Goal: Task Accomplishment & Management: Manage account settings

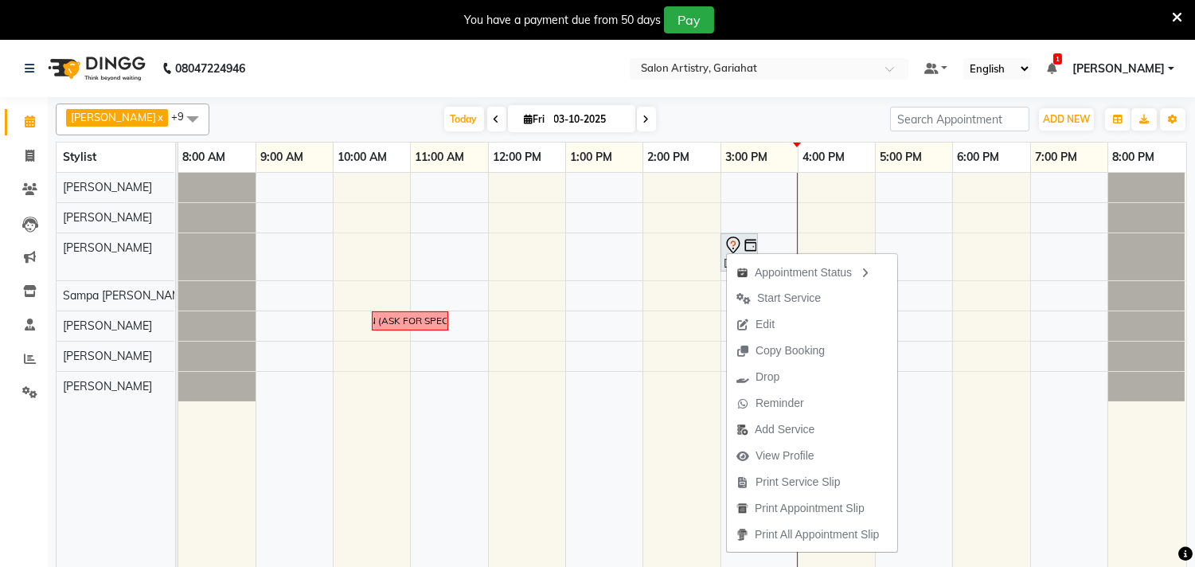
drag, startPoint x: 726, startPoint y: 252, endPoint x: 702, endPoint y: 108, distance: 145.3
click at [702, 108] on div "[DATE] [DATE]" at bounding box center [549, 119] width 665 height 24
click at [764, 378] on span "Drop" at bounding box center [766, 376] width 24 height 17
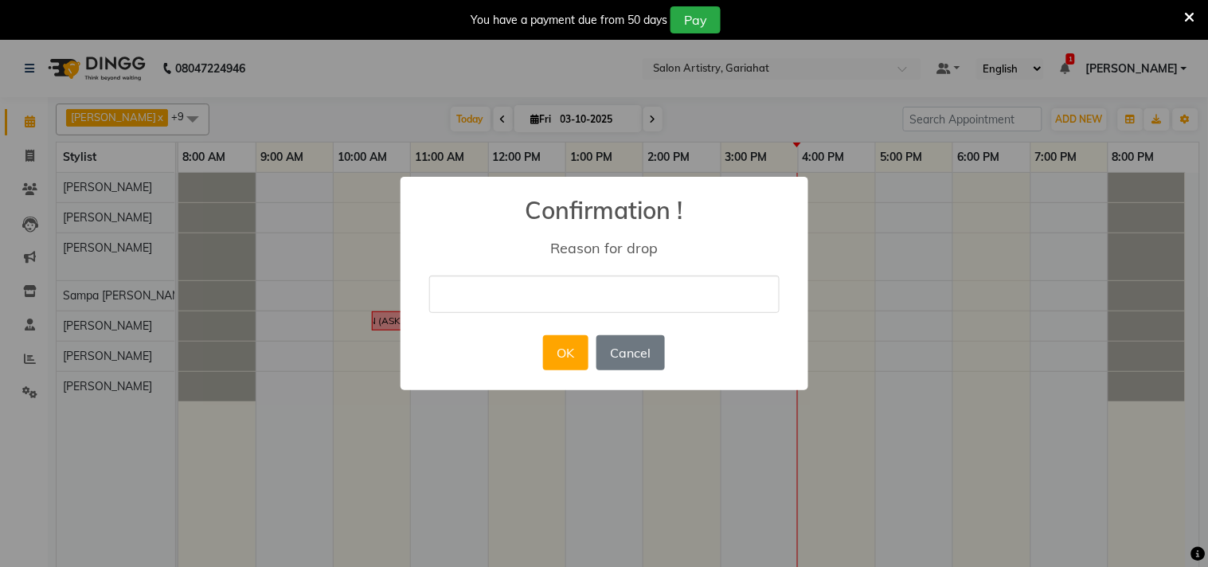
click at [541, 292] on input "text" at bounding box center [604, 293] width 350 height 37
type input "MISTAKE"
click at [580, 354] on button "OK" at bounding box center [565, 352] width 45 height 35
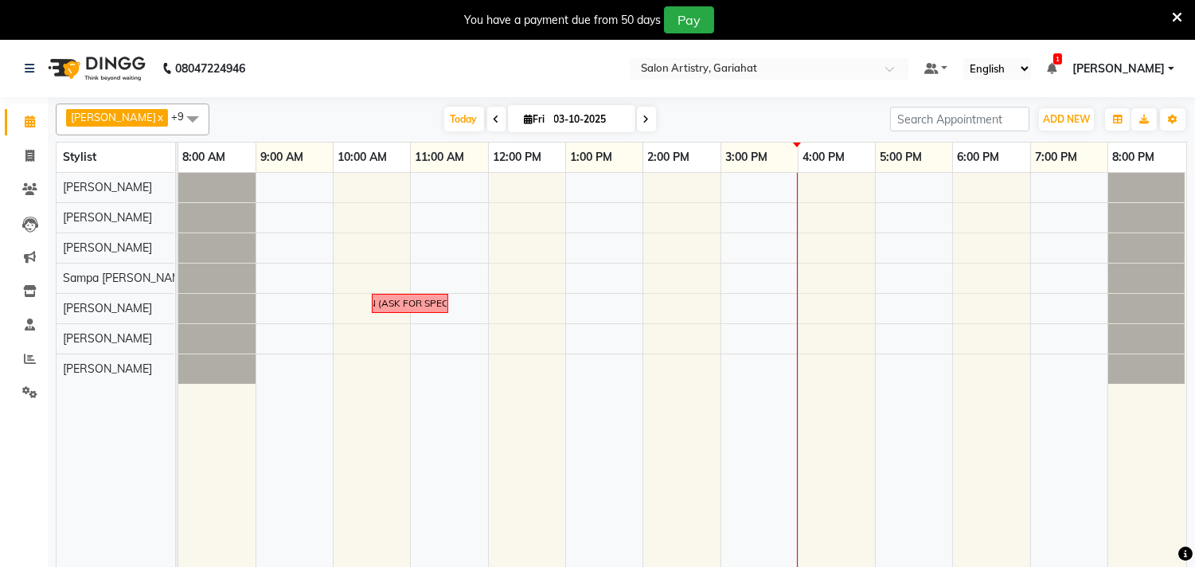
click at [777, 185] on div "CALL [PERSON_NAME] FOR FACIAL & DETAN (ASK FOR SPECIFIC [PERSON_NAME] OR [PERSO…" at bounding box center [682, 380] width 1008 height 414
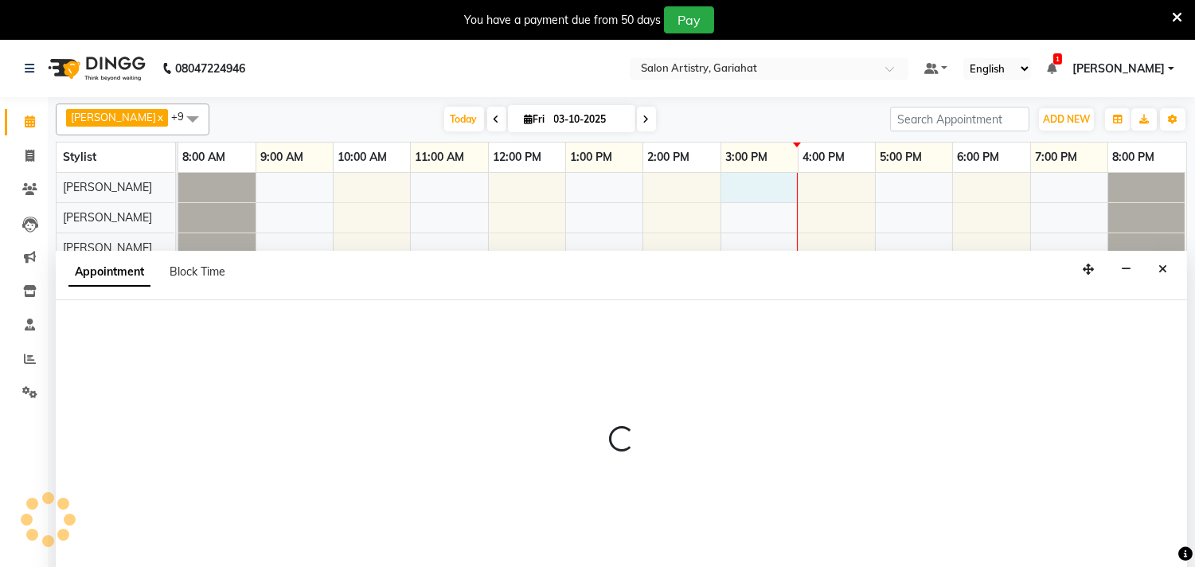
scroll to position [40, 0]
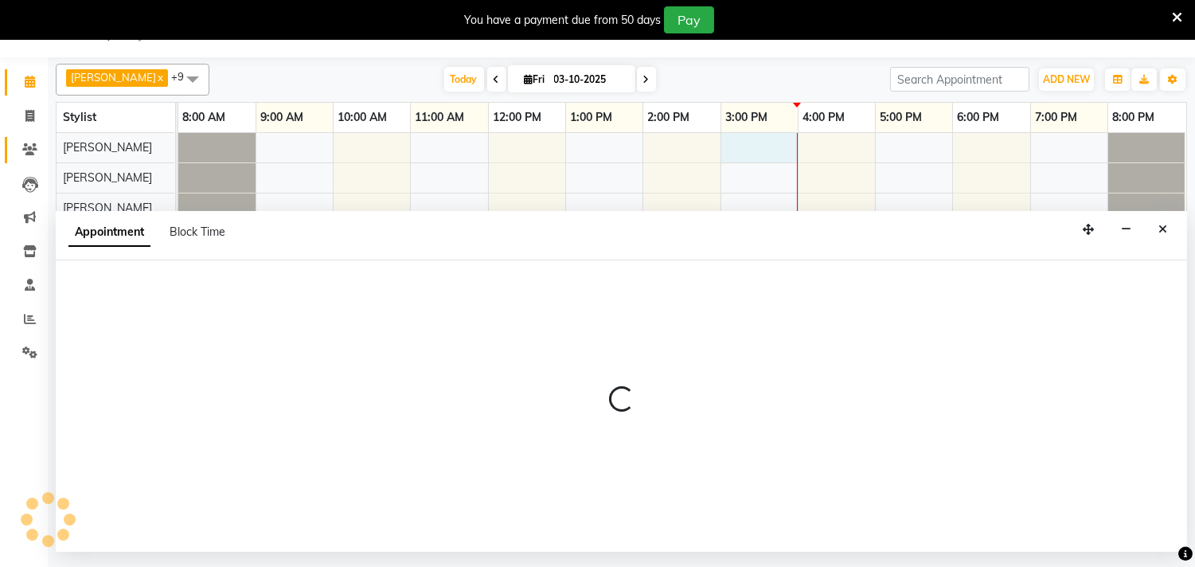
select select "82198"
select select "tentative"
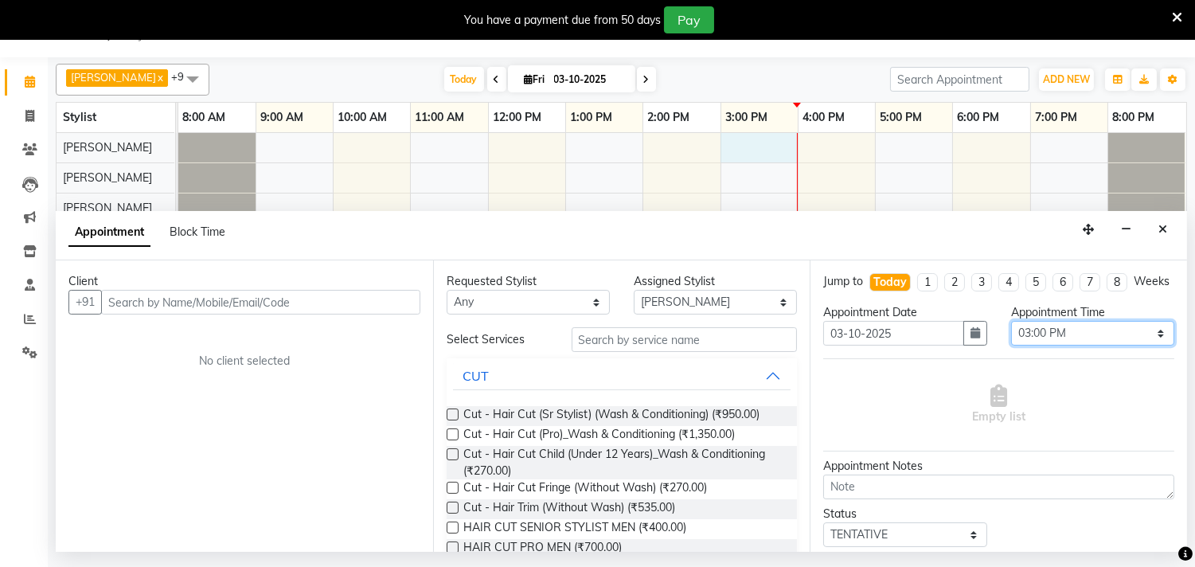
click at [1120, 339] on select "Select 09:00 AM 09:05 AM 09:10 AM 09:15 AM 09:20 AM 09:25 AM 09:30 AM 09:35 AM …" at bounding box center [1092, 333] width 163 height 25
select select "930"
click at [1011, 336] on select "Select 09:00 AM 09:05 AM 09:10 AM 09:15 AM 09:20 AM 09:25 AM 09:30 AM 09:35 AM …" at bounding box center [1092, 333] width 163 height 25
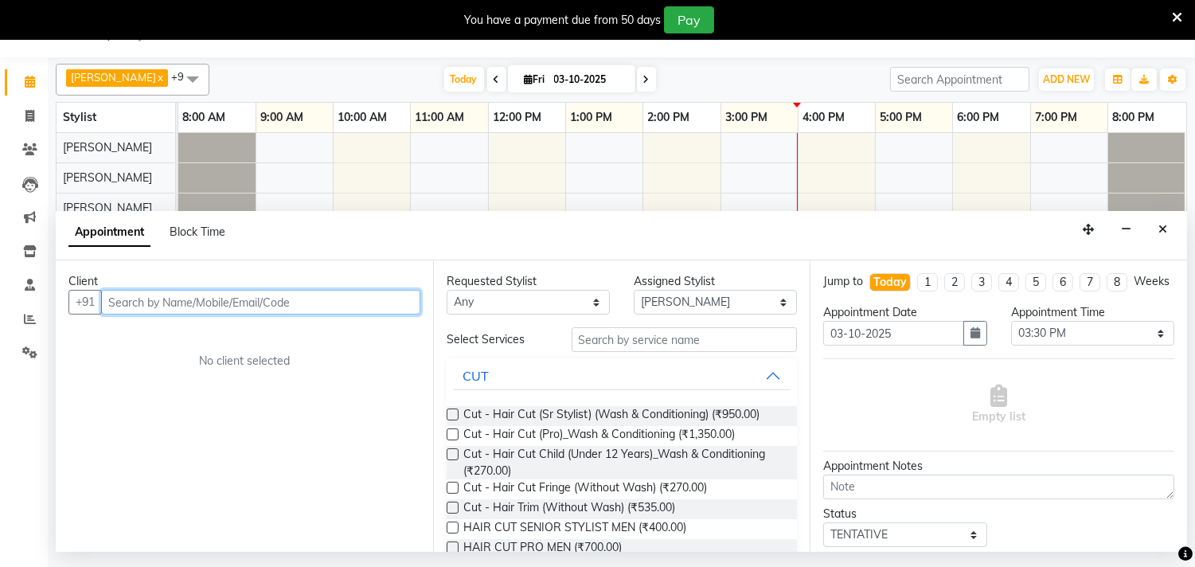
click at [267, 296] on input "text" at bounding box center [260, 302] width 319 height 25
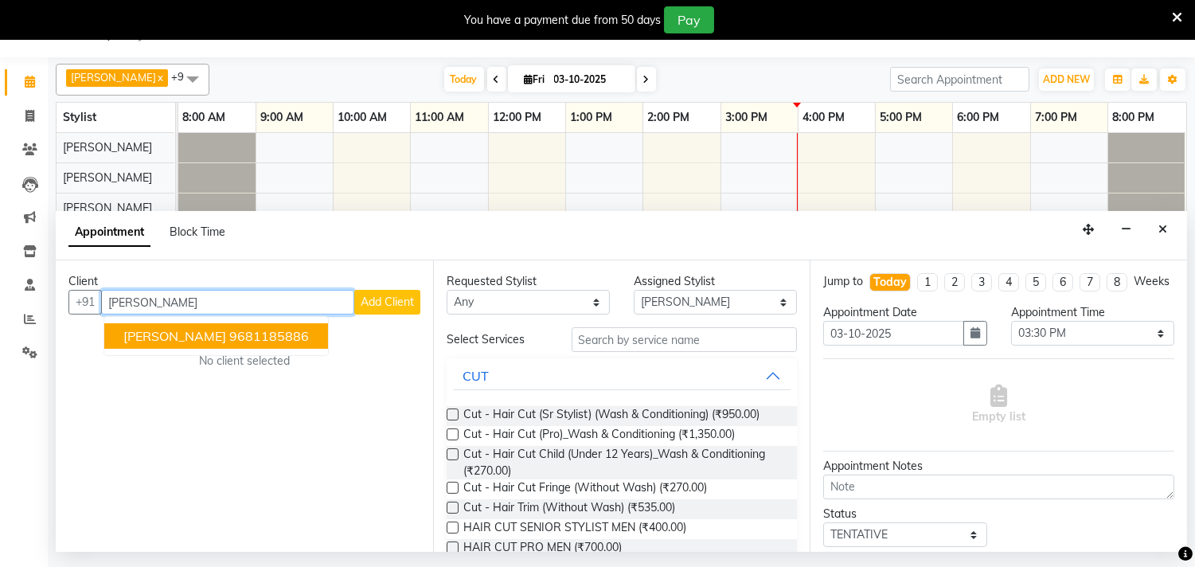
click at [226, 337] on span "[PERSON_NAME]" at bounding box center [174, 336] width 103 height 16
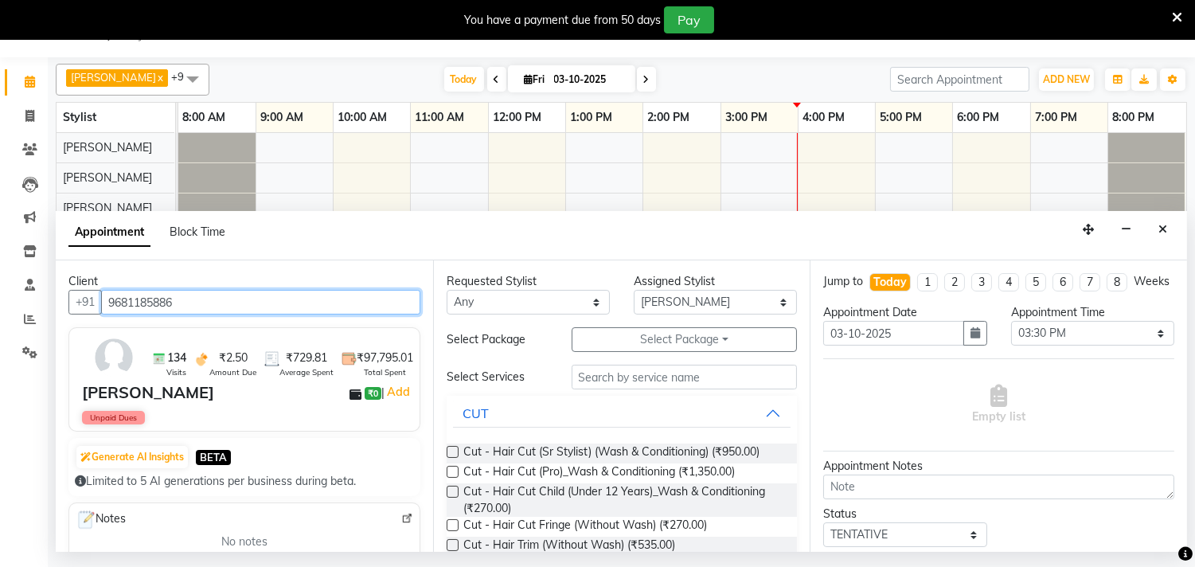
type input "9681185886"
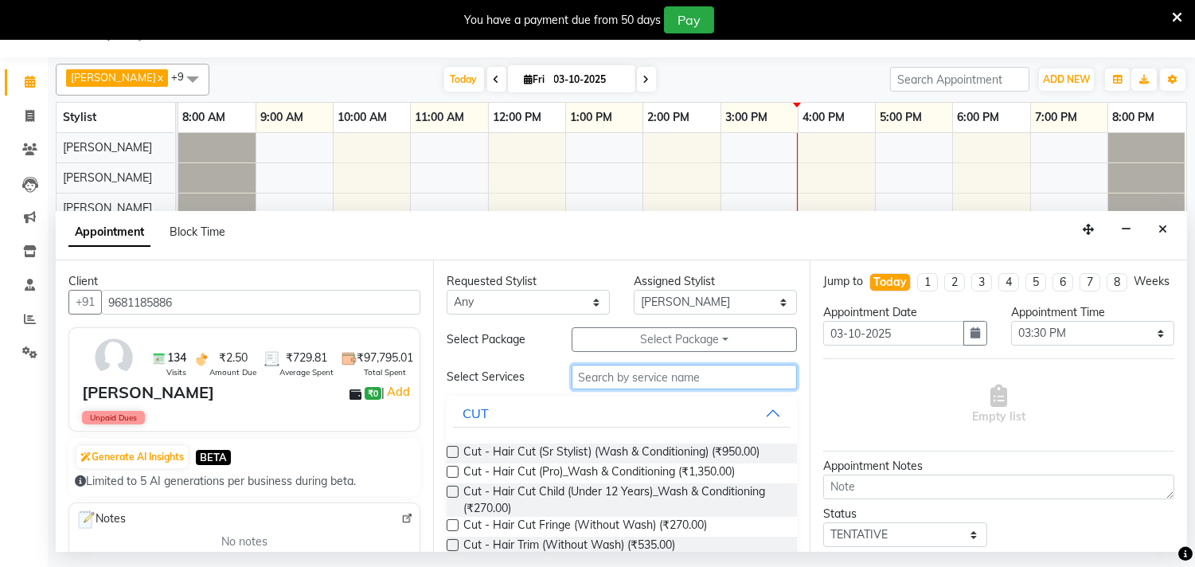
click at [639, 373] on input "text" at bounding box center [685, 377] width 226 height 25
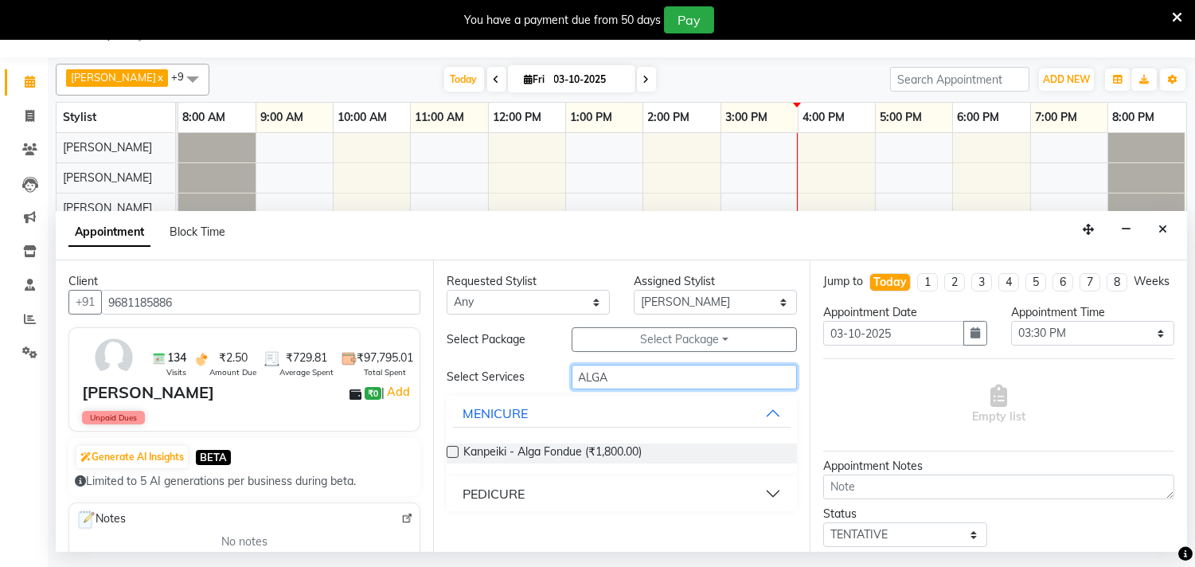
type input "ALGA"
click at [454, 451] on label at bounding box center [453, 452] width 12 height 12
click at [454, 451] on input "checkbox" at bounding box center [452, 453] width 10 height 10
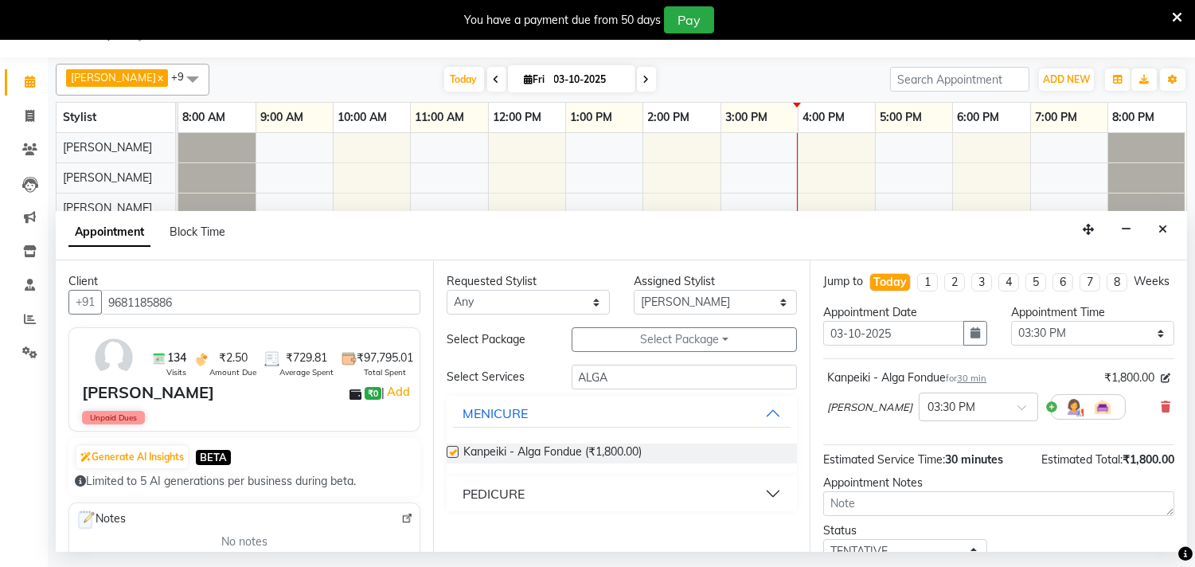
checkbox input "false"
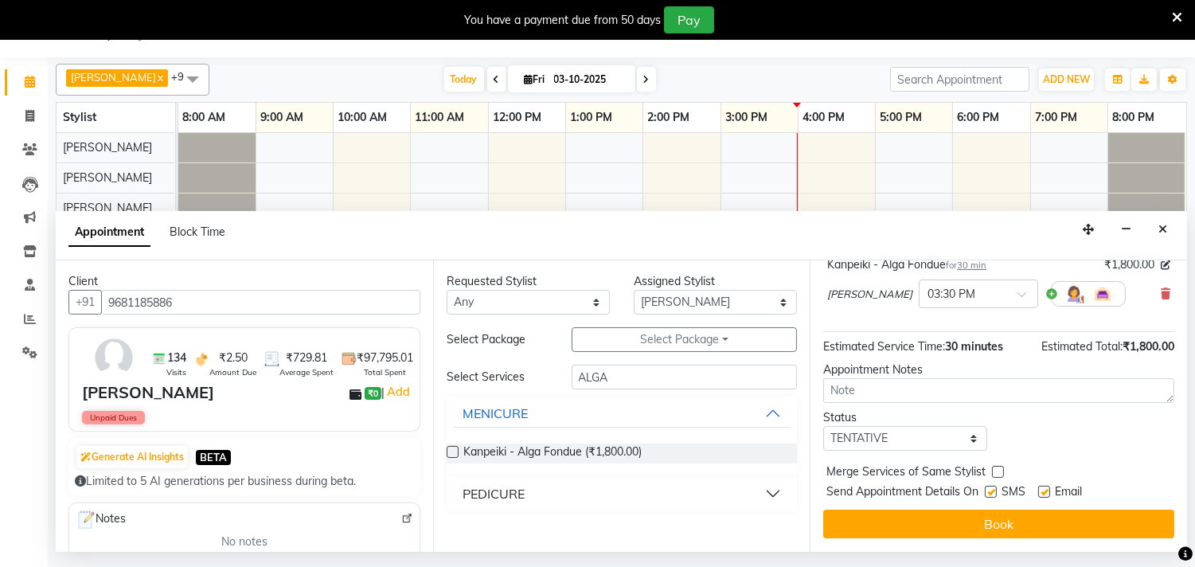
scroll to position [128, 0]
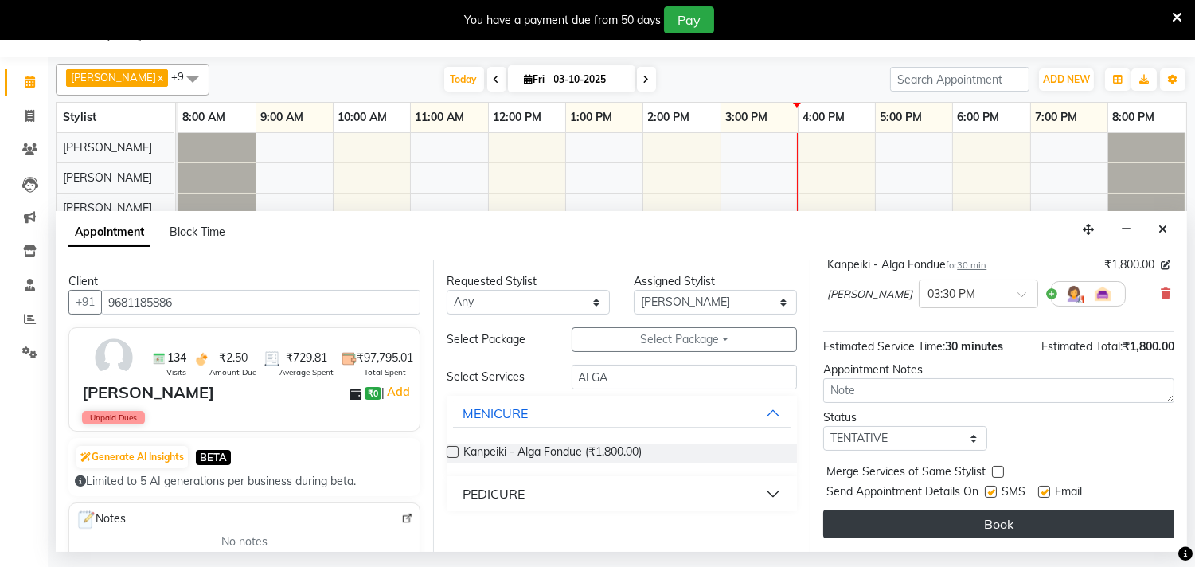
click at [984, 520] on button "Book" at bounding box center [998, 523] width 351 height 29
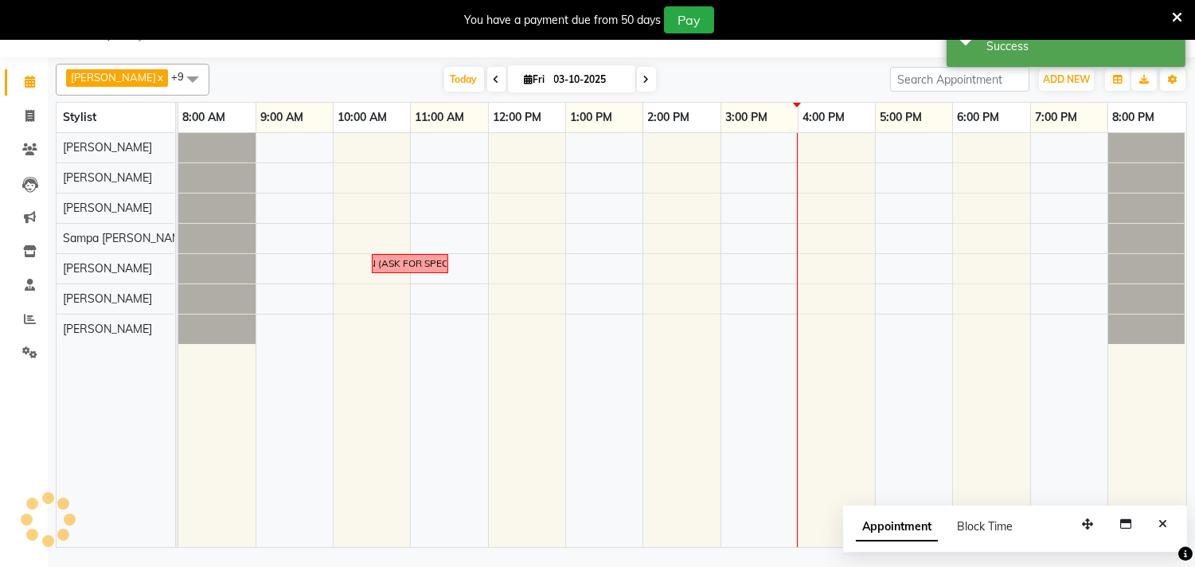
scroll to position [0, 0]
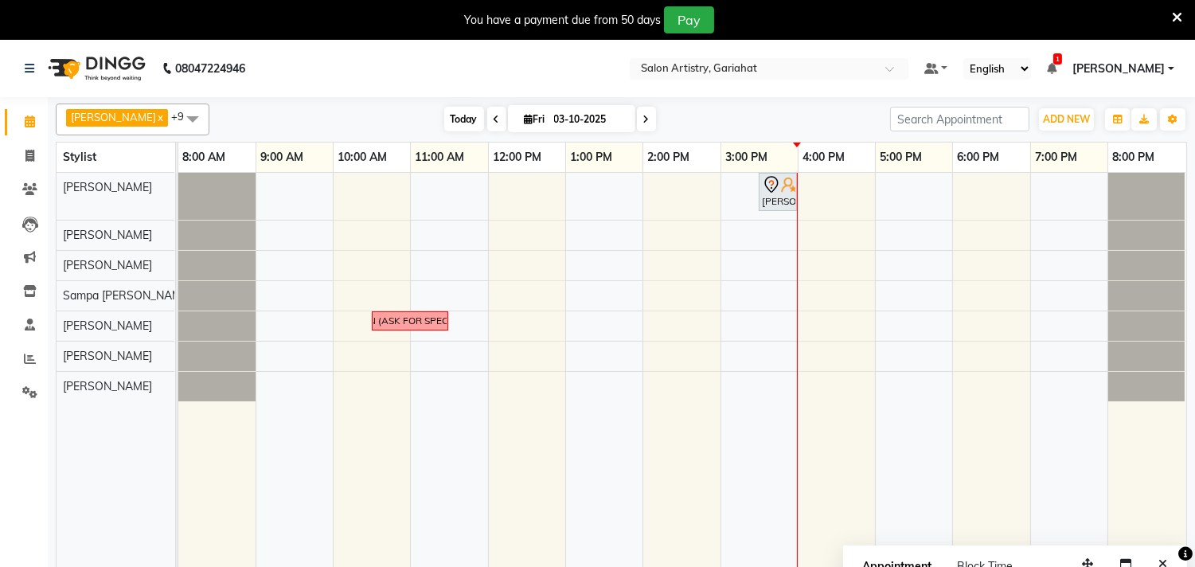
click at [444, 116] on span "Today" at bounding box center [464, 119] width 40 height 25
click at [494, 118] on icon at bounding box center [497, 120] width 6 height 10
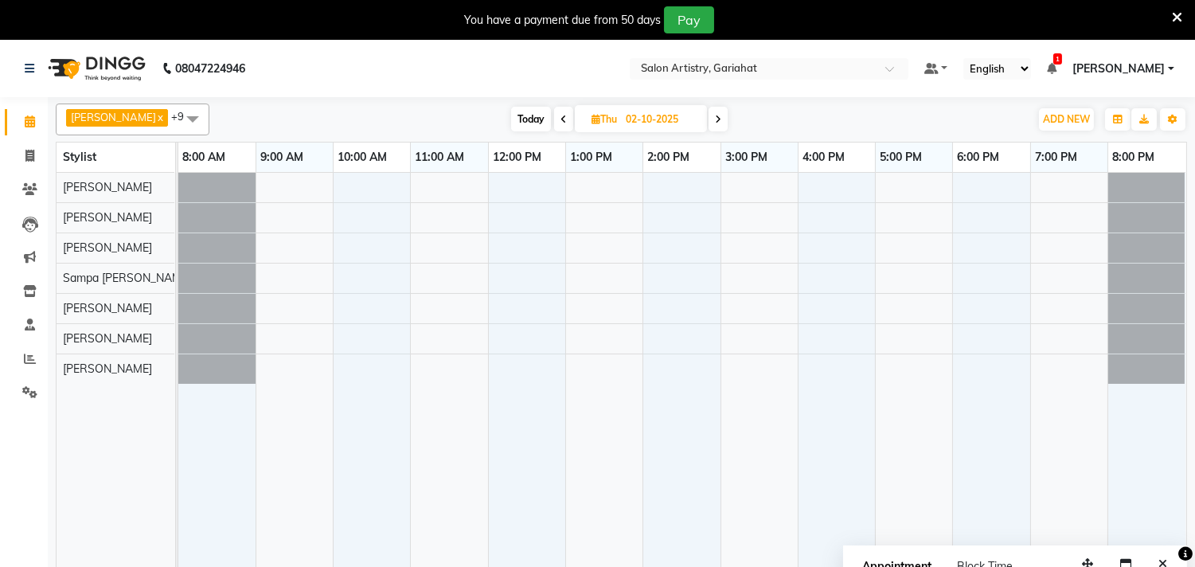
click at [712, 118] on span at bounding box center [717, 119] width 19 height 25
type input "03-10-2025"
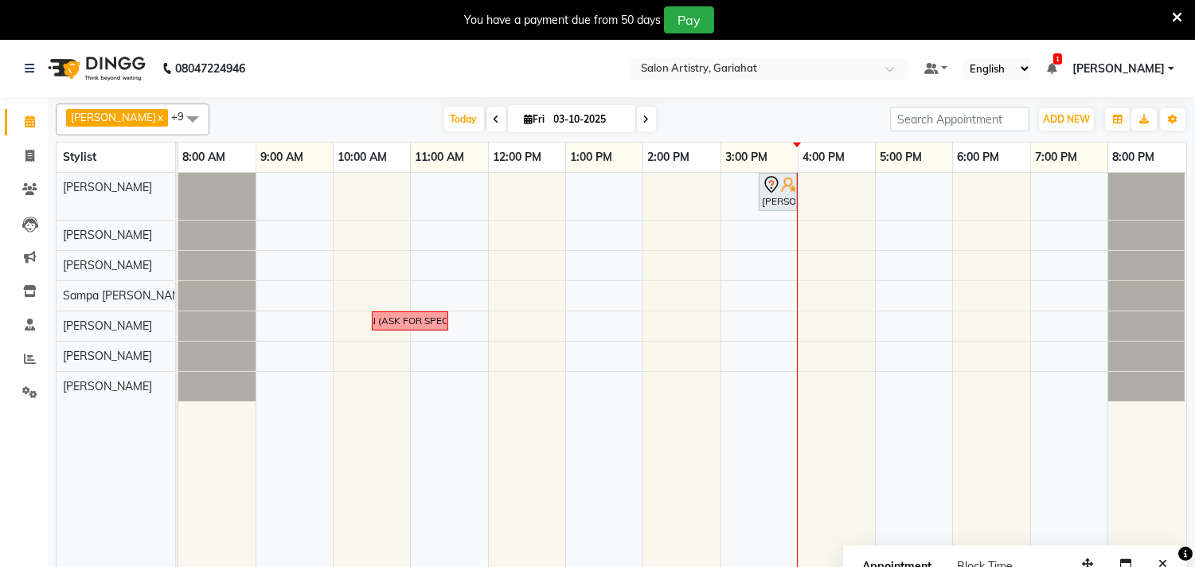
click at [525, 118] on icon at bounding box center [529, 119] width 9 height 10
select select "10"
select select "2025"
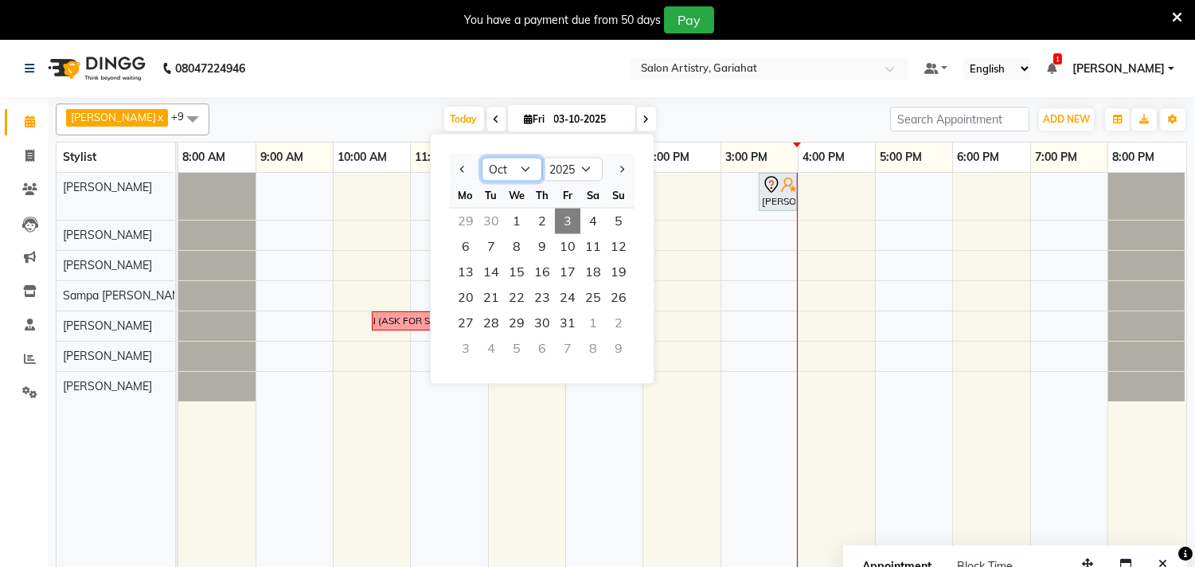
click at [521, 166] on select "Jan Feb Mar Apr May Jun [DATE] Aug Sep Oct Nov Dec" at bounding box center [512, 170] width 60 height 24
select select "9"
click at [482, 158] on select "Jan Feb Mar Apr May Jun [DATE] Aug Sep Oct Nov Dec" at bounding box center [512, 170] width 60 height 24
click at [544, 223] on span "4" at bounding box center [541, 221] width 25 height 25
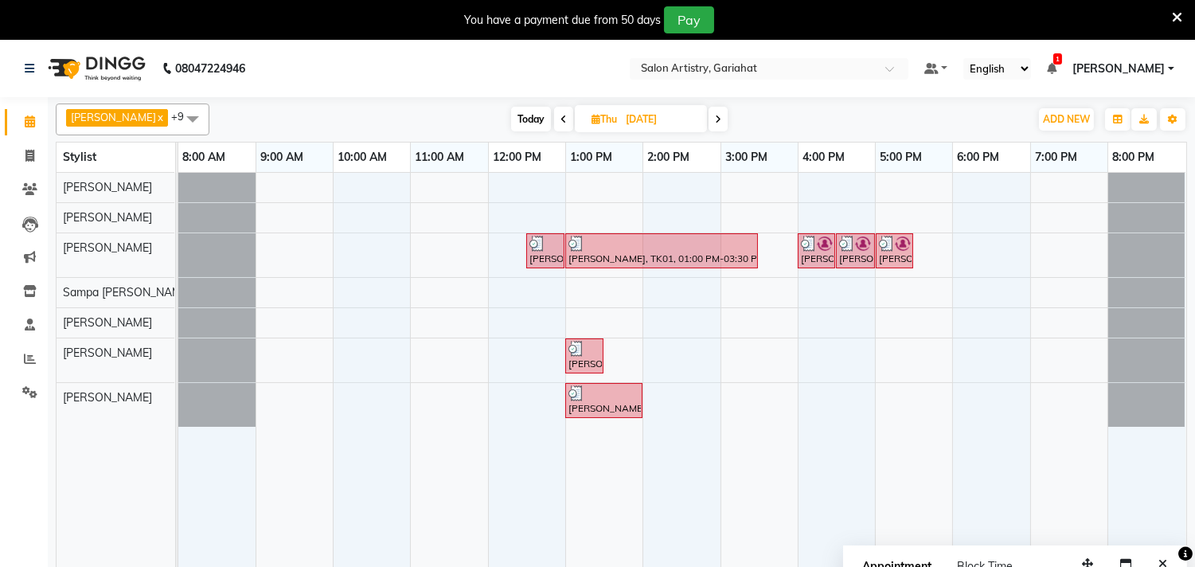
click at [560, 120] on icon at bounding box center [563, 120] width 6 height 10
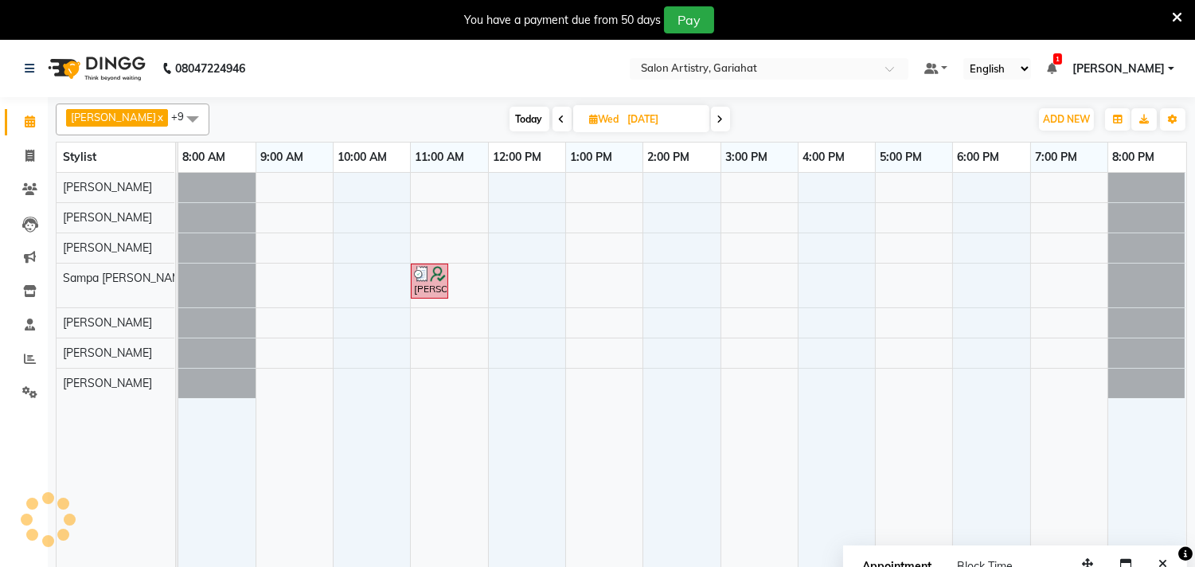
click at [559, 120] on icon at bounding box center [562, 120] width 6 height 10
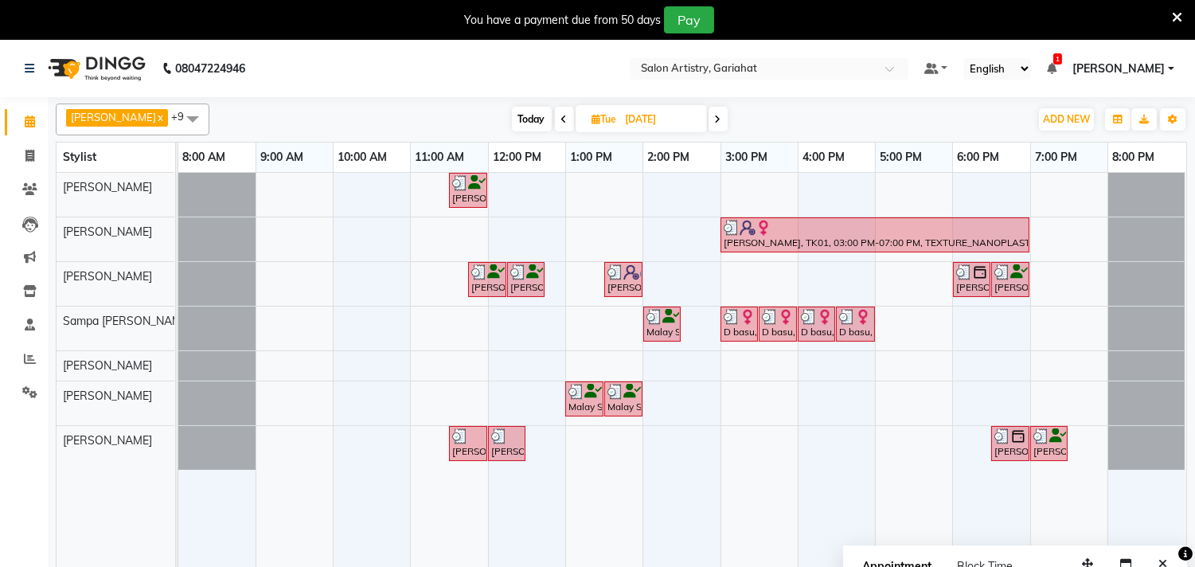
click at [561, 120] on icon at bounding box center [564, 120] width 6 height 10
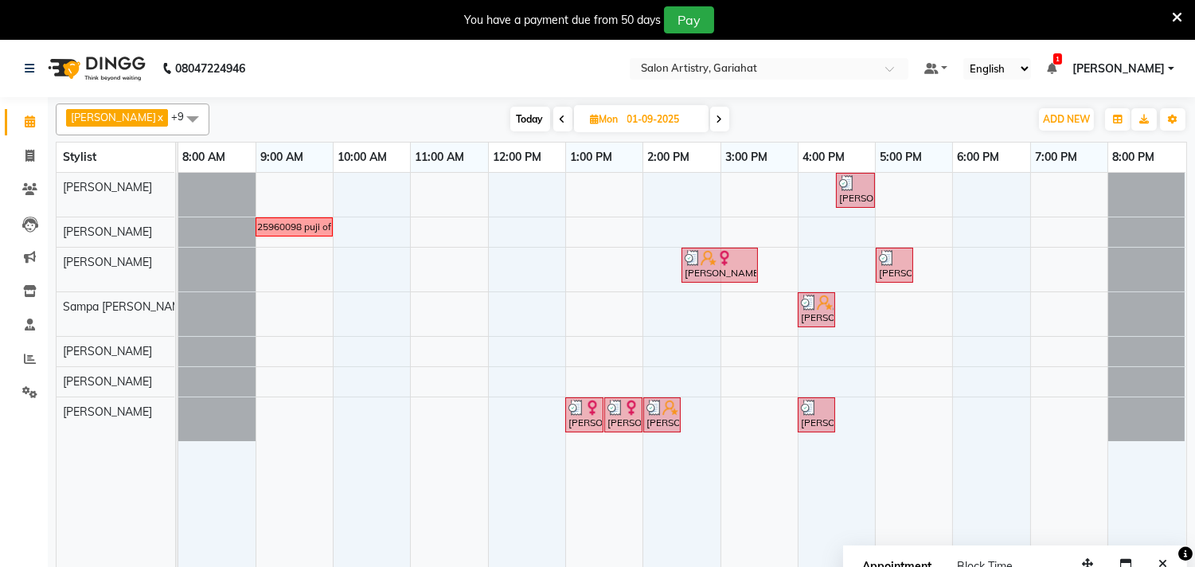
click at [716, 116] on icon at bounding box center [719, 120] width 6 height 10
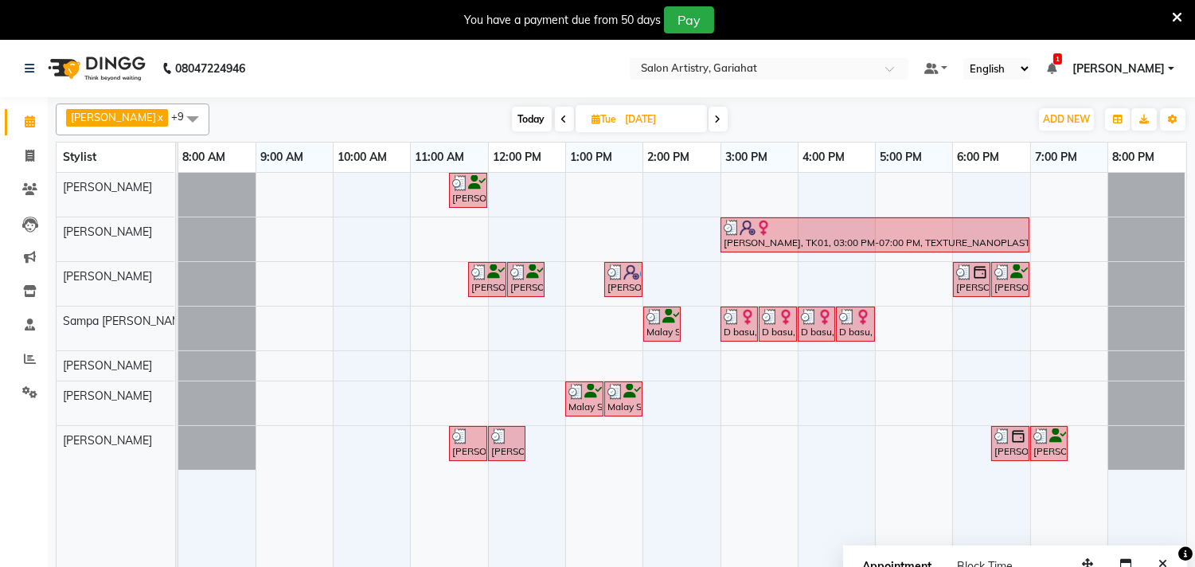
click at [828, 110] on div "[DATE] [DATE]" at bounding box center [619, 119] width 804 height 24
click at [712, 114] on span at bounding box center [717, 119] width 19 height 25
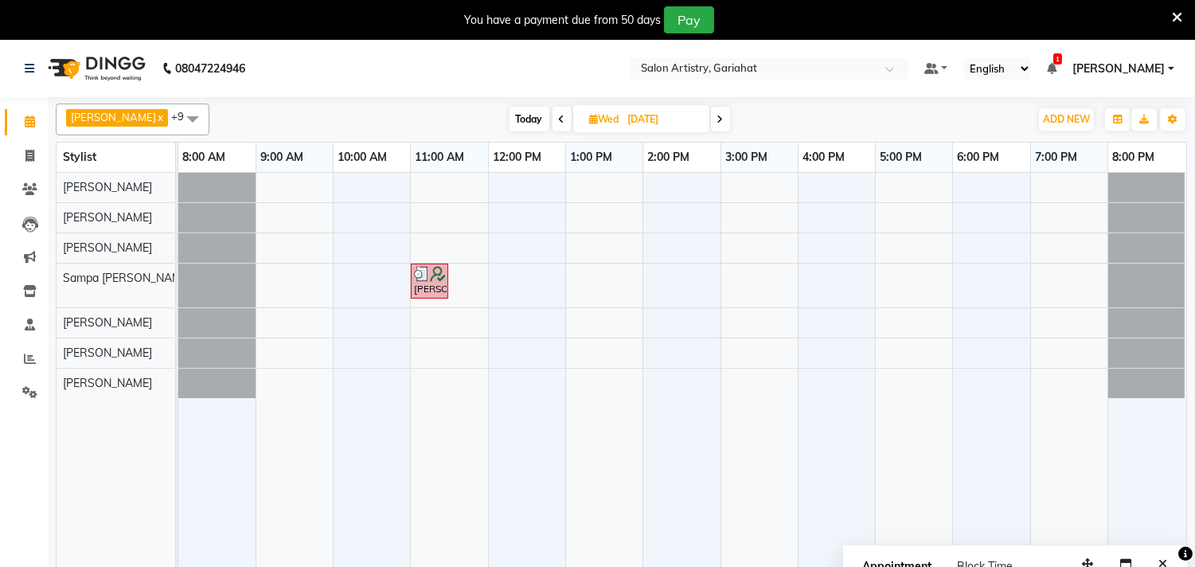
click at [714, 117] on span at bounding box center [720, 119] width 19 height 25
type input "[DATE]"
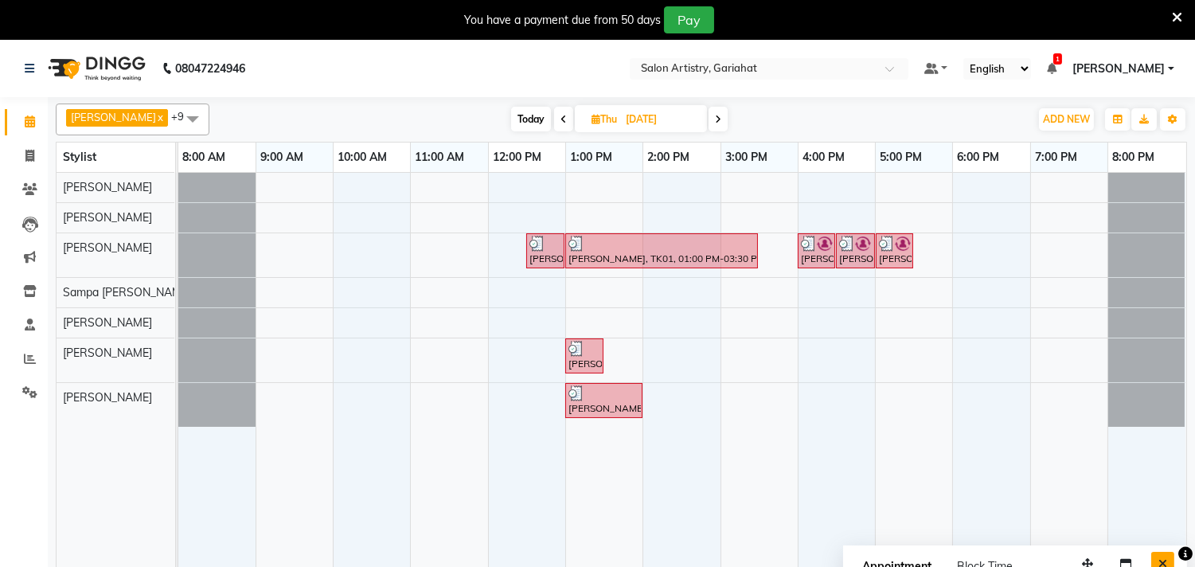
click at [1162, 559] on icon "Close" at bounding box center [1162, 563] width 9 height 11
click at [921, 374] on div "[PERSON_NAME], TK01, 12:30 PM-01:00 PM, Waxing - Peel Off Waxing - Sidelocks [P…" at bounding box center [682, 380] width 1008 height 414
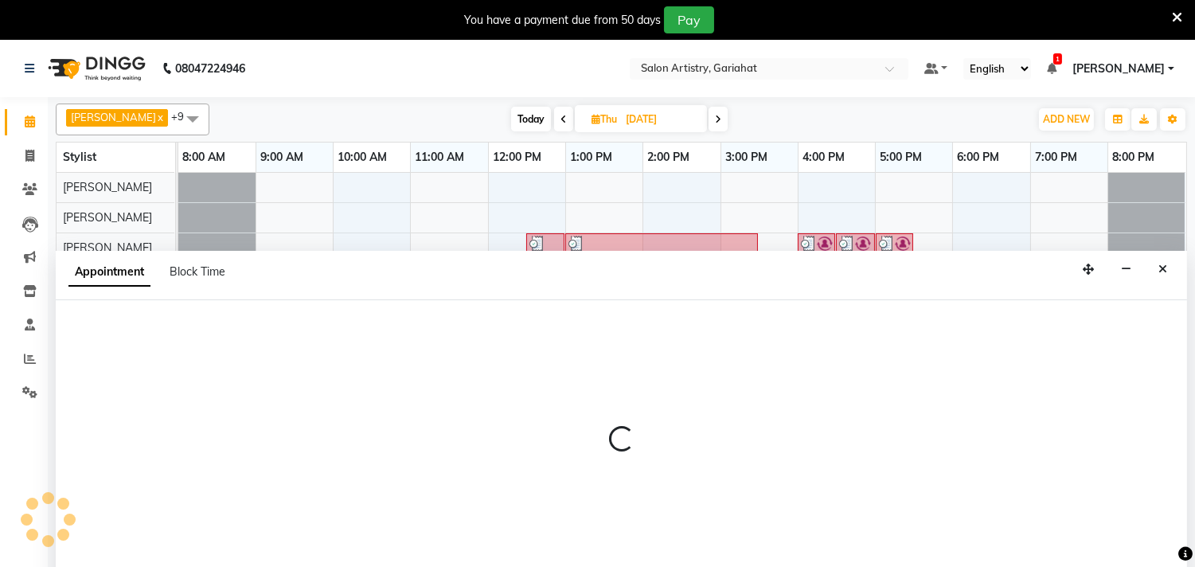
scroll to position [40, 0]
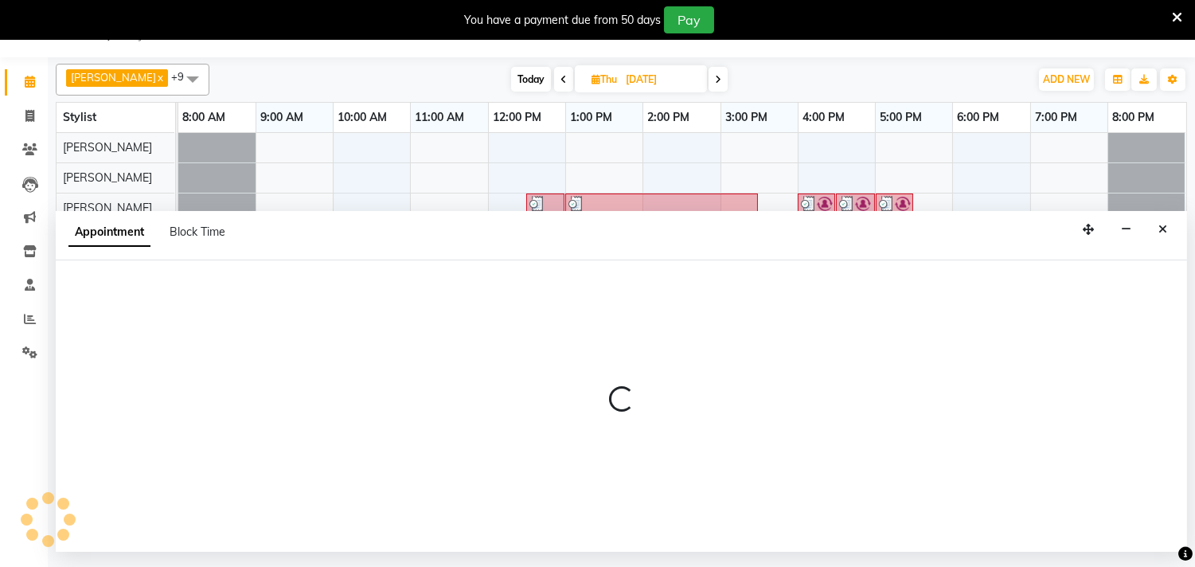
select select "85159"
select select "1020"
select select "tentative"
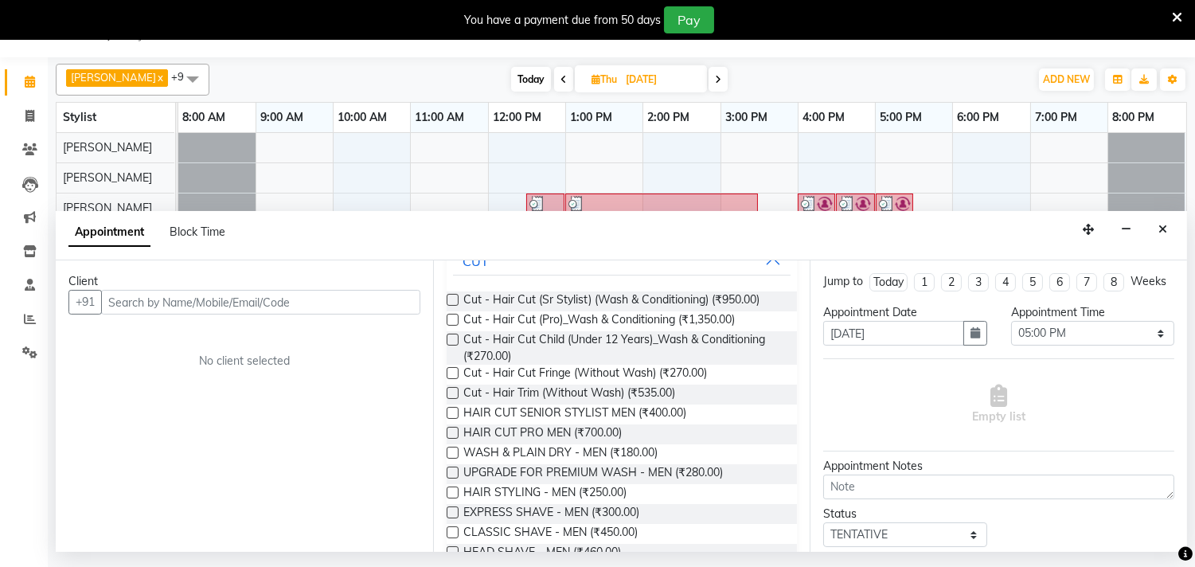
scroll to position [177, 0]
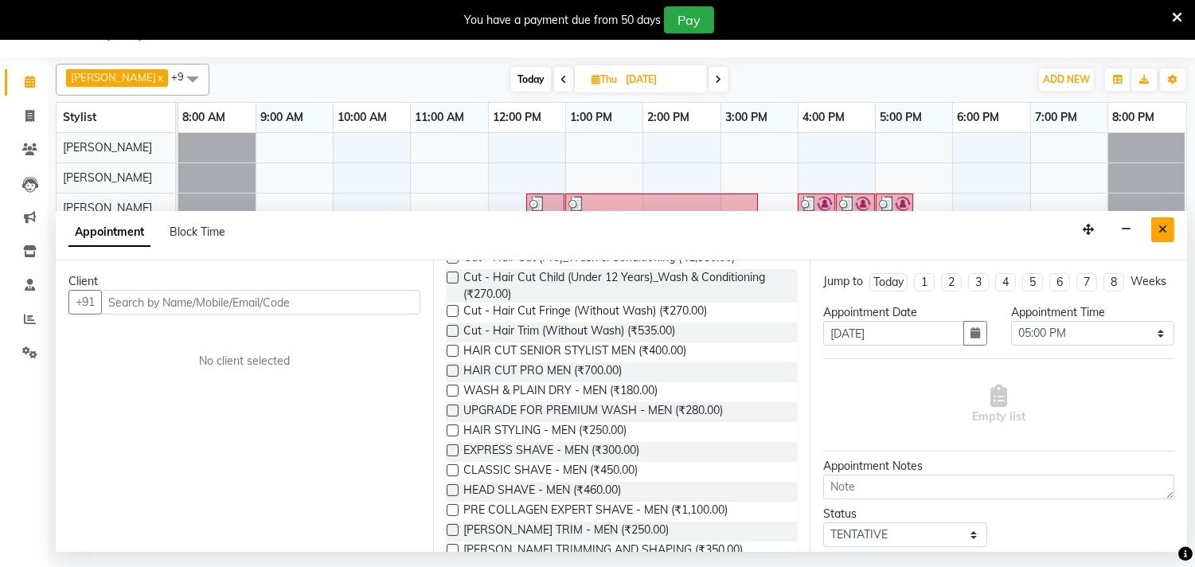
click at [1169, 224] on button "Close" at bounding box center [1162, 229] width 23 height 25
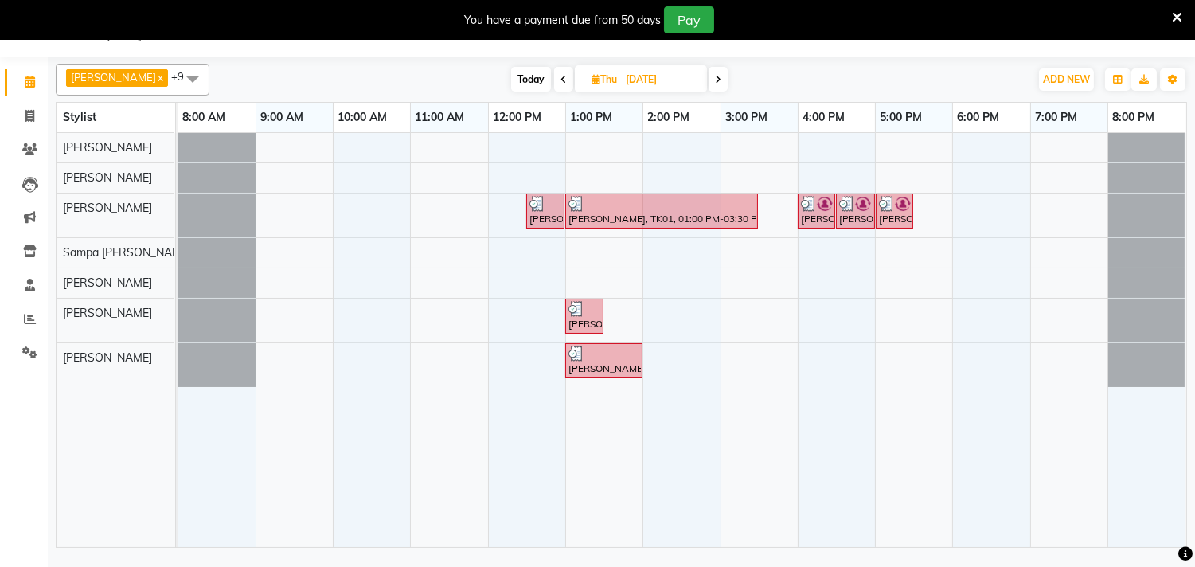
click at [514, 73] on span "Today" at bounding box center [531, 79] width 40 height 25
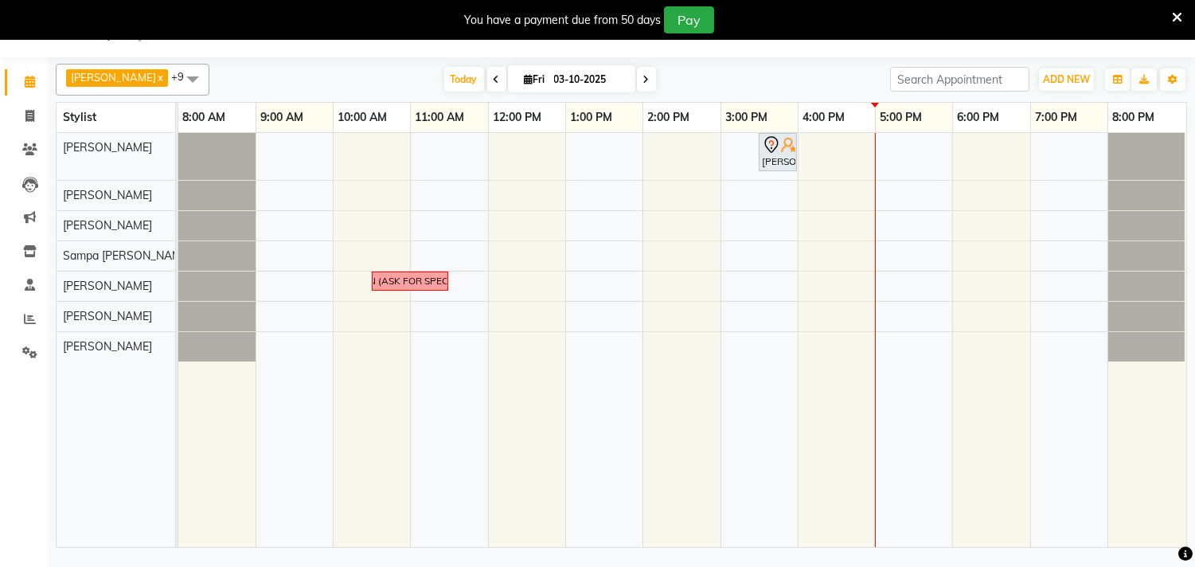
click at [494, 80] on icon at bounding box center [497, 80] width 6 height 10
click at [479, 80] on div "[DATE] [DATE]" at bounding box center [549, 80] width 665 height 24
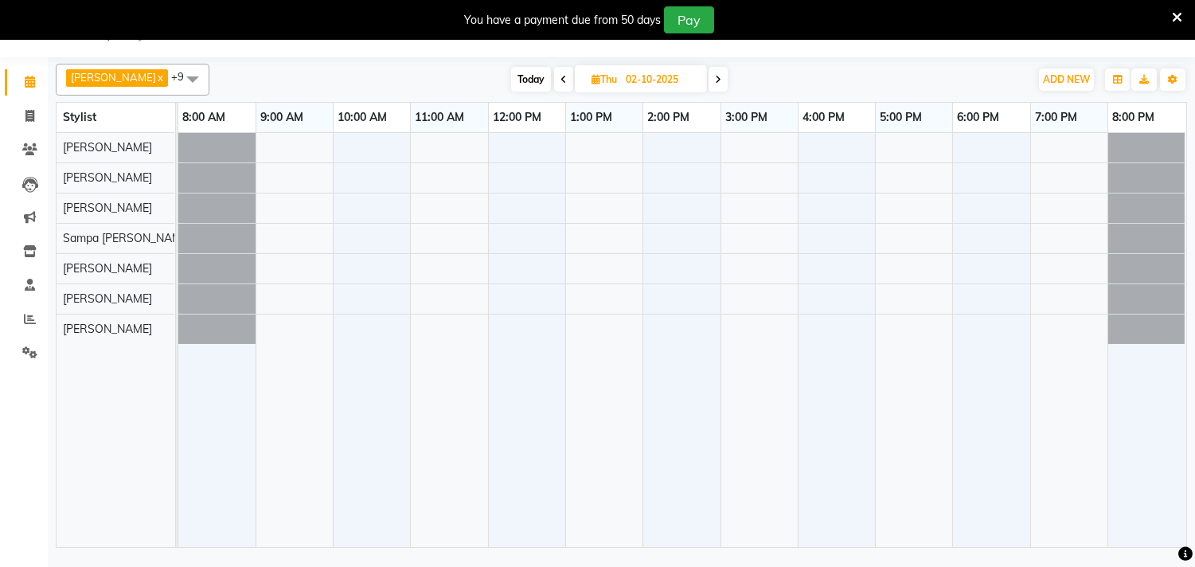
click at [812, 74] on div "Today Thu 02-10-2025" at bounding box center [619, 80] width 804 height 24
click at [560, 81] on icon at bounding box center [563, 80] width 6 height 10
click at [559, 81] on icon at bounding box center [562, 80] width 6 height 10
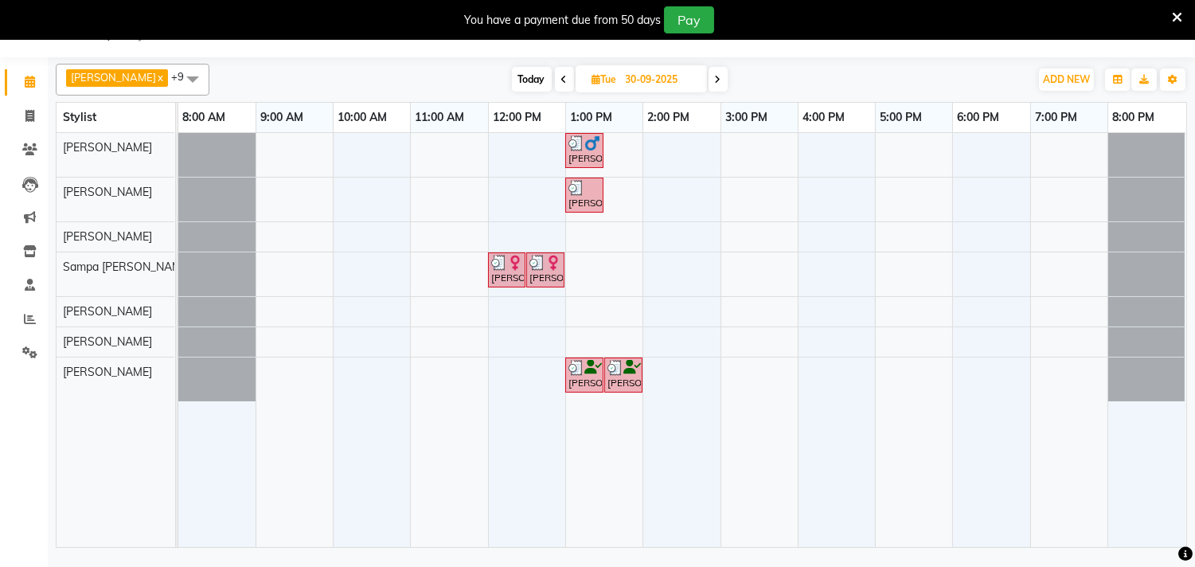
click at [715, 80] on icon at bounding box center [718, 80] width 6 height 10
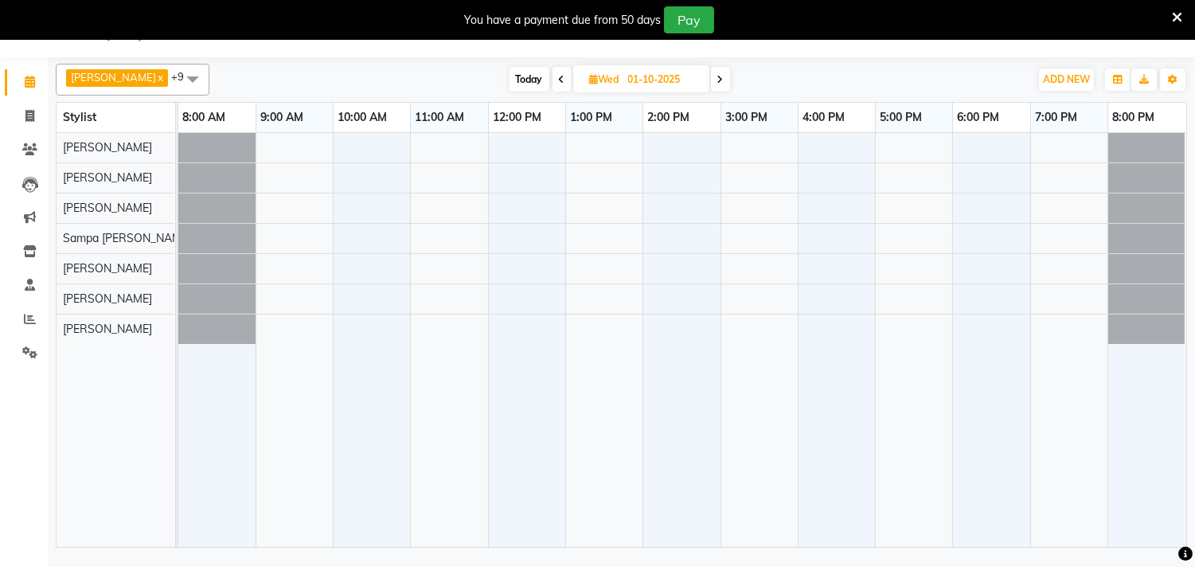
click at [415, 76] on div "[DATE] [DATE]" at bounding box center [619, 80] width 804 height 24
click at [515, 75] on span "Today" at bounding box center [529, 79] width 40 height 25
type input "03-10-2025"
click at [586, 75] on span "Wed" at bounding box center [604, 79] width 37 height 12
select select "10"
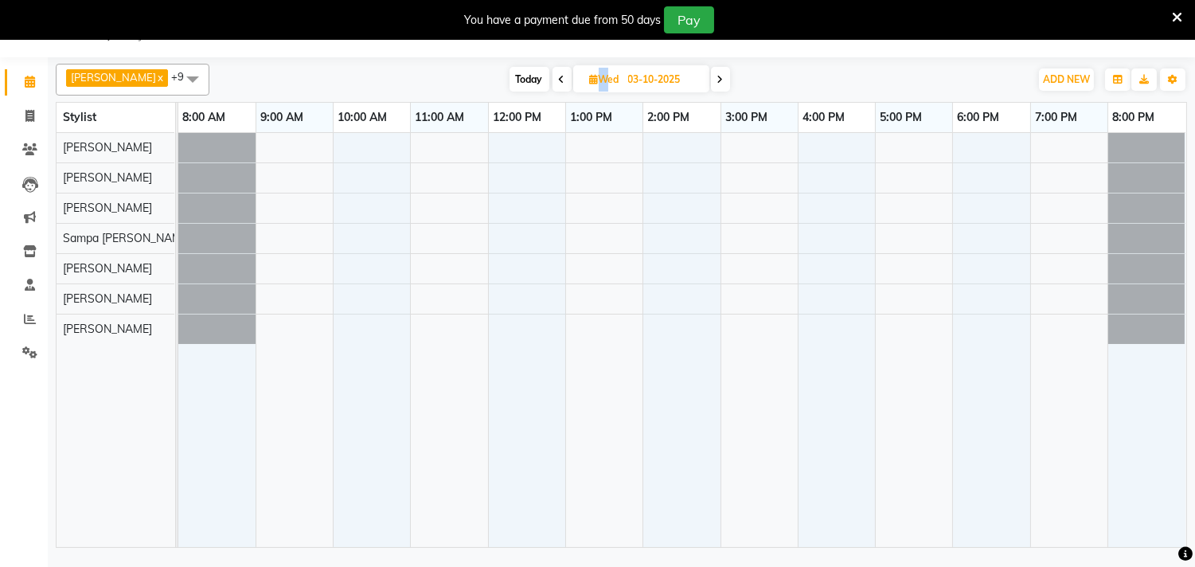
select select "2025"
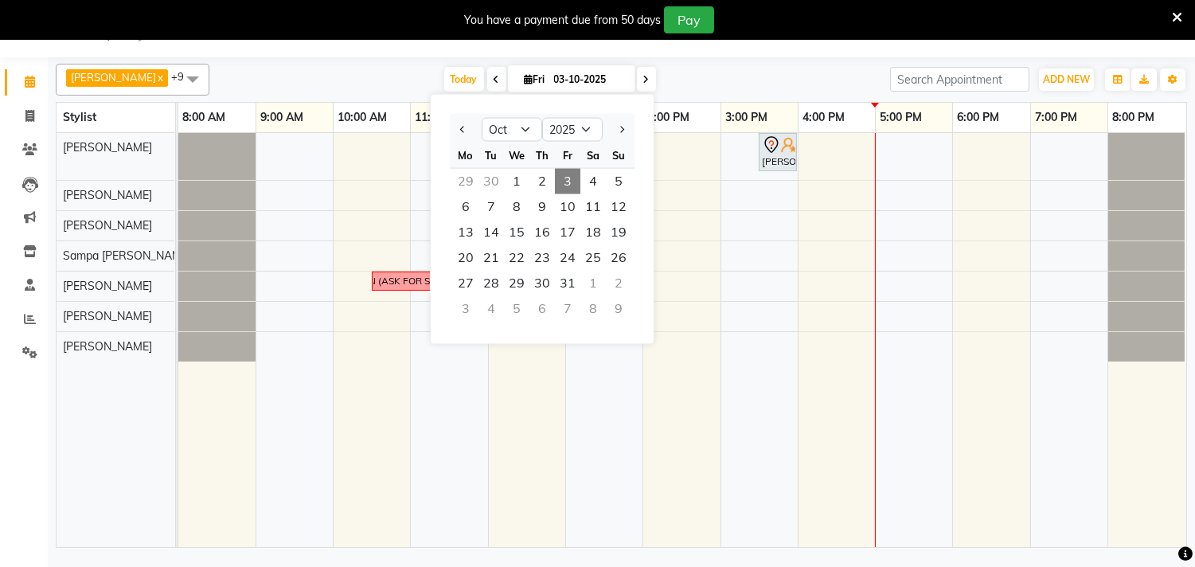
click at [739, 50] on nav "08047224946 Select Location × Salon Artistry, Gariahat Default Panel My Panel E…" at bounding box center [597, 28] width 1195 height 57
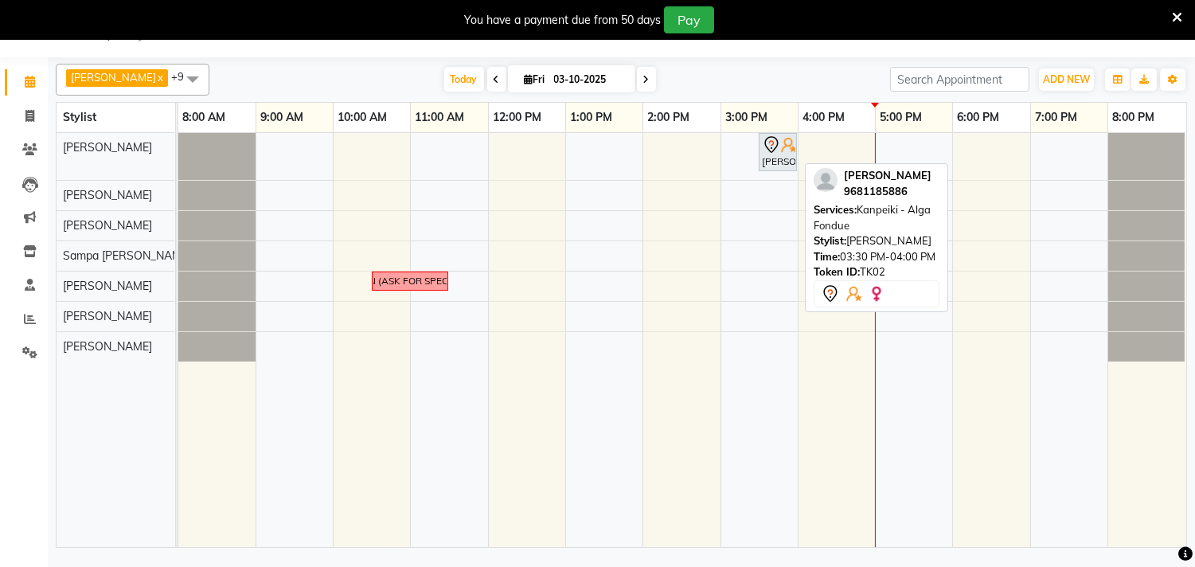
click at [780, 151] on icon at bounding box center [771, 144] width 19 height 19
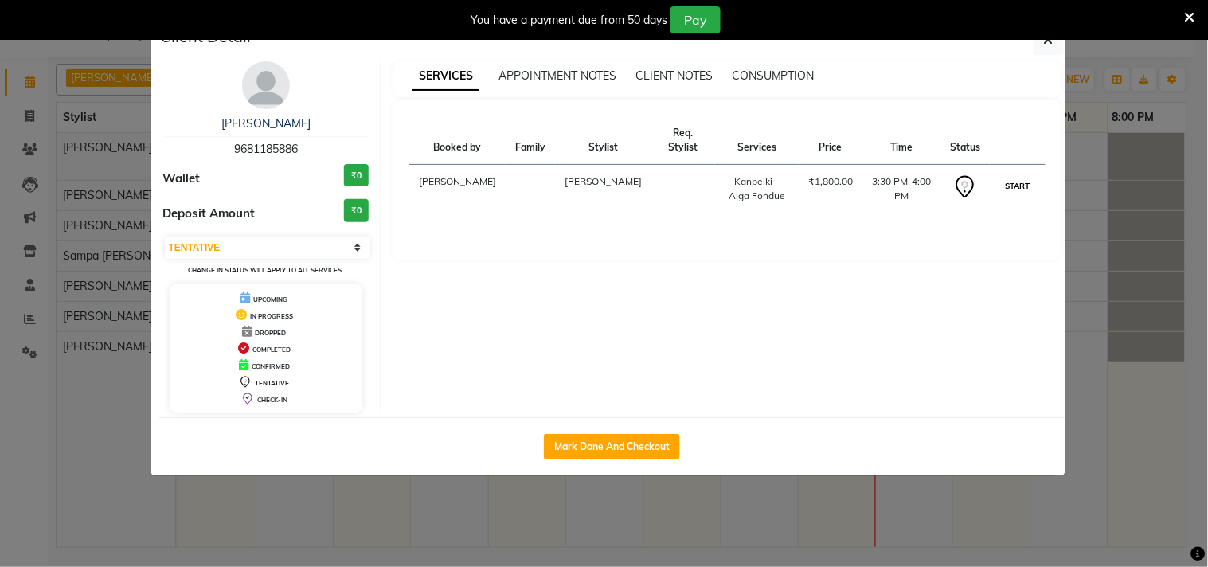
click at [1009, 176] on button "START" at bounding box center [1017, 186] width 33 height 20
select select "1"
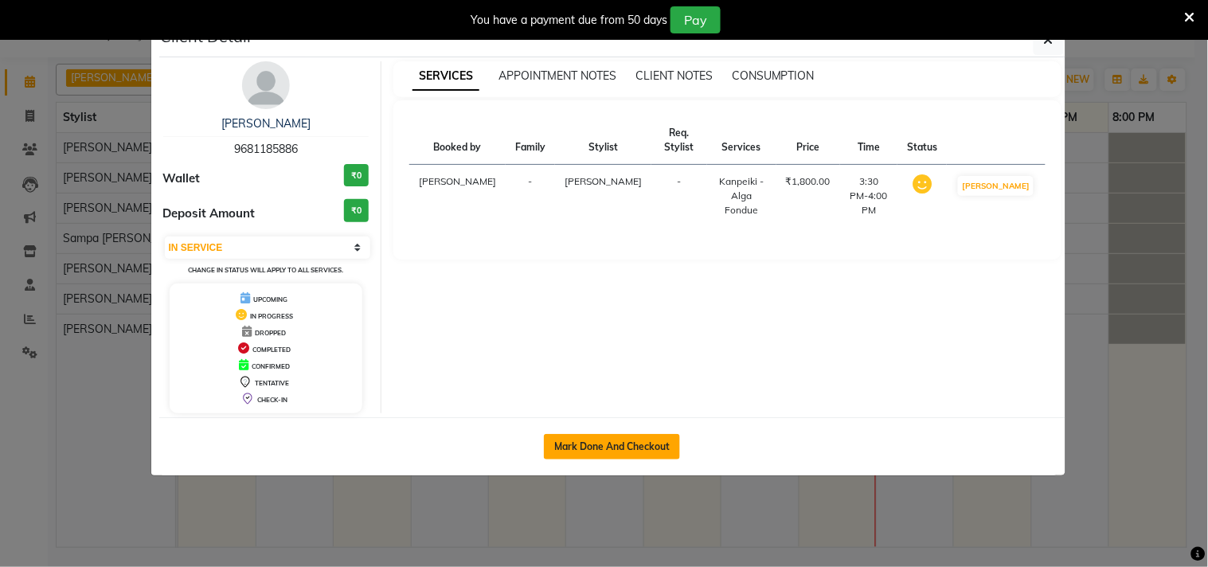
click at [567, 447] on button "Mark Done And Checkout" at bounding box center [612, 446] width 136 height 25
select select "8368"
select select "service"
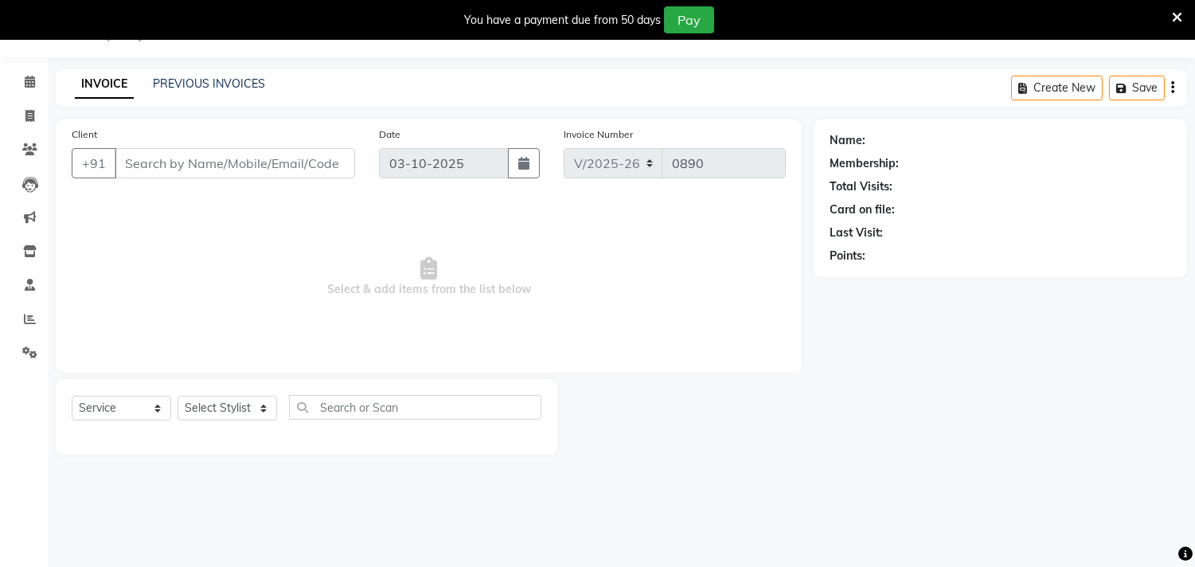
type input "9681185886"
select select "82198"
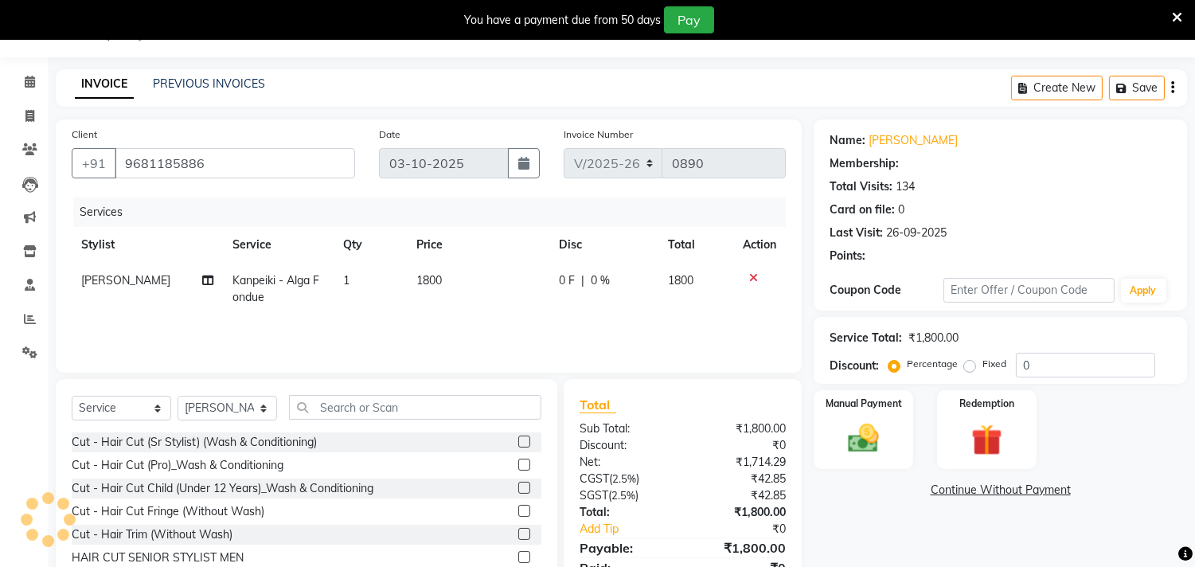
select select "1: Object"
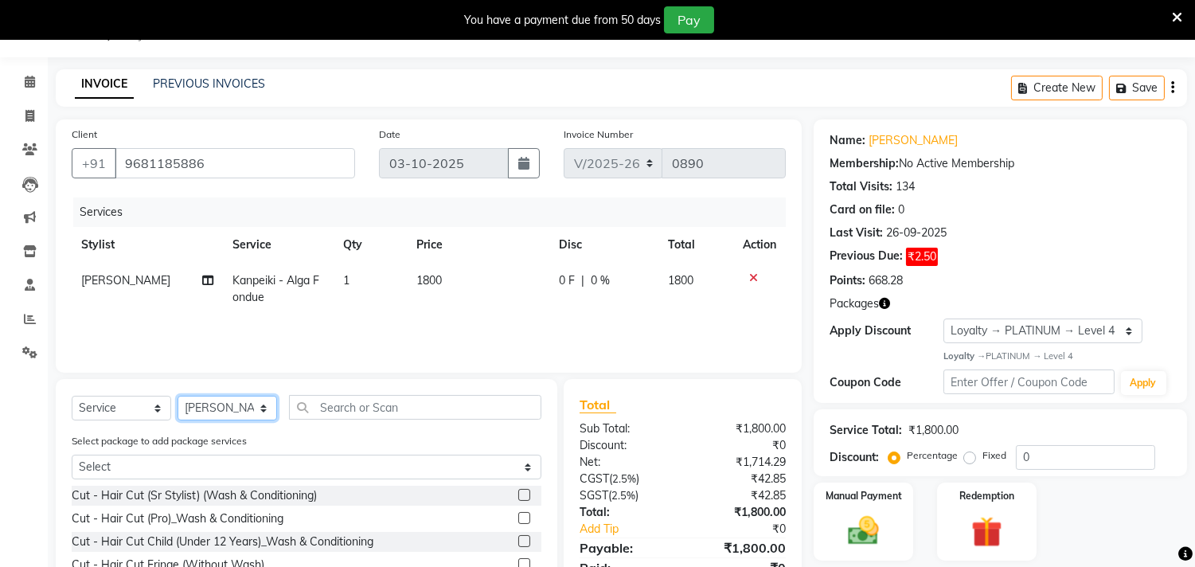
click at [260, 407] on select "Select Stylist [PERSON_NAME] Puja [PERSON_NAME] [PERSON_NAME] [PERSON_NAME] [PE…" at bounding box center [228, 408] width 100 height 25
select select "82201"
click at [178, 396] on select "Select Stylist [PERSON_NAME] Puja [PERSON_NAME] [PERSON_NAME] [PERSON_NAME] [PE…" at bounding box center [228, 408] width 100 height 25
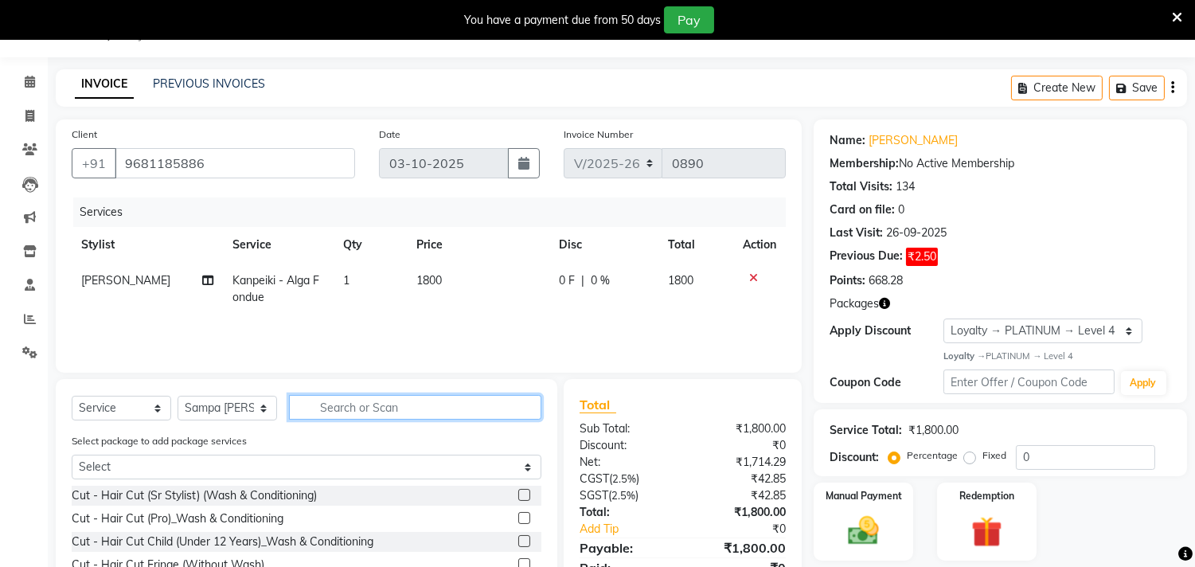
click at [385, 408] on input "text" at bounding box center [415, 407] width 252 height 25
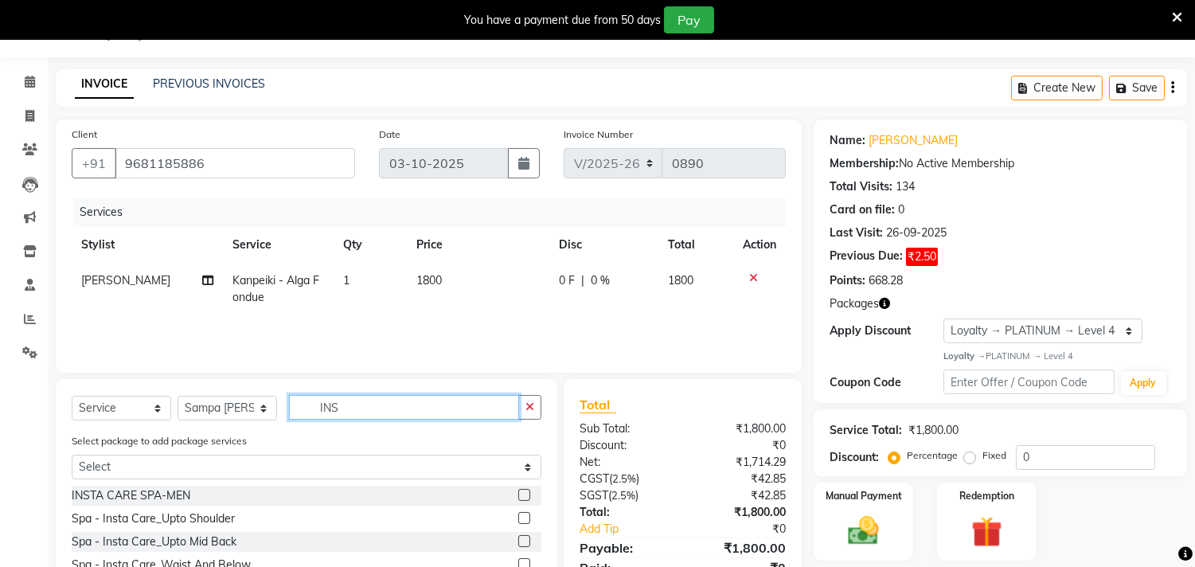
scroll to position [120, 0]
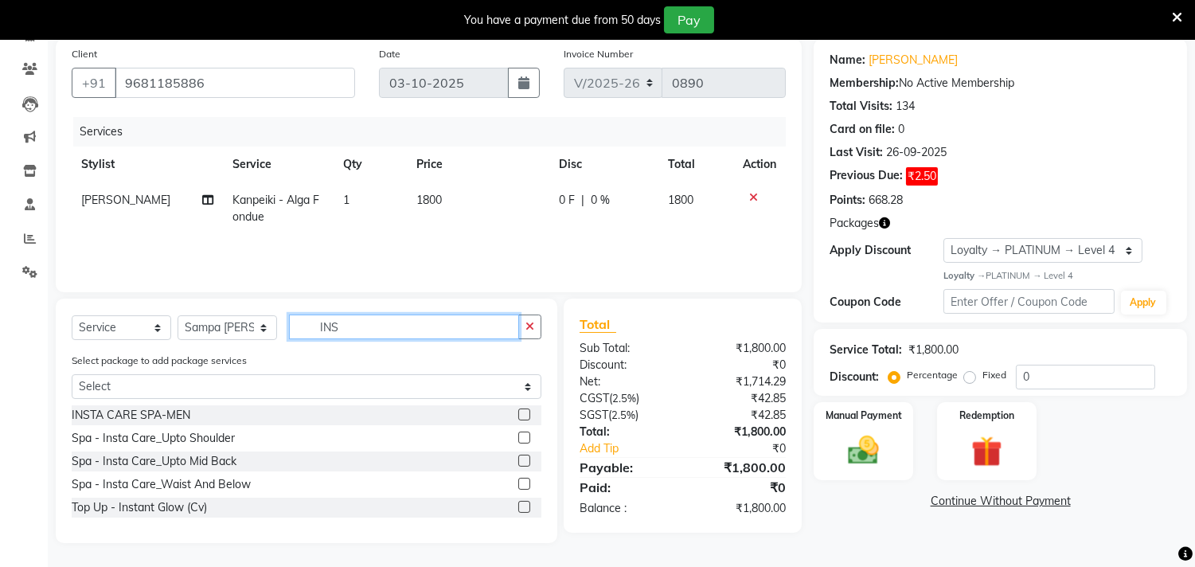
type input "INS"
click at [521, 502] on label at bounding box center [524, 507] width 12 height 12
click at [521, 502] on input "checkbox" at bounding box center [523, 507] width 10 height 10
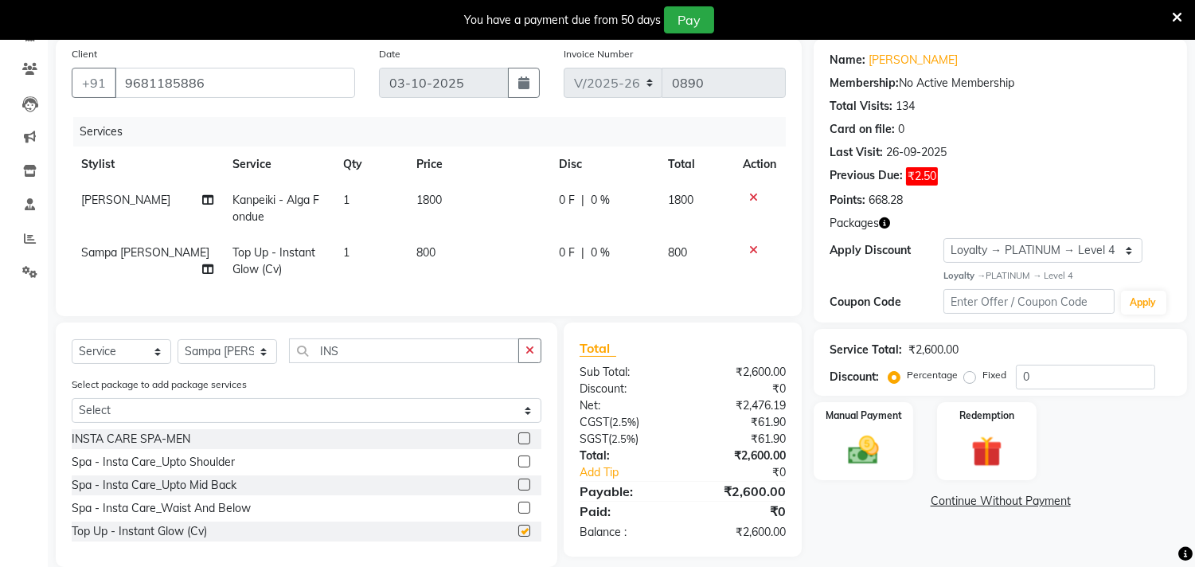
checkbox input "false"
click at [412, 362] on input "INS" at bounding box center [404, 350] width 230 height 25
type input "I"
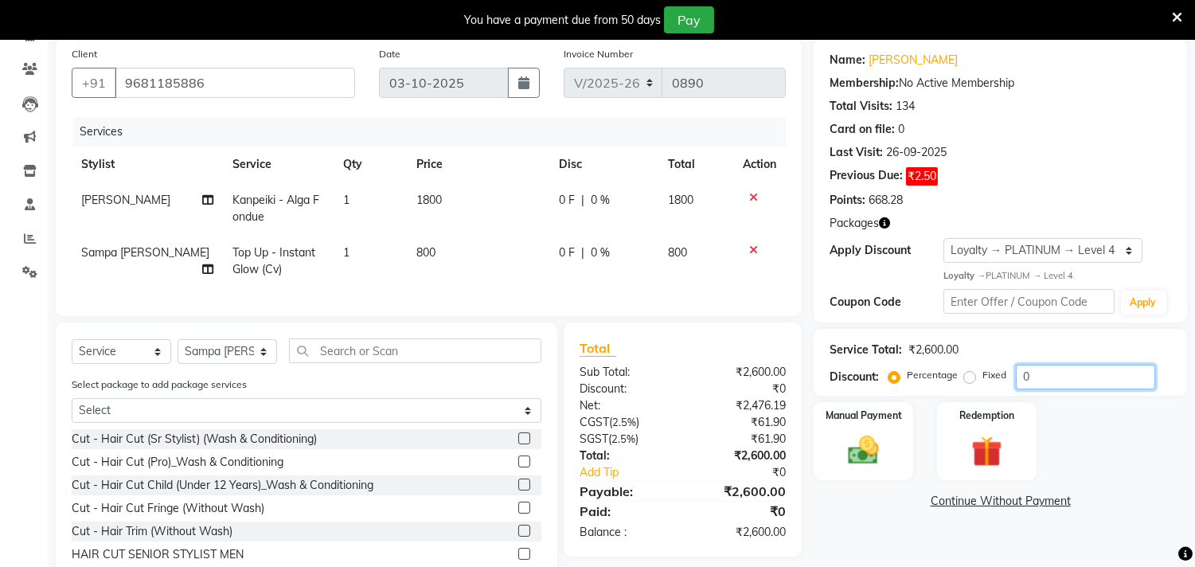
click at [1060, 374] on input "0" at bounding box center [1085, 377] width 139 height 25
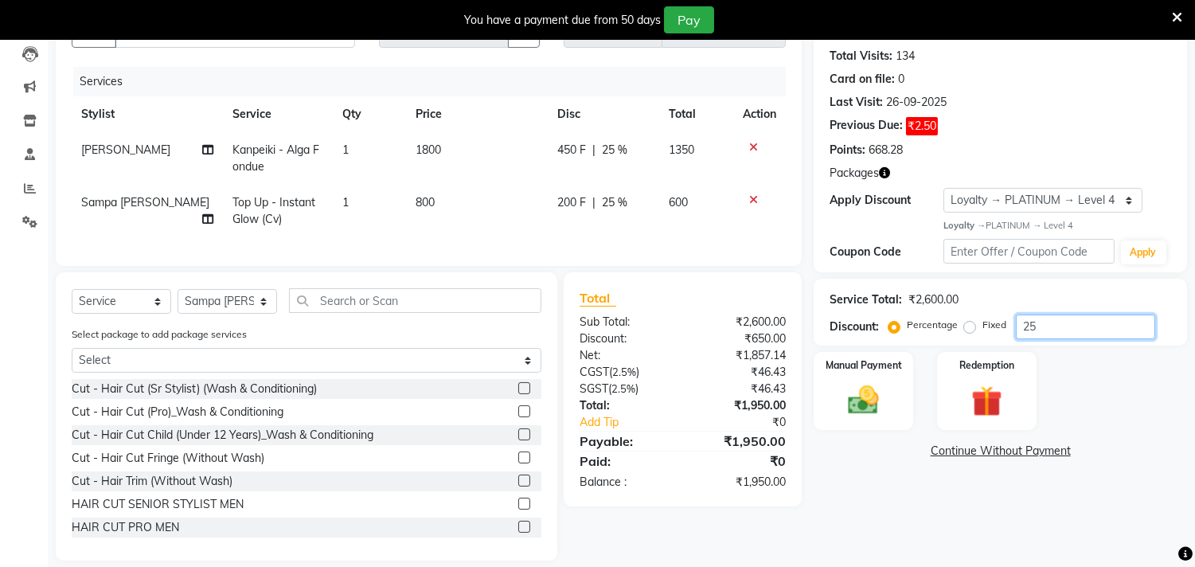
scroll to position [201, 0]
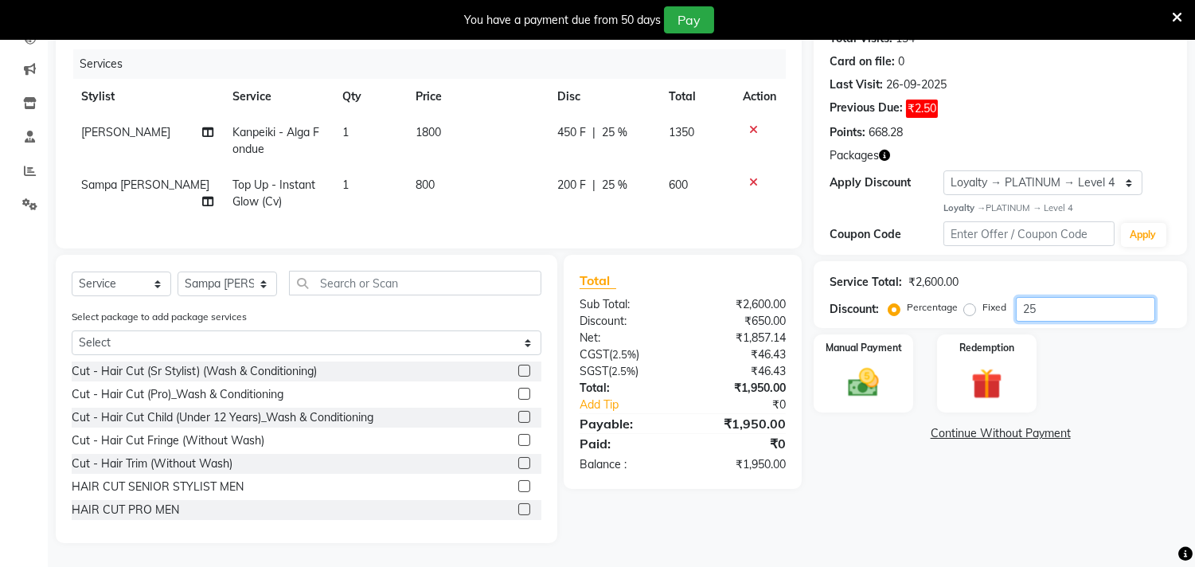
type input "25"
click at [260, 290] on select "Select Stylist [PERSON_NAME] Puja [PERSON_NAME] [PERSON_NAME] [PERSON_NAME] [PE…" at bounding box center [228, 283] width 100 height 25
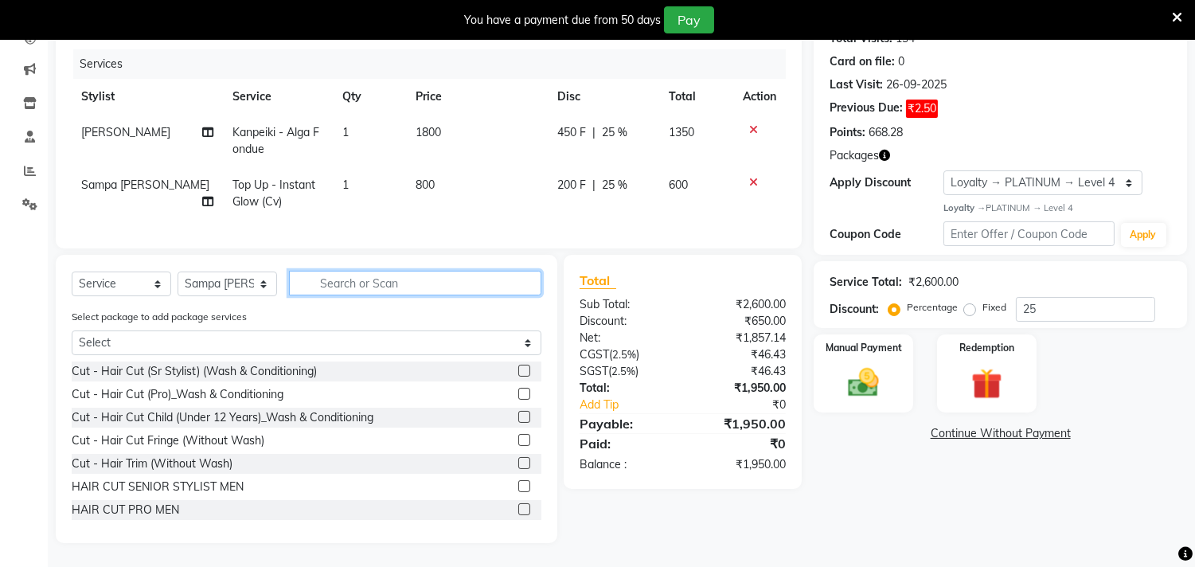
click at [354, 291] on input "text" at bounding box center [415, 283] width 252 height 25
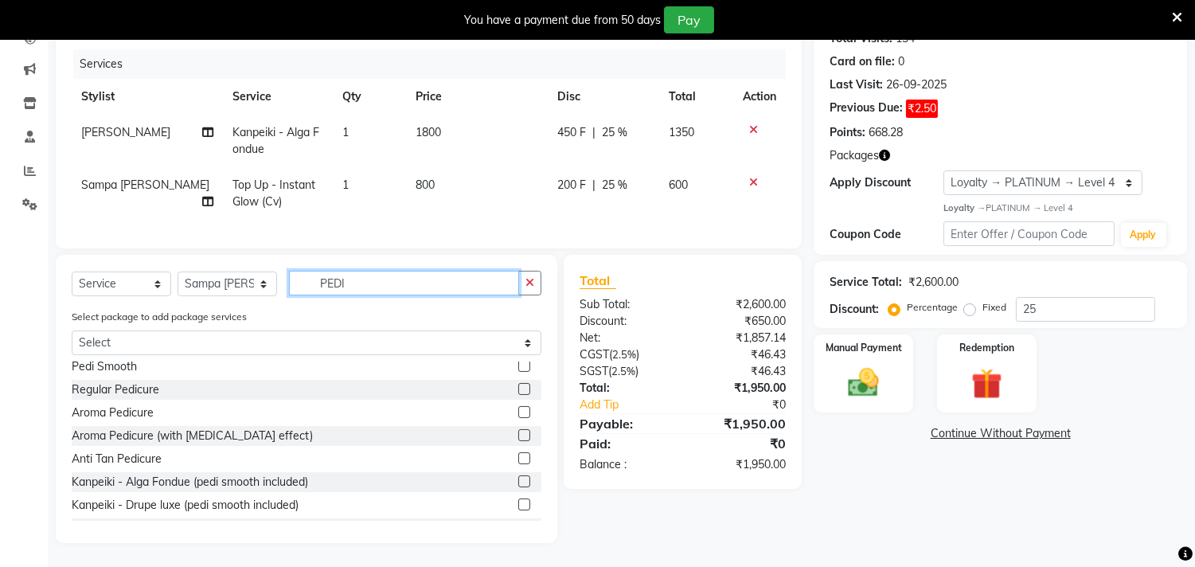
scroll to position [49, 0]
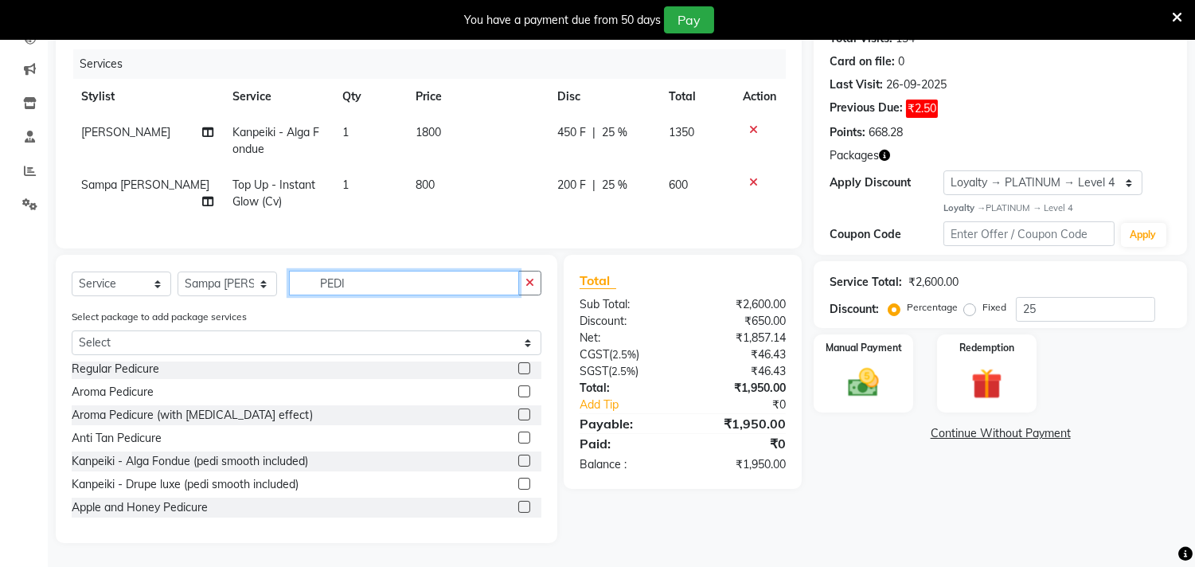
type input "PEDI"
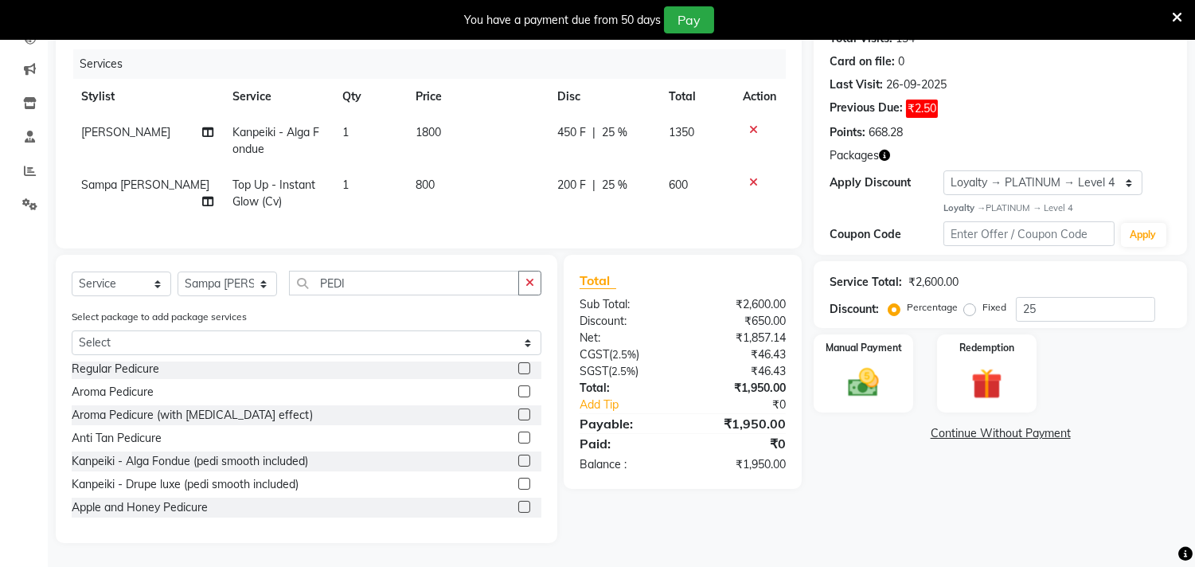
click at [518, 458] on label at bounding box center [524, 461] width 12 height 12
click at [518, 458] on input "checkbox" at bounding box center [523, 461] width 10 height 10
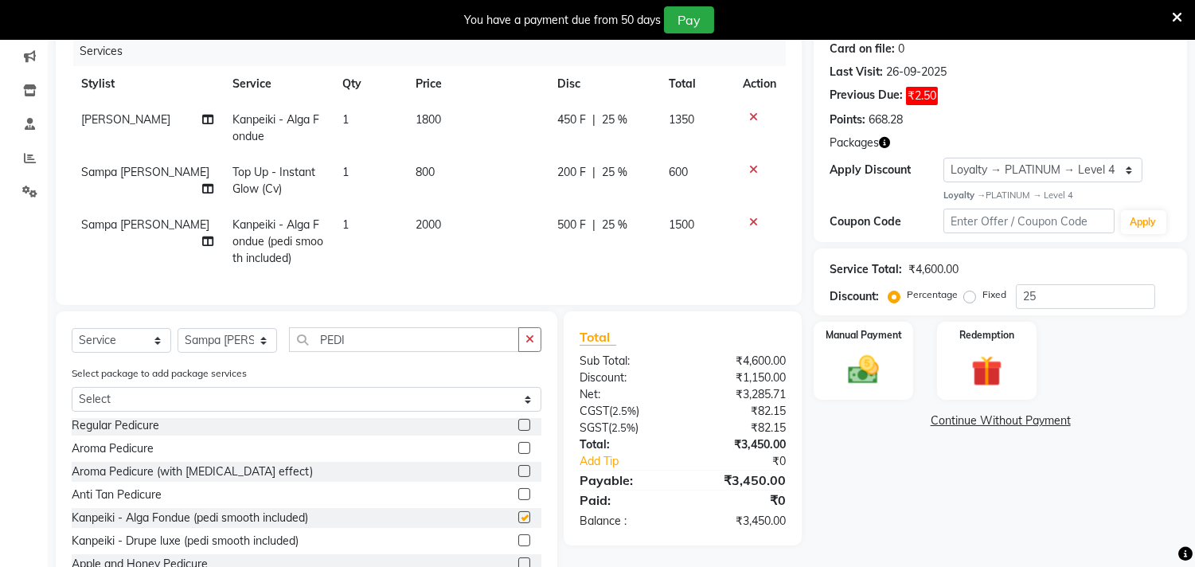
checkbox input "false"
click at [753, 220] on icon at bounding box center [753, 222] width 9 height 11
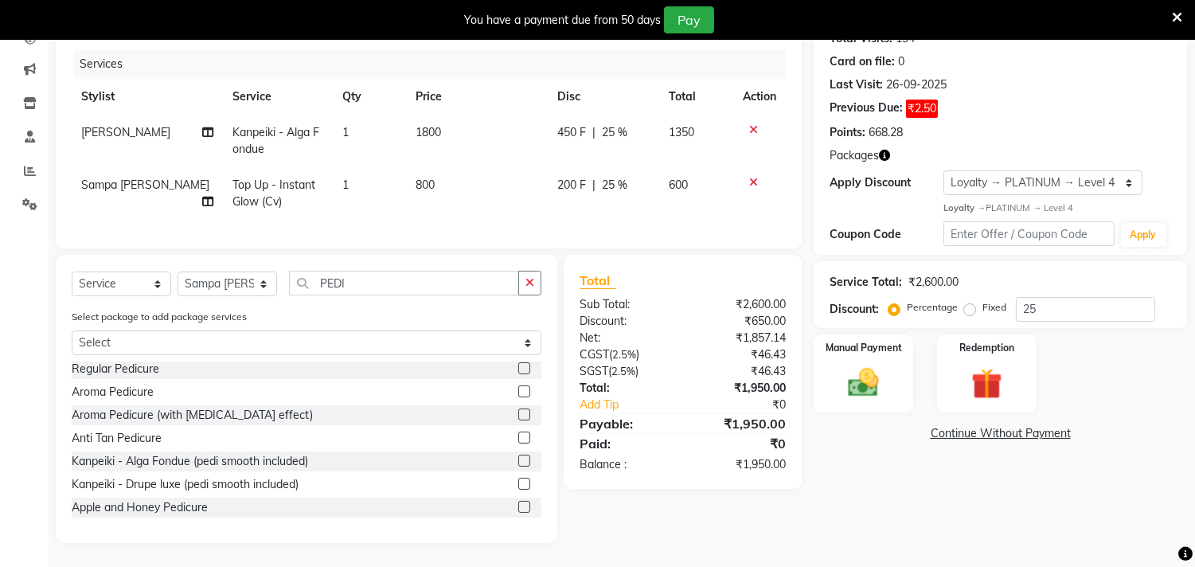
click at [518, 488] on label at bounding box center [524, 484] width 12 height 12
click at [518, 488] on input "checkbox" at bounding box center [523, 484] width 10 height 10
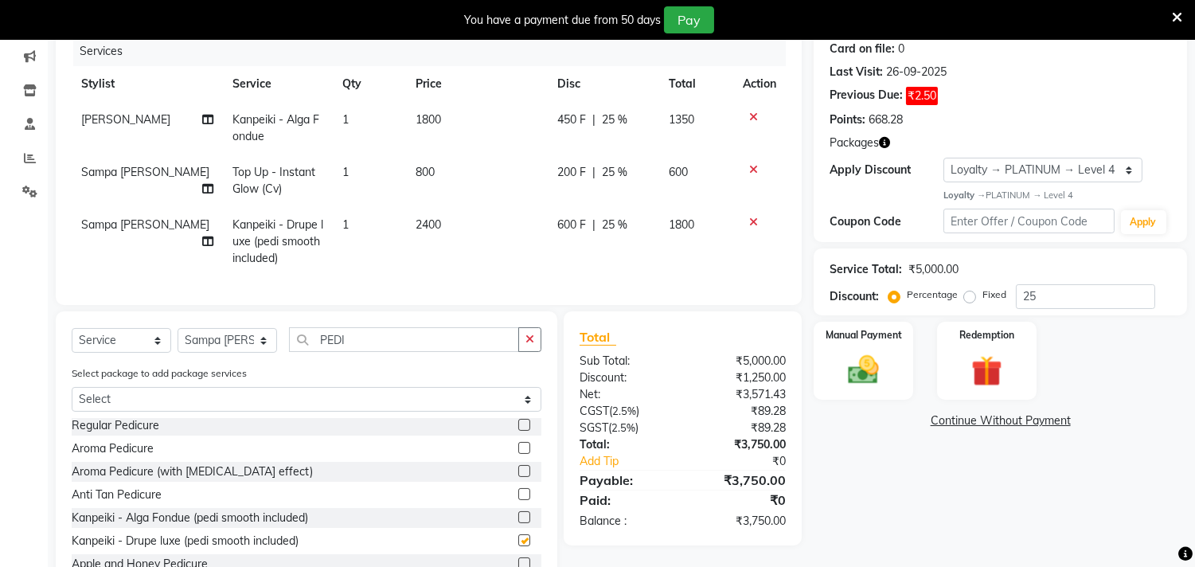
checkbox input "false"
click at [1049, 300] on input "25" at bounding box center [1085, 296] width 139 height 25
type input "2"
click at [750, 220] on icon at bounding box center [753, 222] width 9 height 11
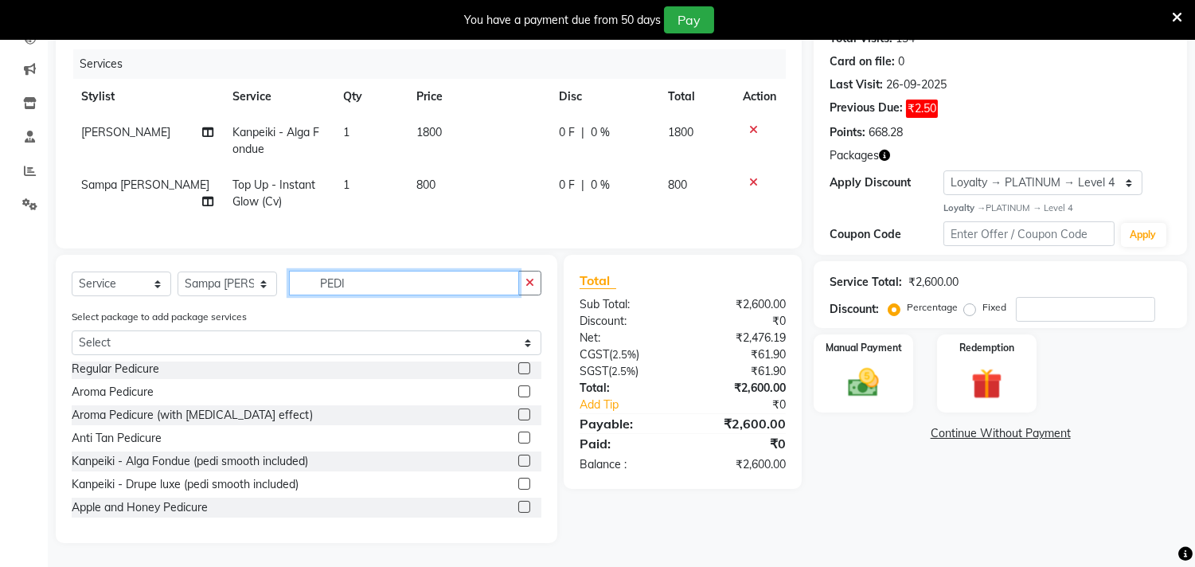
click at [377, 281] on input "PEDI" at bounding box center [404, 283] width 230 height 25
type input "P"
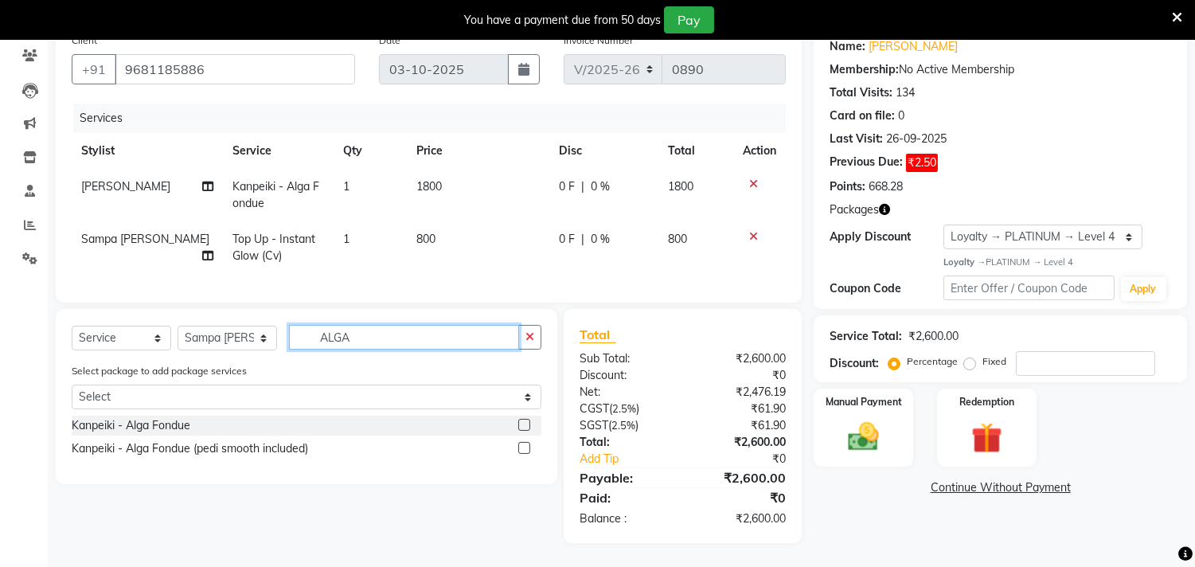
scroll to position [0, 0]
type input "ALGA"
click at [520, 443] on label at bounding box center [524, 448] width 12 height 12
click at [520, 443] on input "checkbox" at bounding box center [523, 448] width 10 height 10
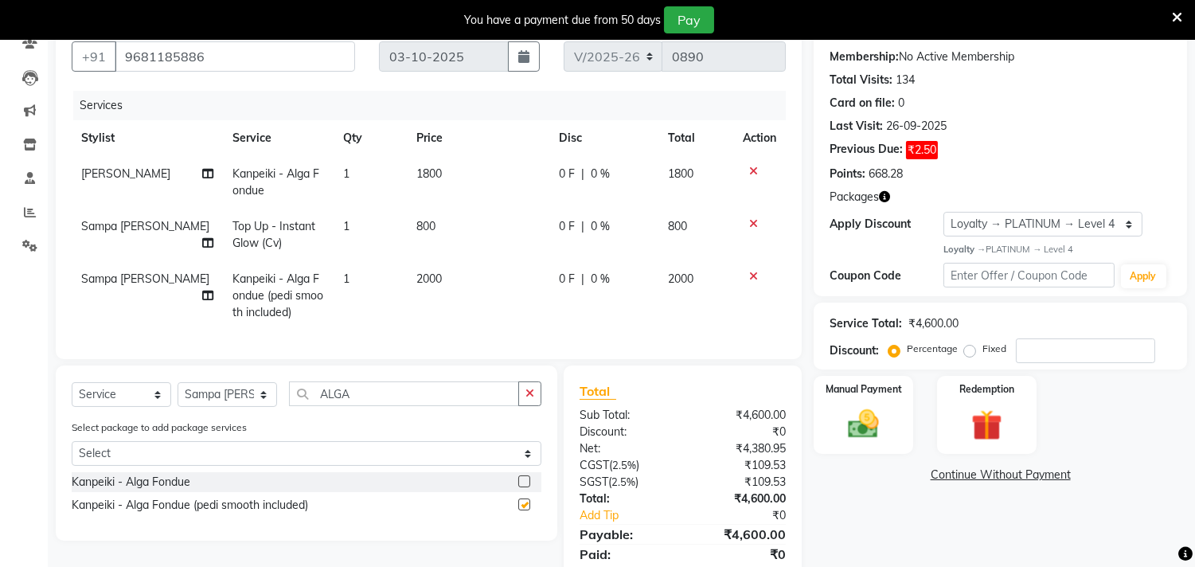
checkbox input "false"
click at [524, 487] on label at bounding box center [524, 481] width 12 height 12
click at [524, 487] on input "checkbox" at bounding box center [523, 482] width 10 height 10
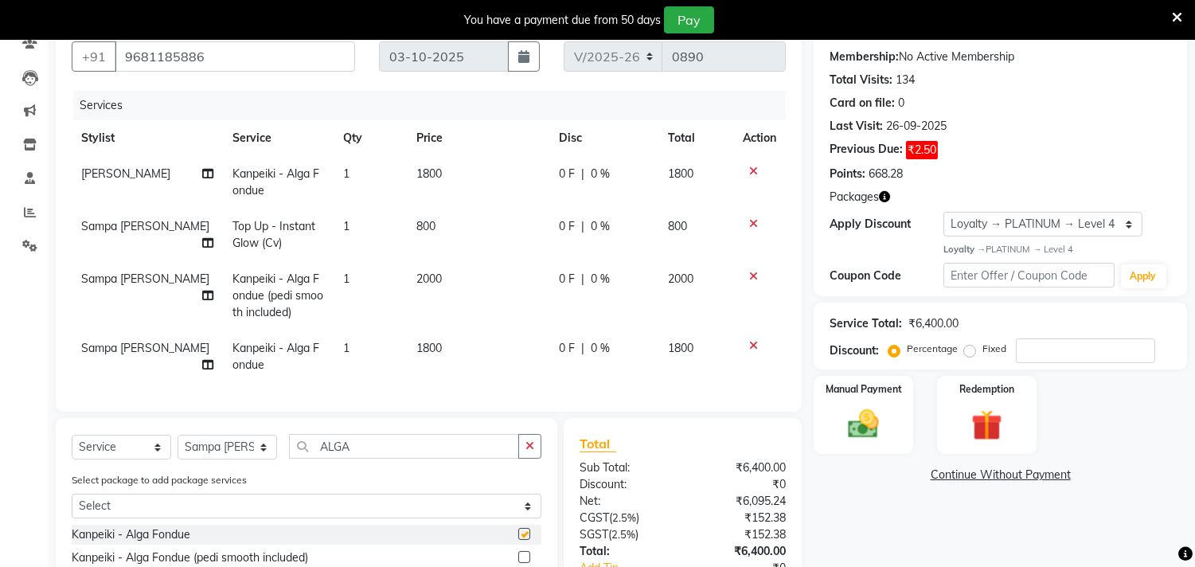
checkbox input "false"
click at [755, 342] on icon at bounding box center [753, 345] width 9 height 11
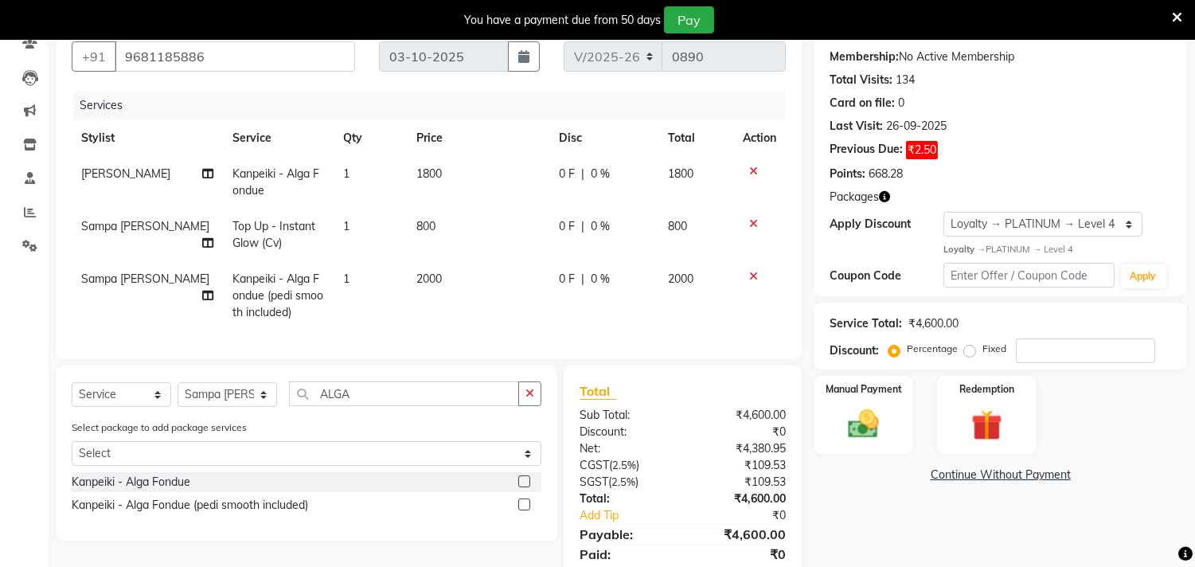
click at [755, 272] on icon at bounding box center [753, 276] width 9 height 11
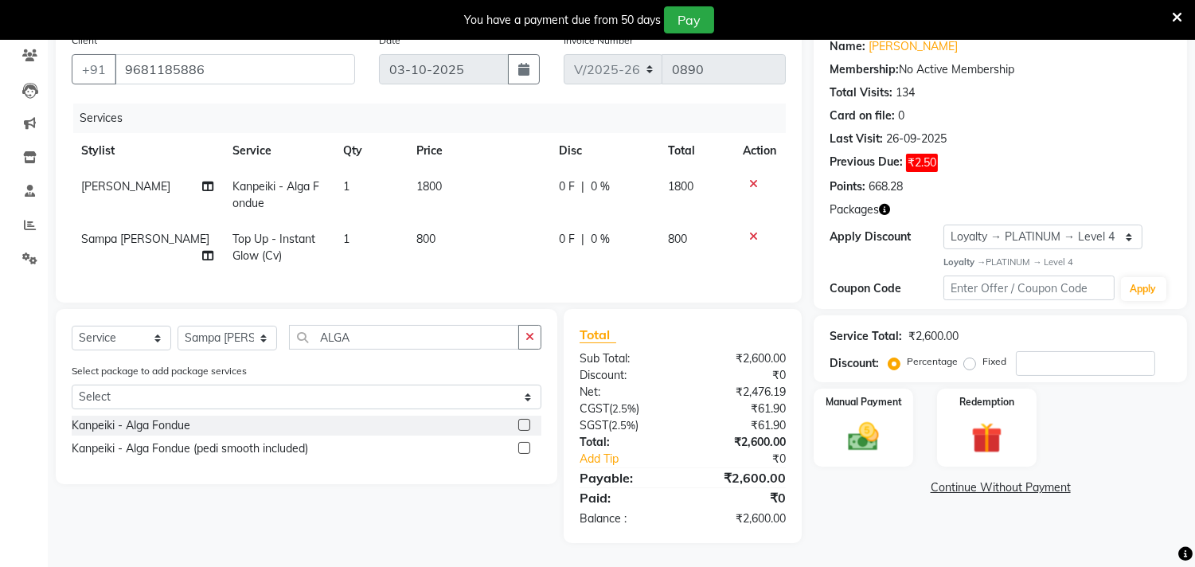
click at [528, 451] on label at bounding box center [524, 448] width 12 height 12
click at [528, 451] on input "checkbox" at bounding box center [523, 448] width 10 height 10
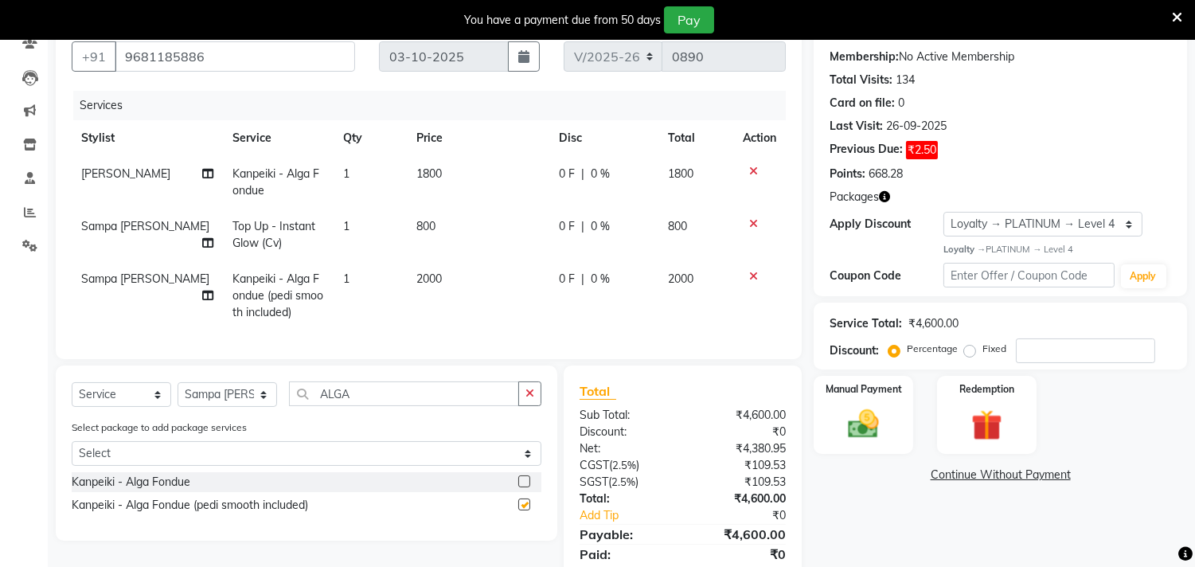
checkbox input "false"
click at [753, 169] on icon at bounding box center [753, 171] width 9 height 11
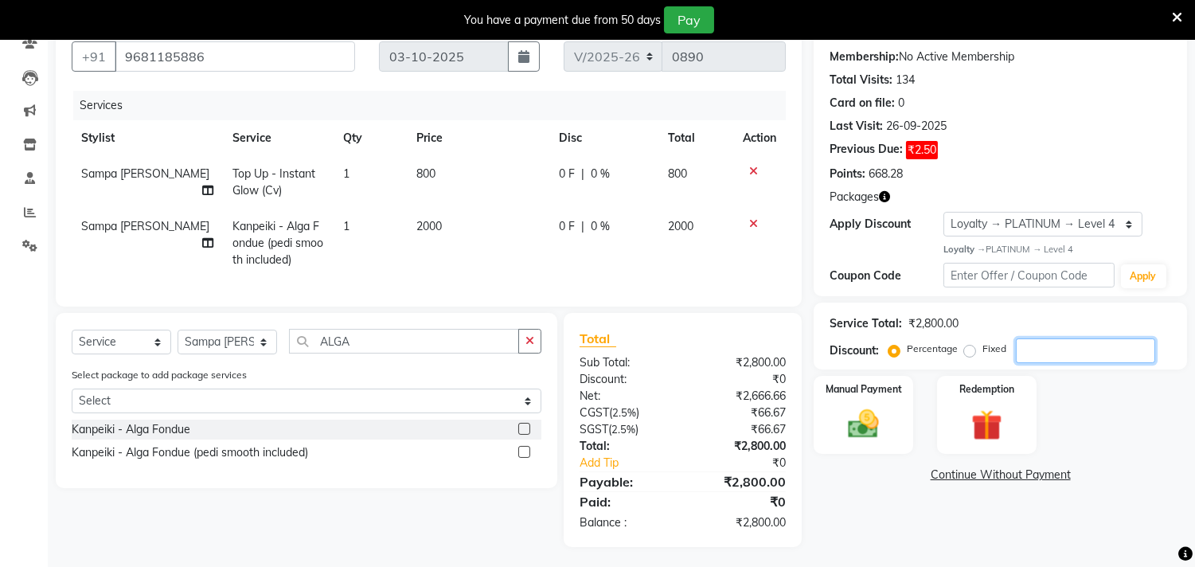
click at [1040, 347] on input "number" at bounding box center [1085, 350] width 139 height 25
type input "25"
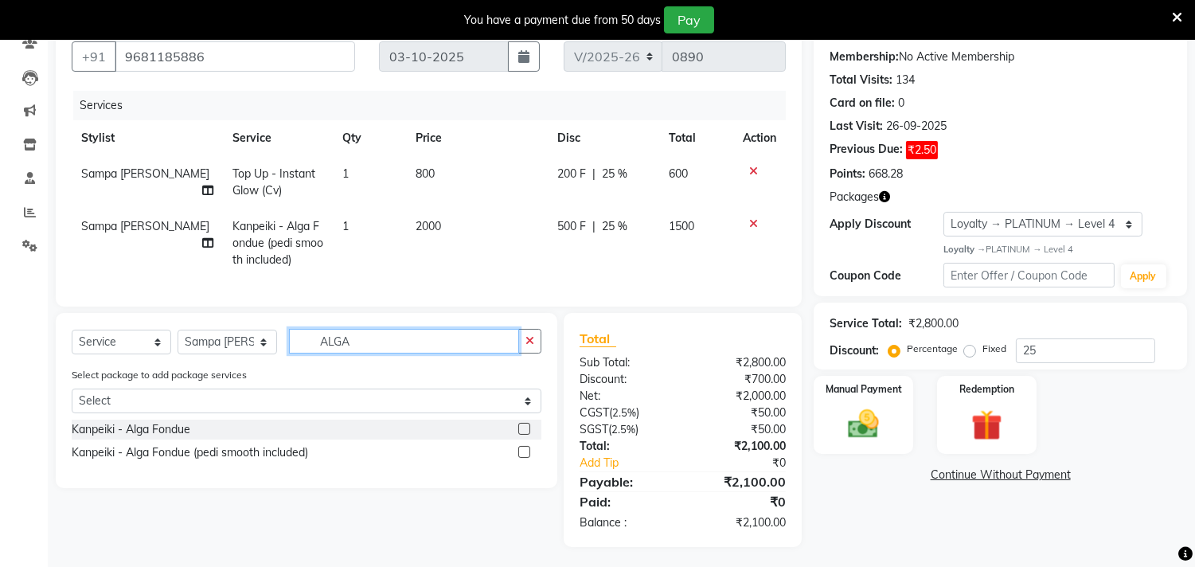
click at [422, 353] on input "ALGA" at bounding box center [404, 341] width 230 height 25
type input "A"
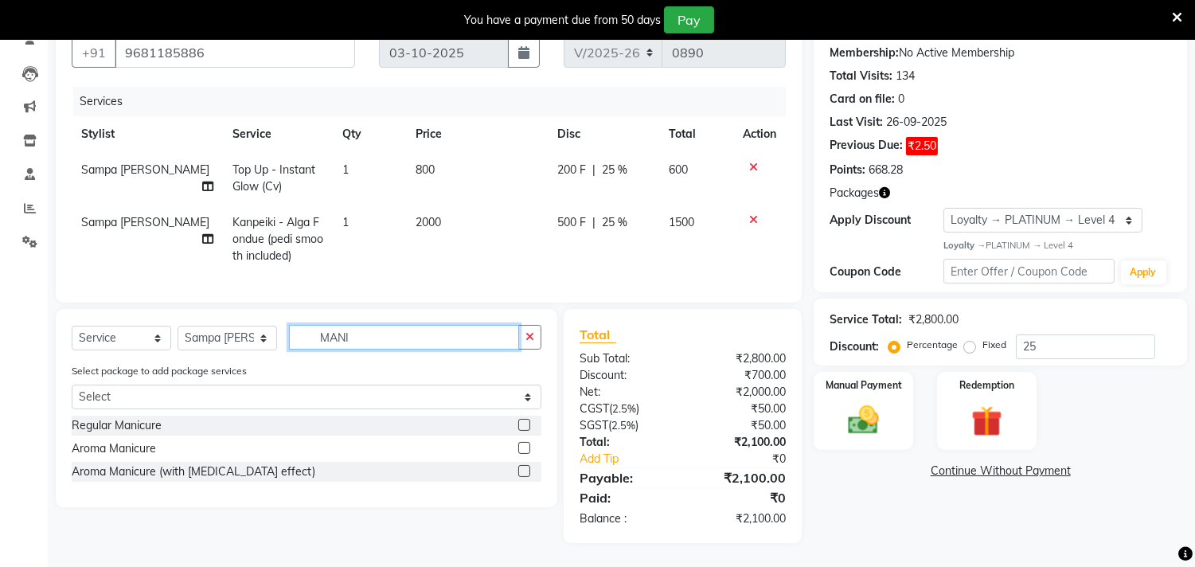
scroll to position [163, 0]
click at [391, 337] on input "MANI" at bounding box center [404, 337] width 230 height 25
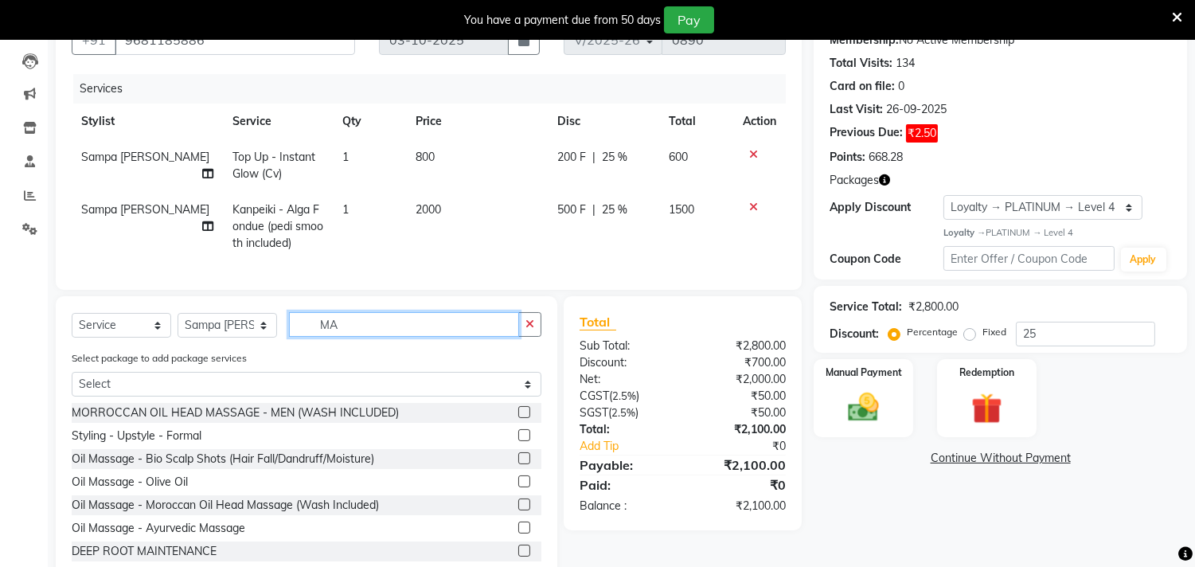
type input "M"
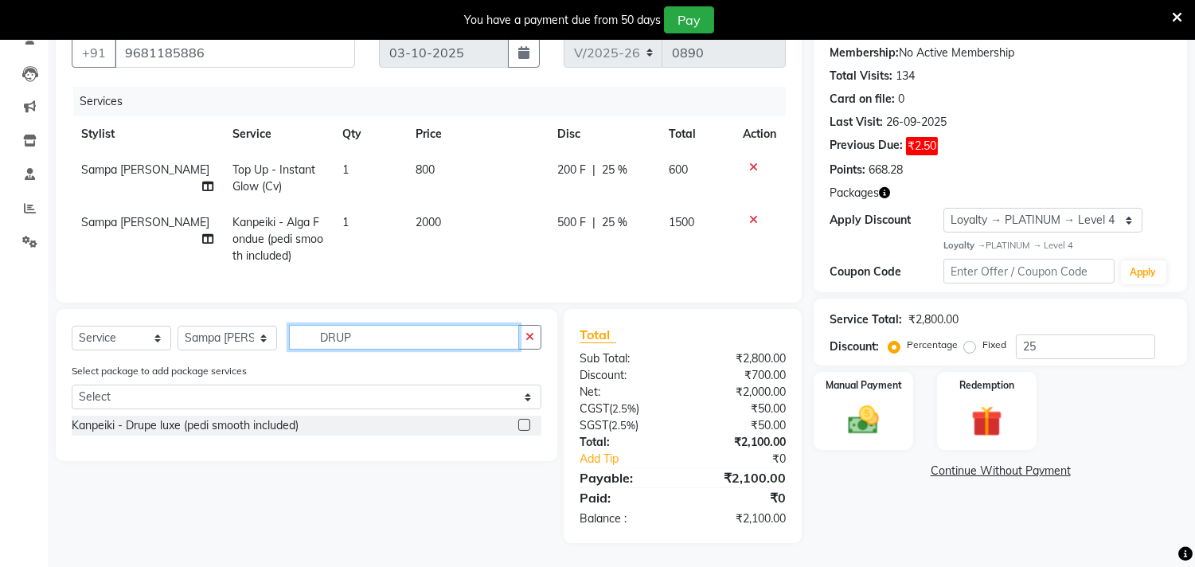
type input "DRUP"
click at [522, 420] on label at bounding box center [524, 425] width 12 height 12
click at [522, 420] on input "checkbox" at bounding box center [523, 425] width 10 height 10
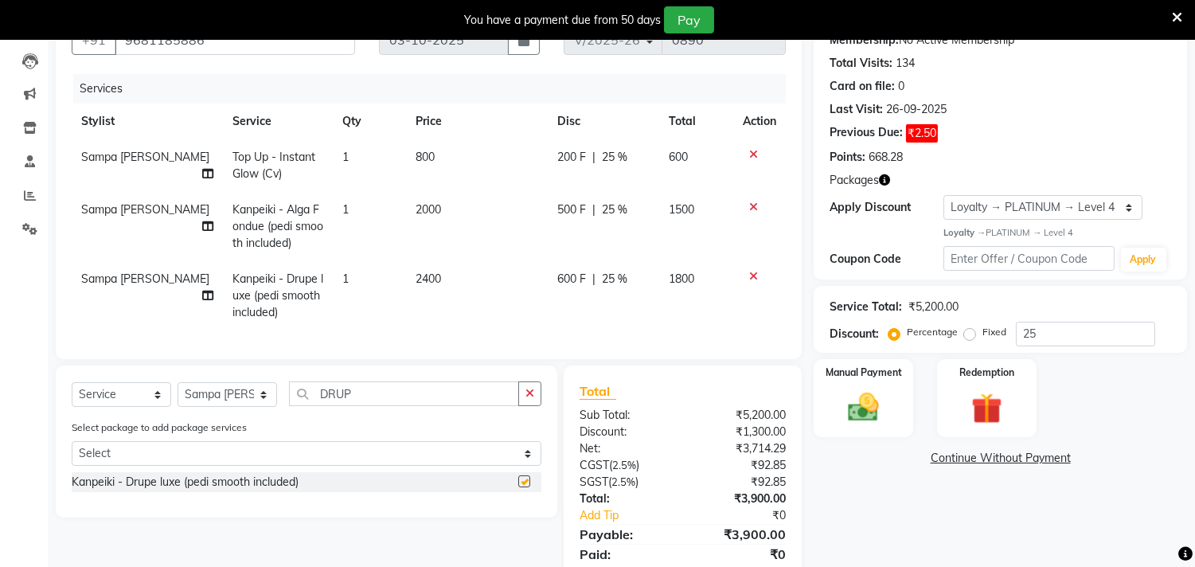
checkbox input "false"
click at [377, 406] on input "DRUP" at bounding box center [404, 393] width 230 height 25
type input "D"
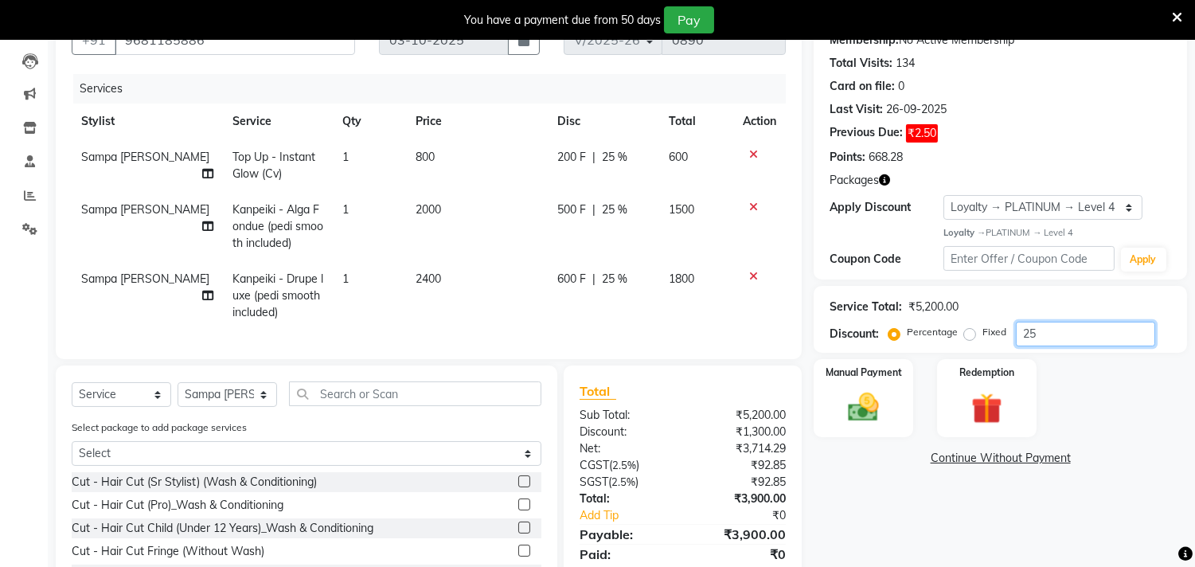
click at [1092, 333] on input "25" at bounding box center [1085, 334] width 139 height 25
click at [753, 272] on icon at bounding box center [753, 276] width 9 height 11
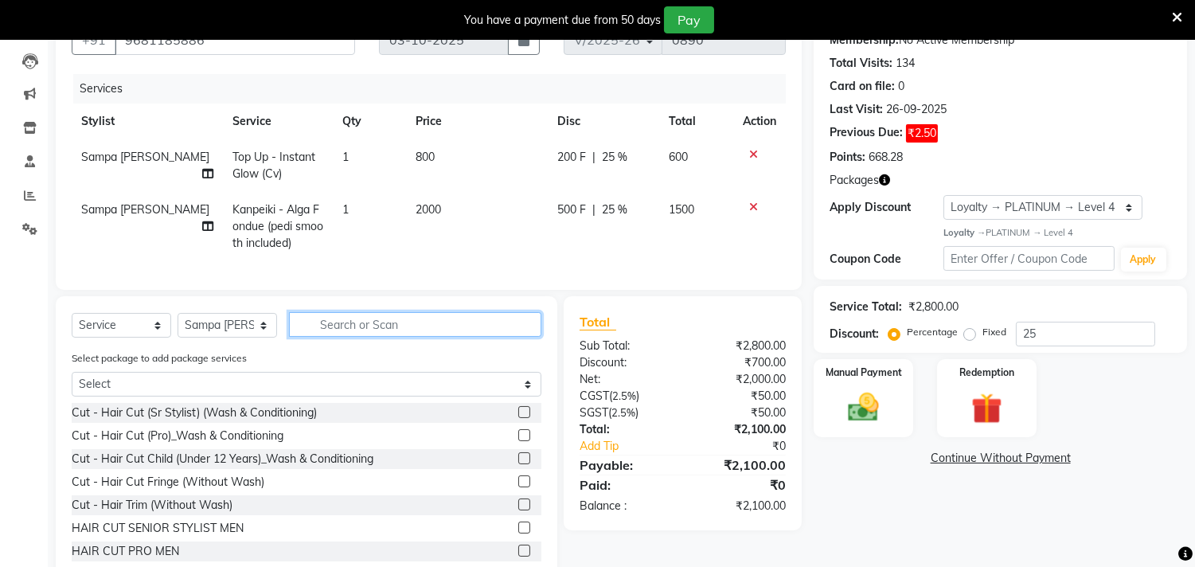
click at [380, 337] on input "text" at bounding box center [415, 324] width 252 height 25
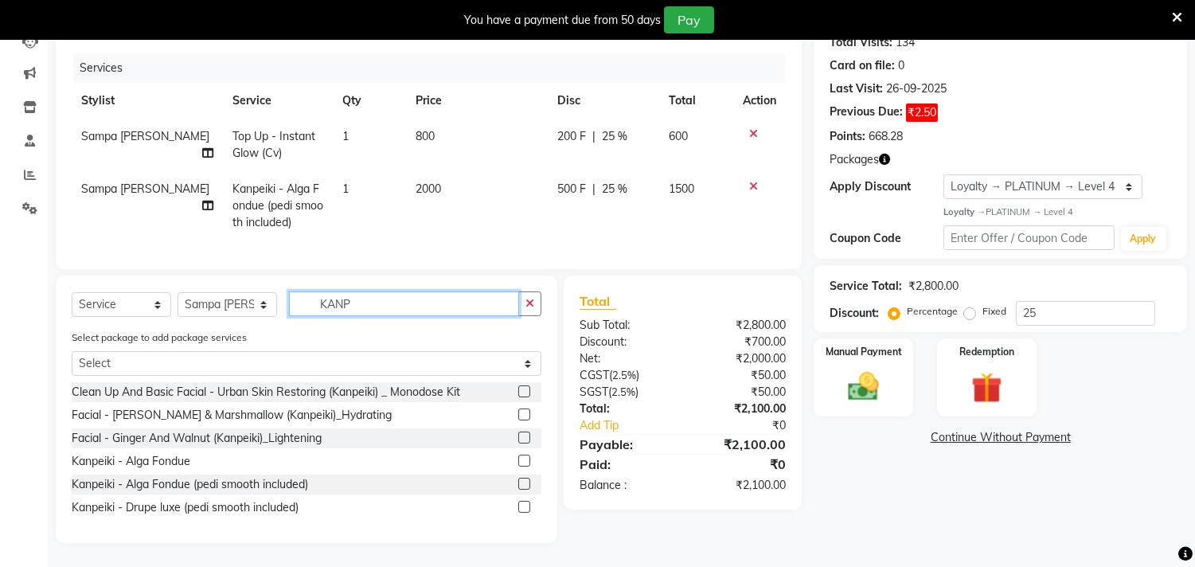
scroll to position [197, 0]
type input "KANP"
click at [522, 480] on label at bounding box center [524, 484] width 12 height 12
click at [522, 480] on input "checkbox" at bounding box center [523, 484] width 10 height 10
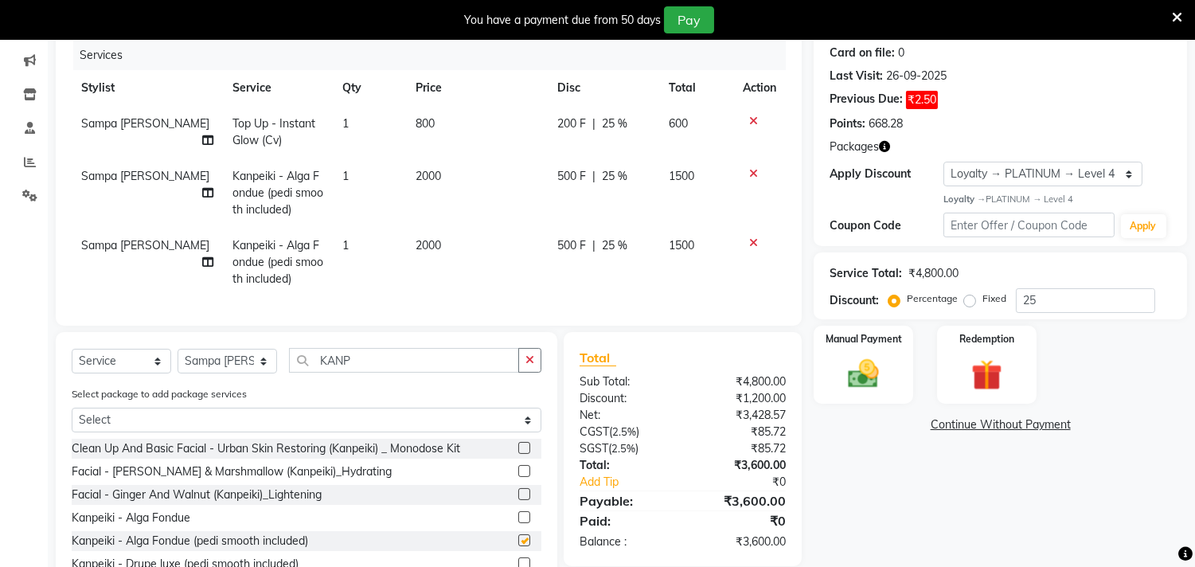
checkbox input "false"
click at [752, 235] on td at bounding box center [759, 262] width 53 height 69
click at [752, 240] on icon at bounding box center [753, 242] width 9 height 11
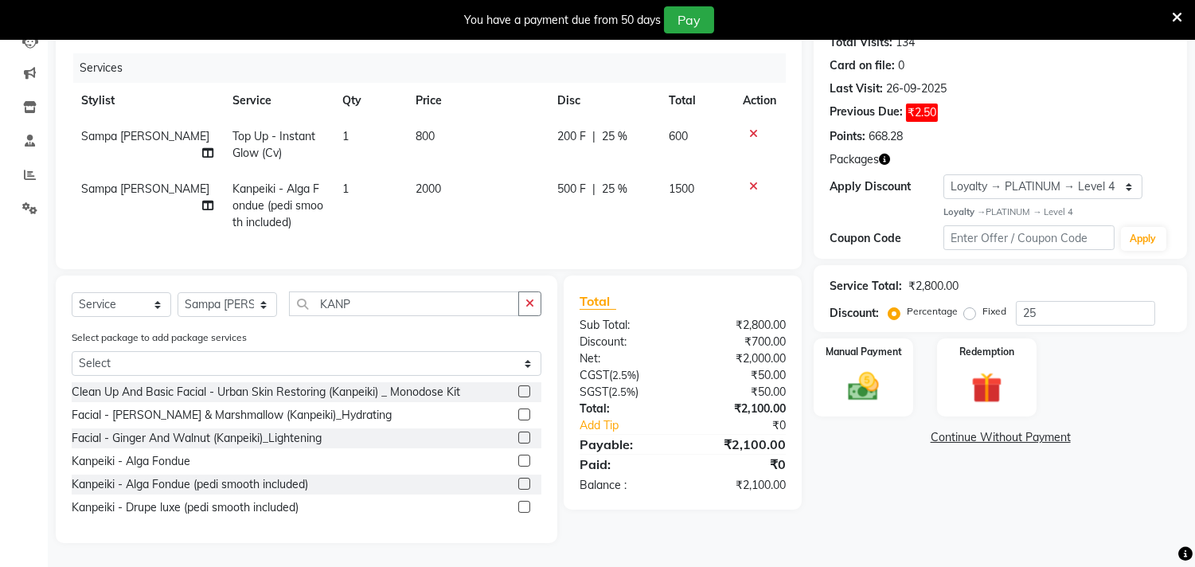
click at [523, 459] on label at bounding box center [524, 461] width 12 height 12
click at [523, 459] on input "checkbox" at bounding box center [523, 461] width 10 height 10
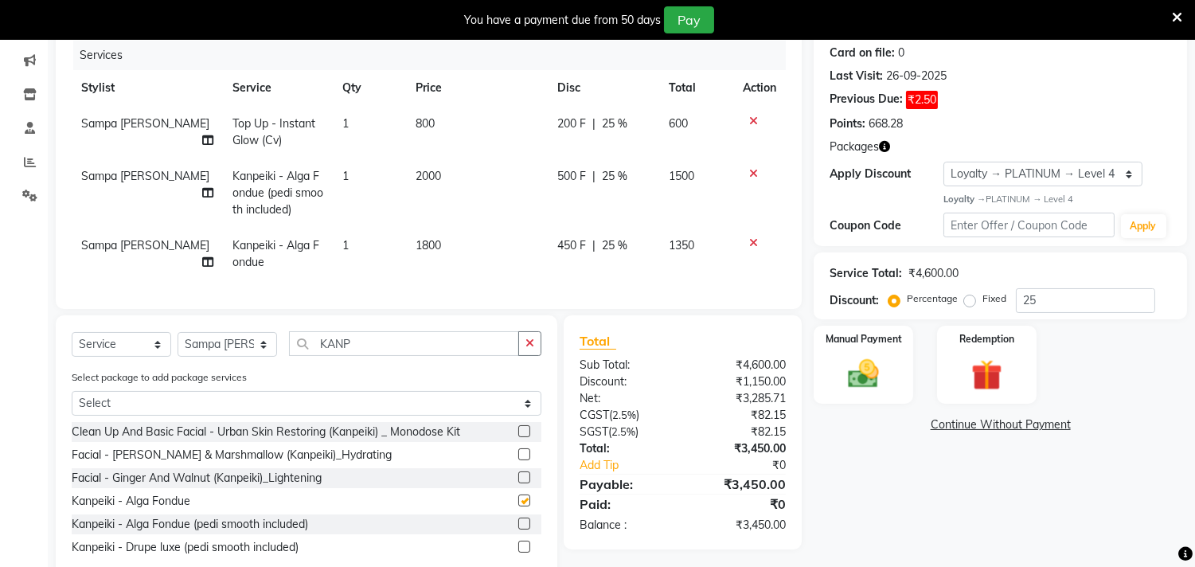
checkbox input "false"
click at [756, 239] on icon at bounding box center [753, 242] width 9 height 11
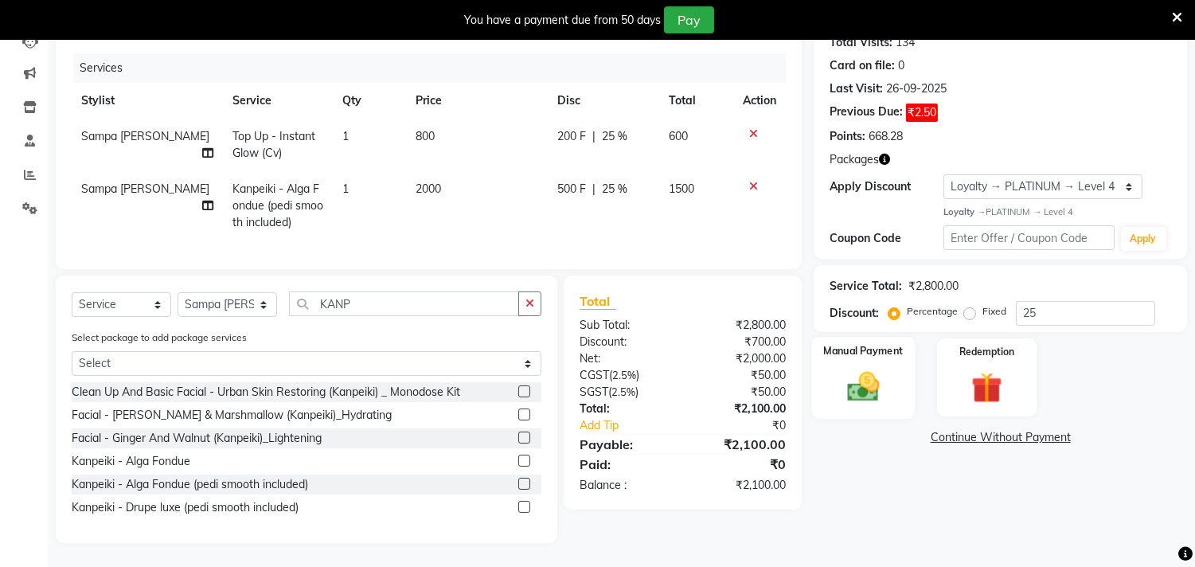
click at [884, 353] on div "Manual Payment" at bounding box center [863, 377] width 103 height 81
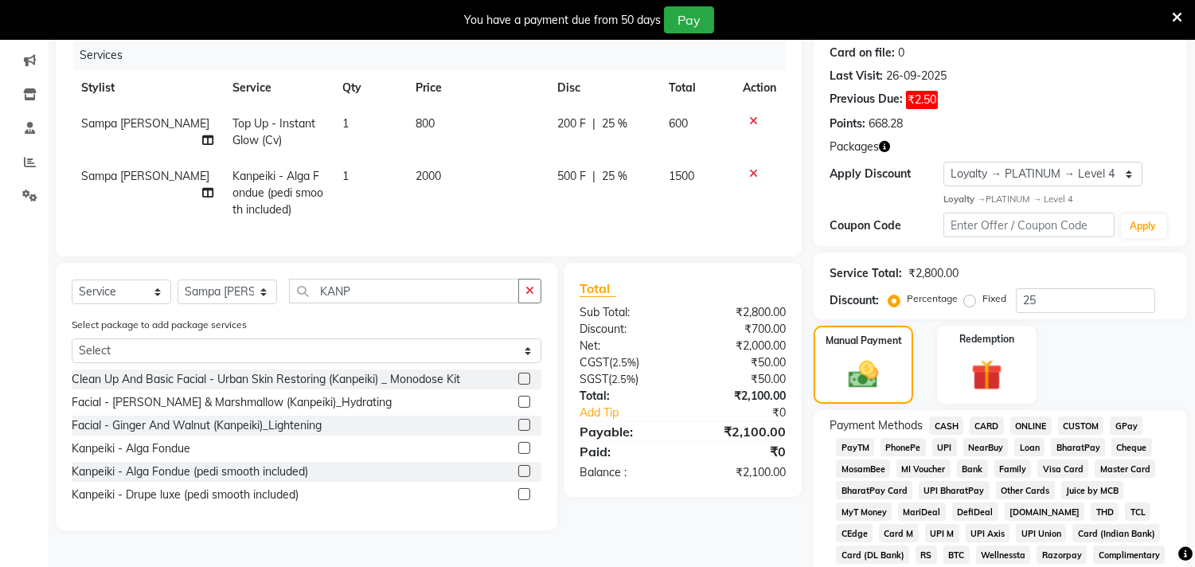
click at [989, 427] on span "CARD" at bounding box center [987, 425] width 34 height 18
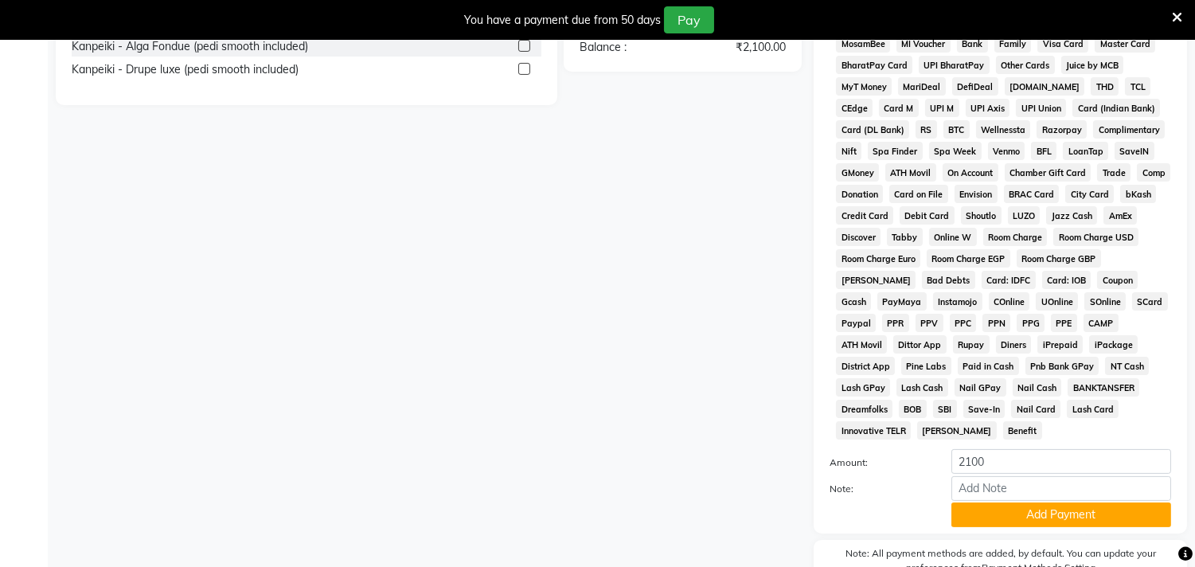
scroll to position [639, 0]
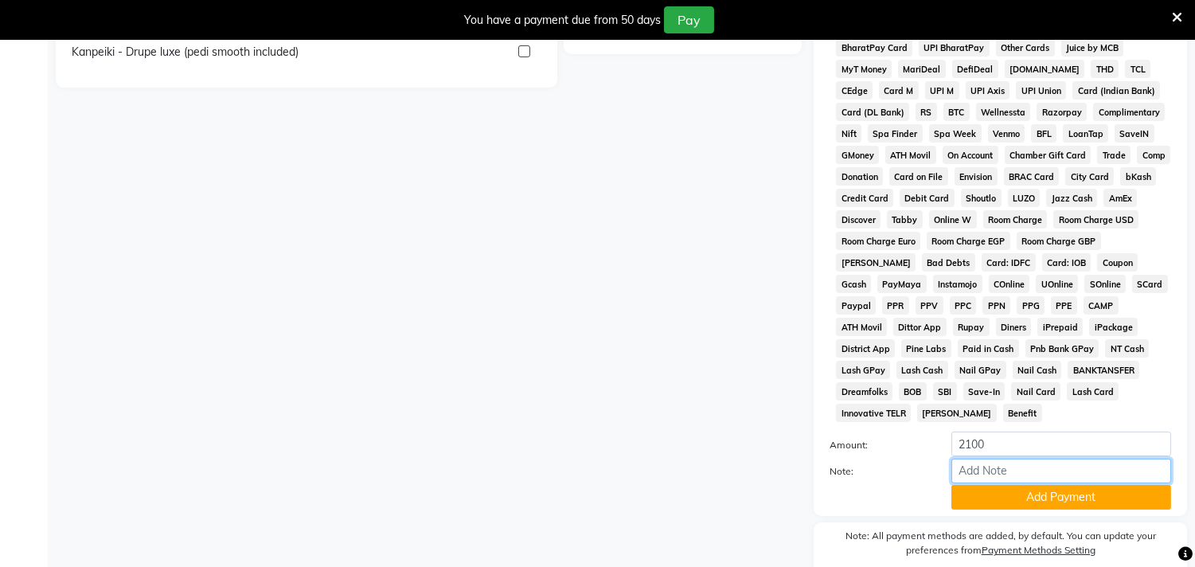
click at [993, 480] on input "Note:" at bounding box center [1061, 471] width 220 height 25
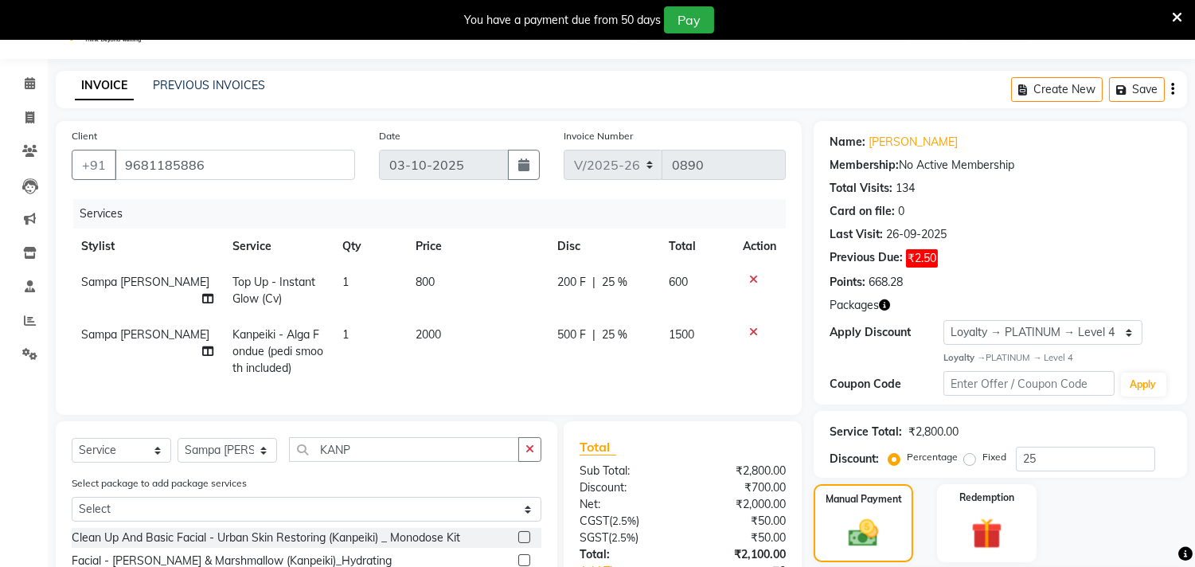
scroll to position [20, 0]
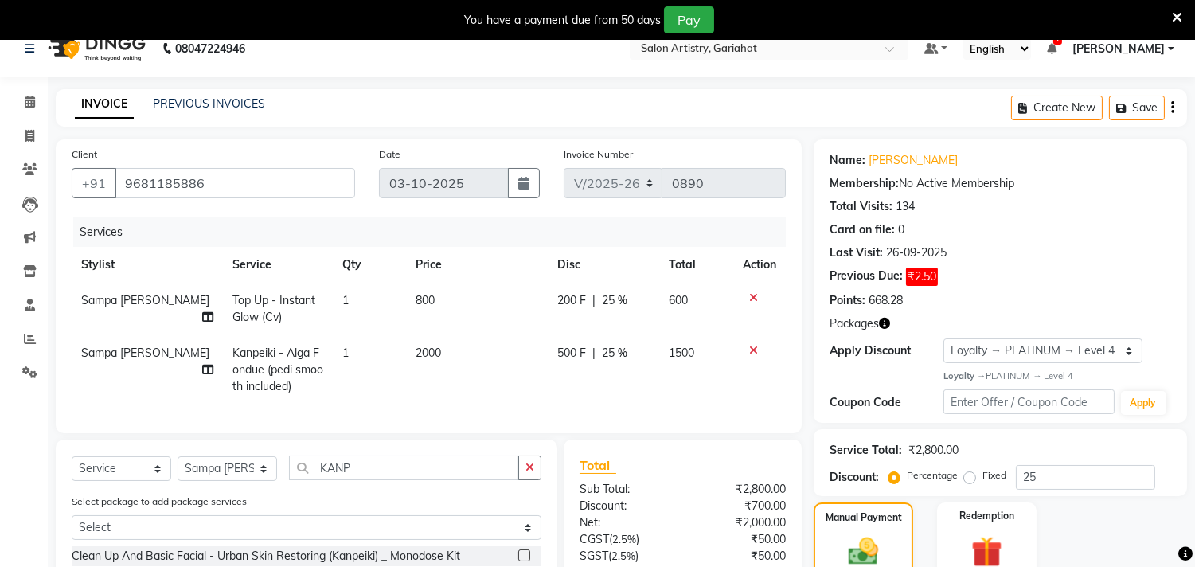
type input "9707"
click at [134, 347] on span "Sampa [PERSON_NAME]" at bounding box center [145, 352] width 128 height 14
select select "82201"
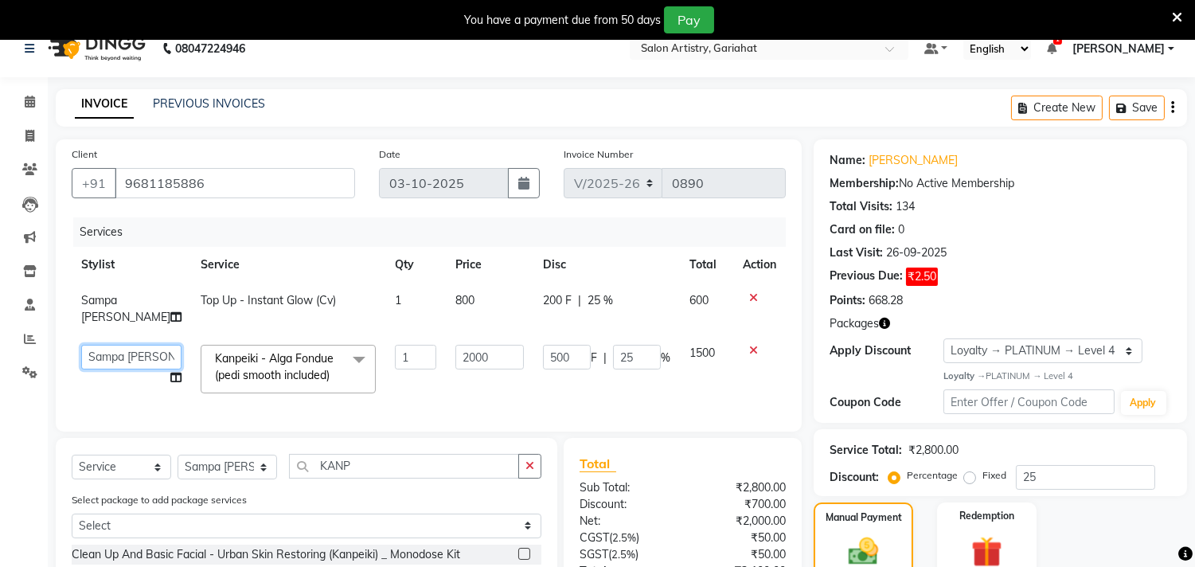
click at [146, 353] on select "[PERSON_NAME] Puja [PERSON_NAME] [PERSON_NAME] [PERSON_NAME] [PERSON_NAME] [PER…" at bounding box center [131, 357] width 100 height 25
select select "82198"
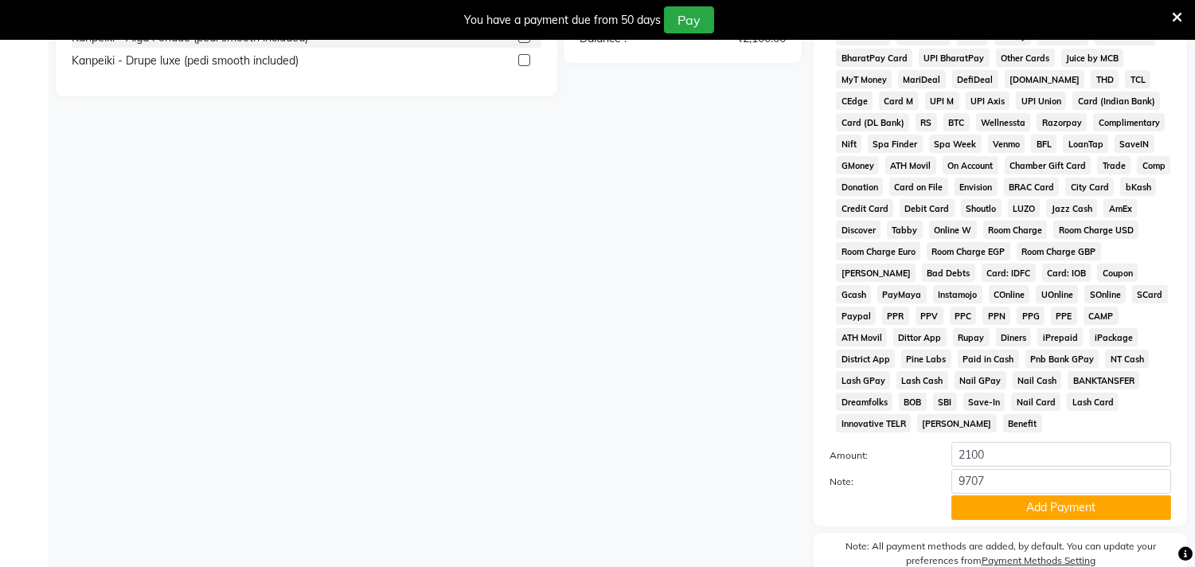
scroll to position [639, 0]
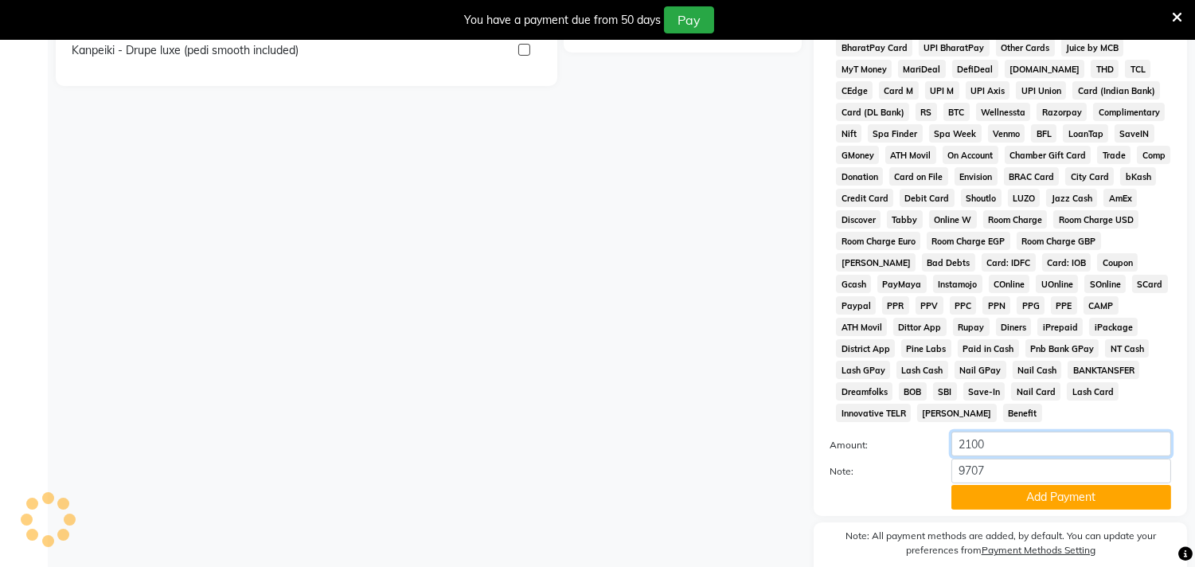
click at [1025, 448] on input "2100" at bounding box center [1061, 443] width 220 height 25
type input "2"
type input "1950"
click at [1025, 498] on button "Add Payment" at bounding box center [1061, 497] width 220 height 25
click at [1025, 498] on div "Name: [PERSON_NAME] Membership: No Active Membership Total Visits: 134 Card on …" at bounding box center [1006, 64] width 385 height 1089
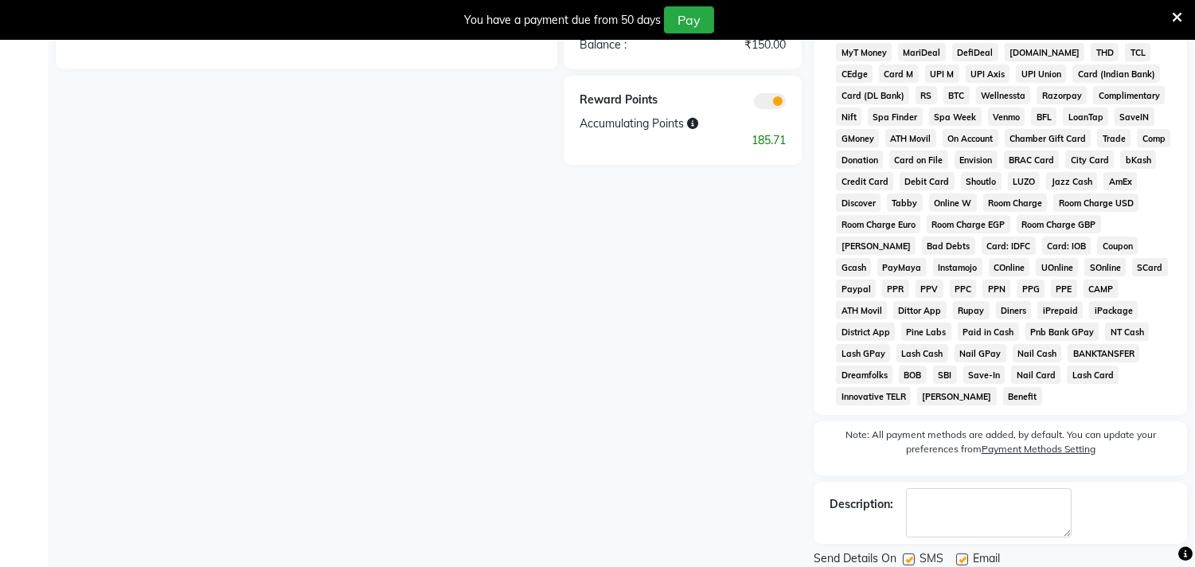
scroll to position [714, 0]
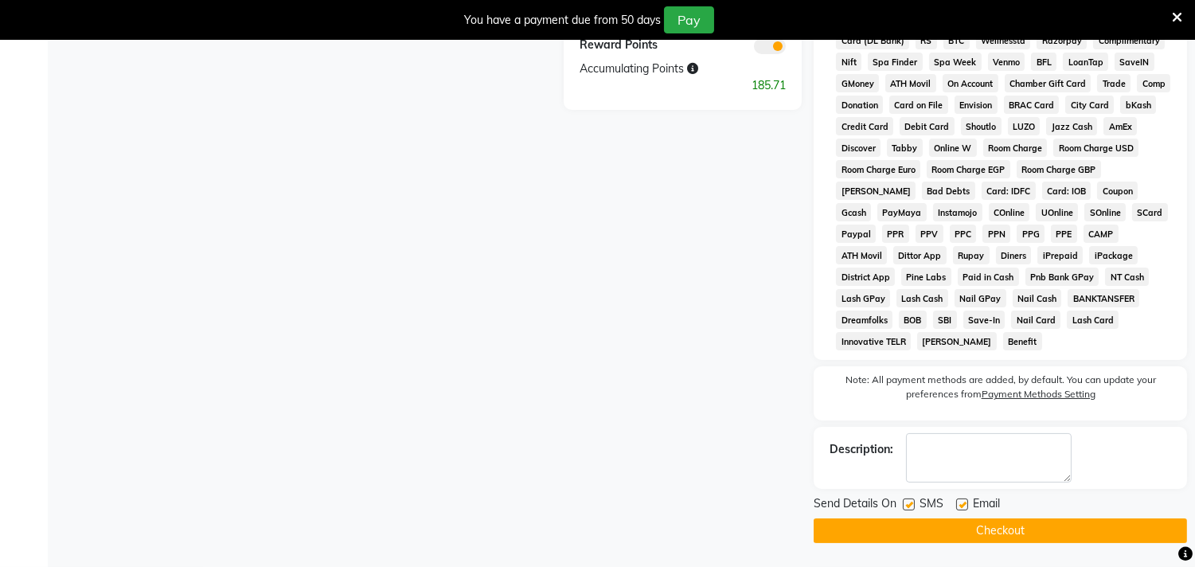
click at [1003, 533] on button "Checkout" at bounding box center [1000, 530] width 373 height 25
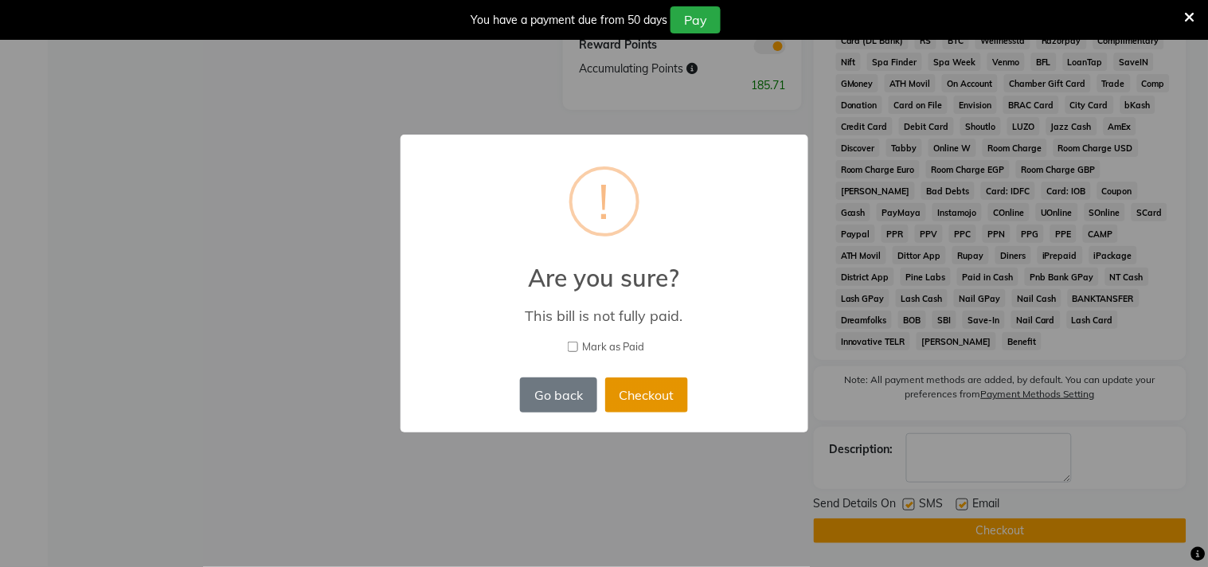
click at [641, 394] on button "Checkout" at bounding box center [646, 394] width 83 height 35
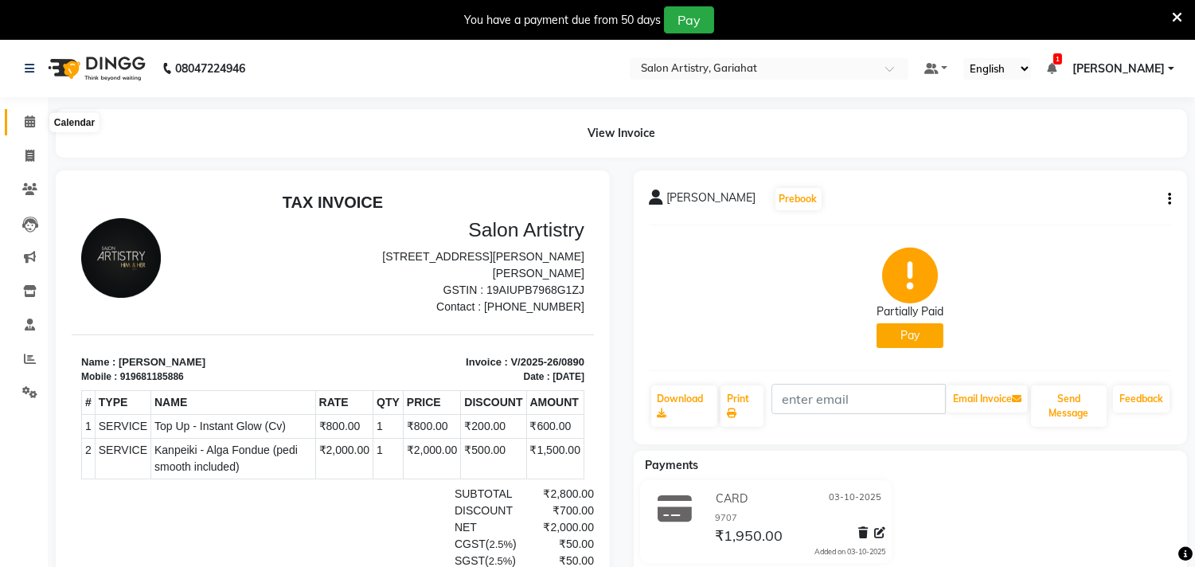
click at [28, 115] on icon at bounding box center [30, 121] width 10 height 12
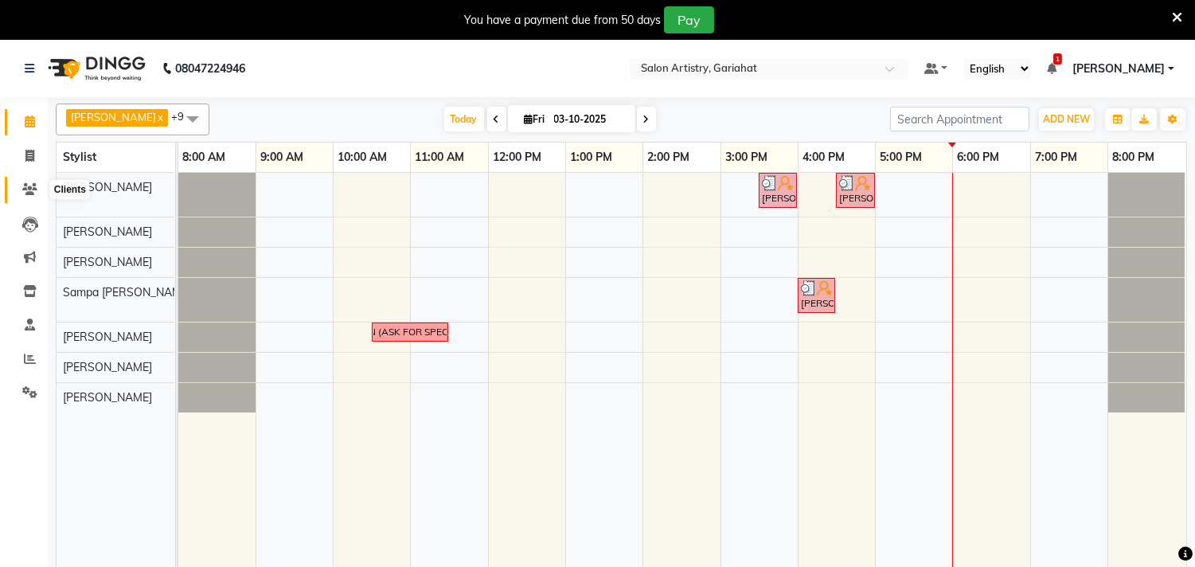
click at [25, 194] on icon at bounding box center [29, 189] width 15 height 12
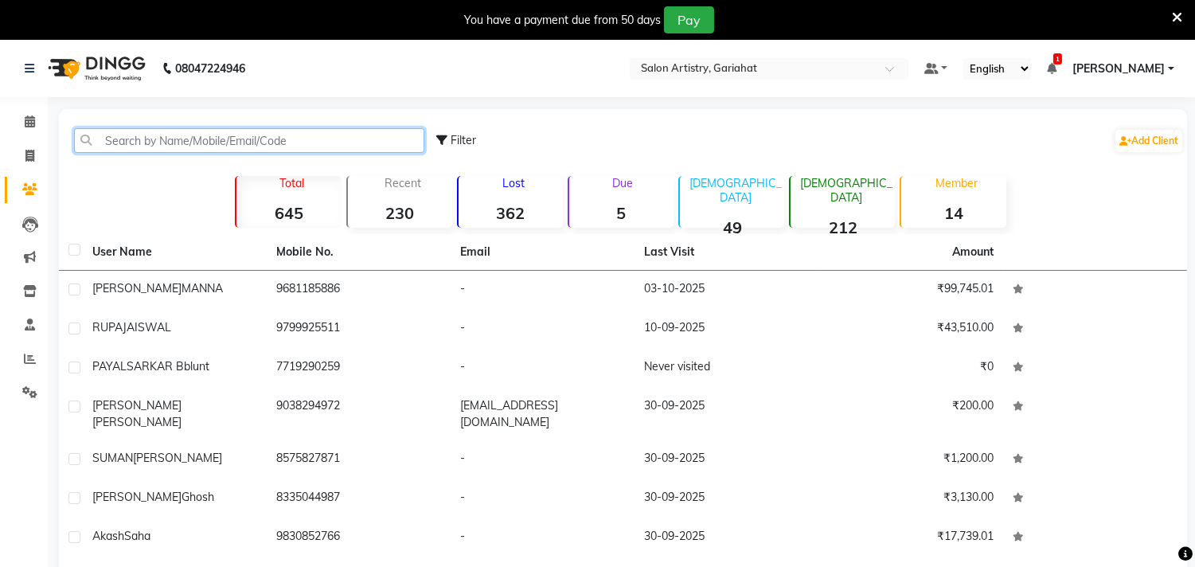
click at [325, 138] on input "text" at bounding box center [249, 140] width 350 height 25
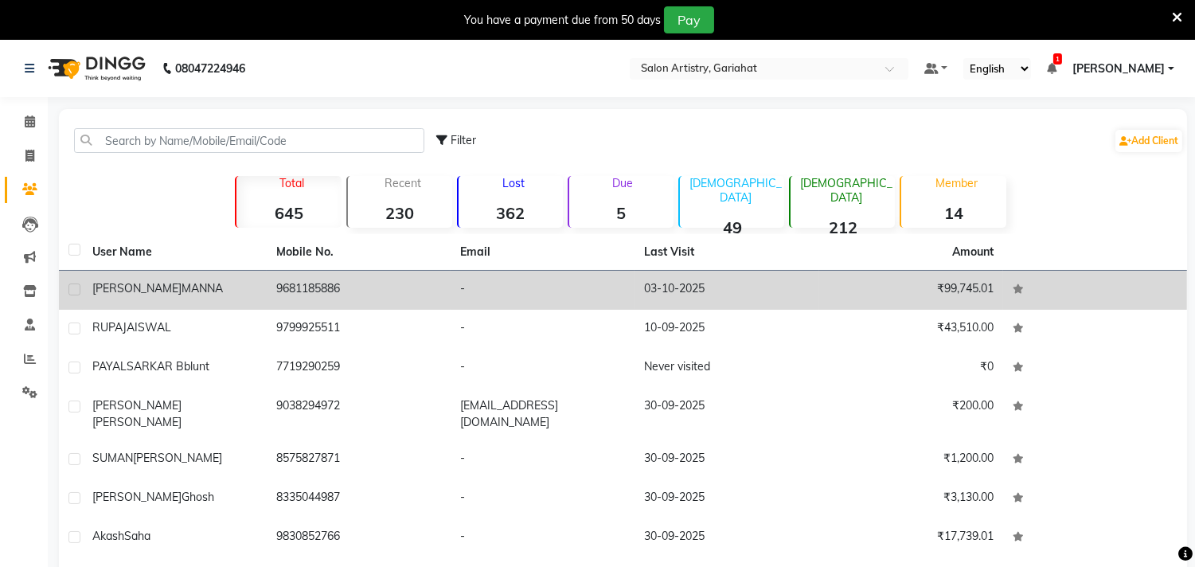
click at [181, 284] on span "MANNA" at bounding box center [201, 288] width 41 height 14
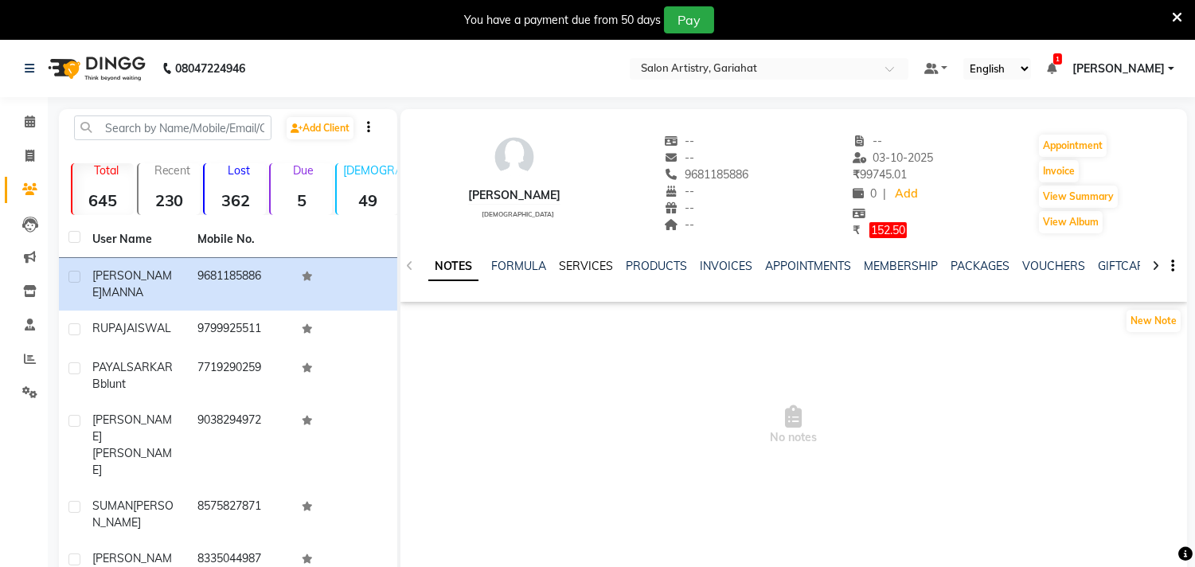
click at [586, 266] on link "SERVICES" at bounding box center [586, 266] width 54 height 14
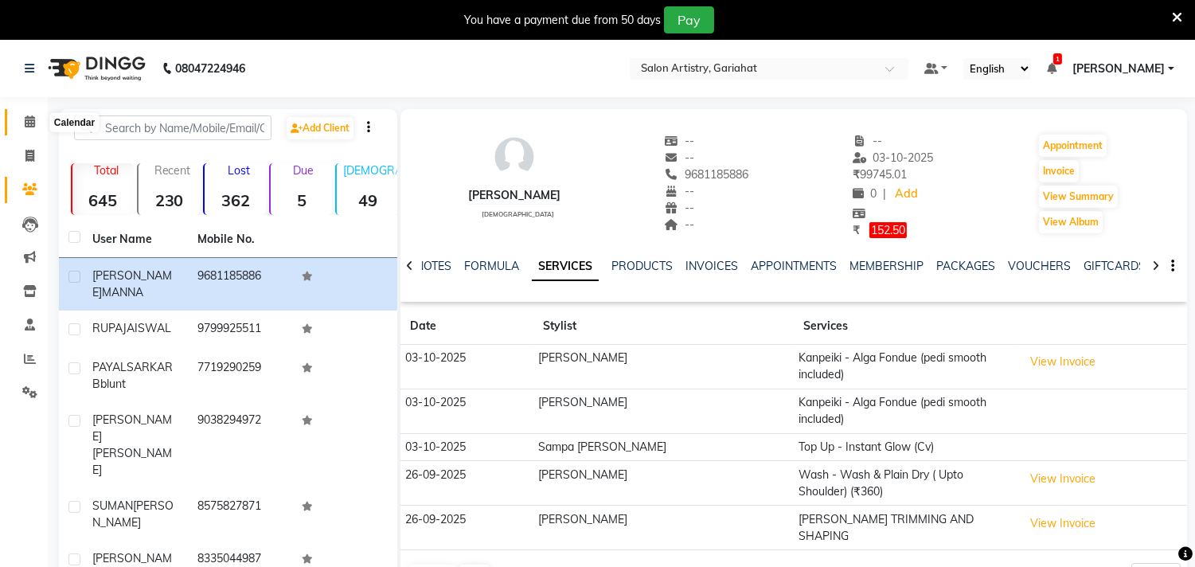
click at [27, 118] on icon at bounding box center [30, 121] width 10 height 12
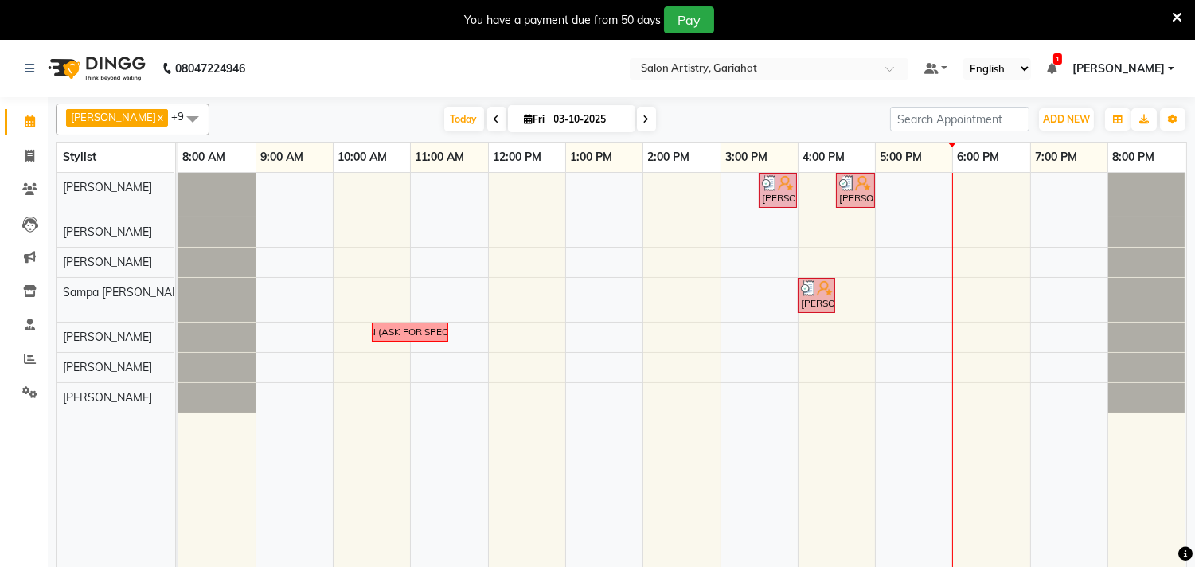
click at [717, 111] on div "[DATE] [DATE]" at bounding box center [549, 119] width 665 height 24
click at [21, 150] on span at bounding box center [30, 156] width 28 height 18
select select "8368"
select select "service"
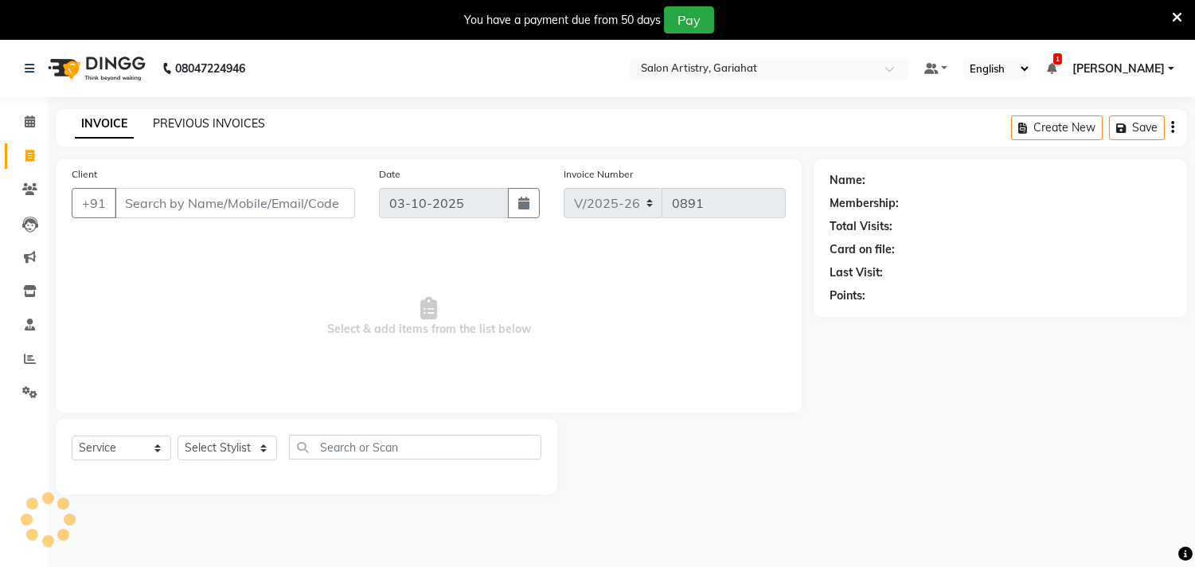
click at [164, 119] on link "PREVIOUS INVOICES" at bounding box center [209, 123] width 112 height 14
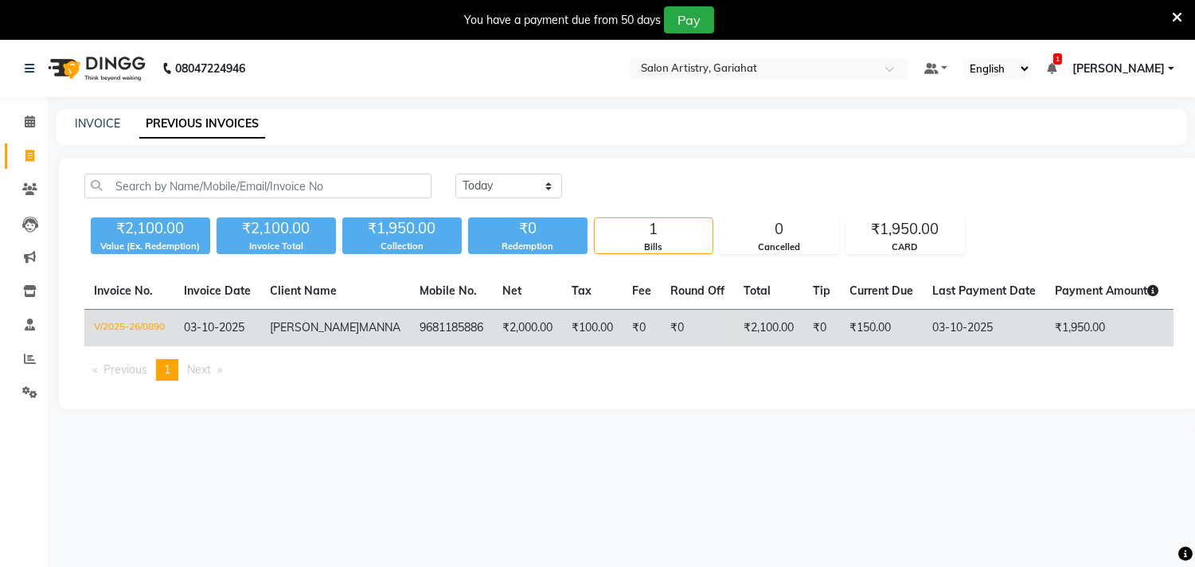
click at [257, 330] on td "03-10-2025" at bounding box center [217, 328] width 86 height 37
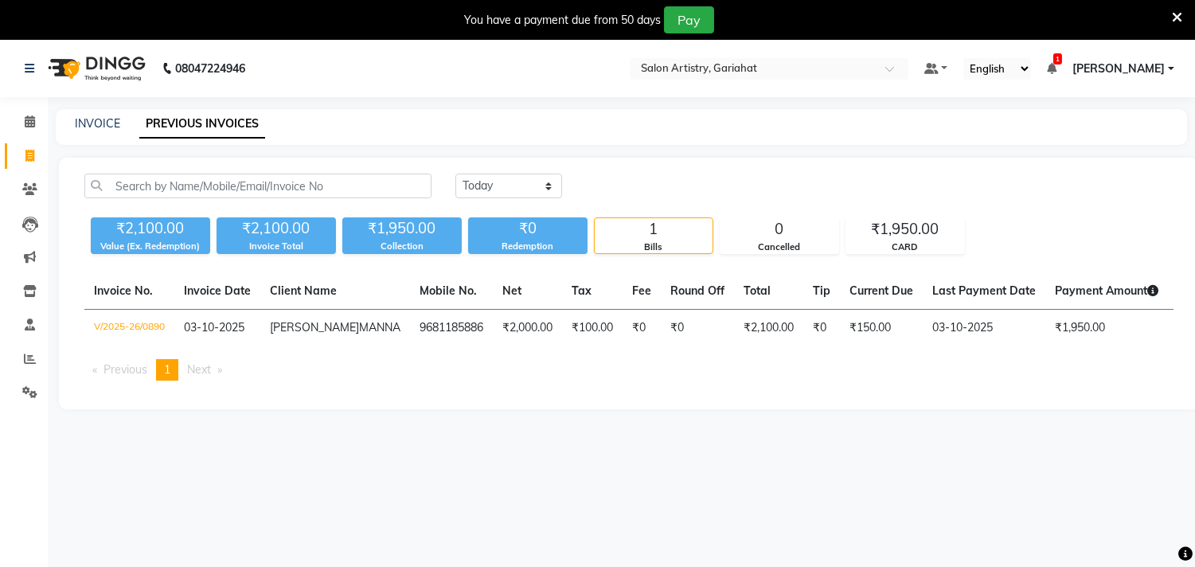
click at [107, 113] on div "INVOICE PREVIOUS INVOICES" at bounding box center [621, 127] width 1131 height 36
click at [80, 122] on link "INVOICE" at bounding box center [97, 123] width 45 height 14
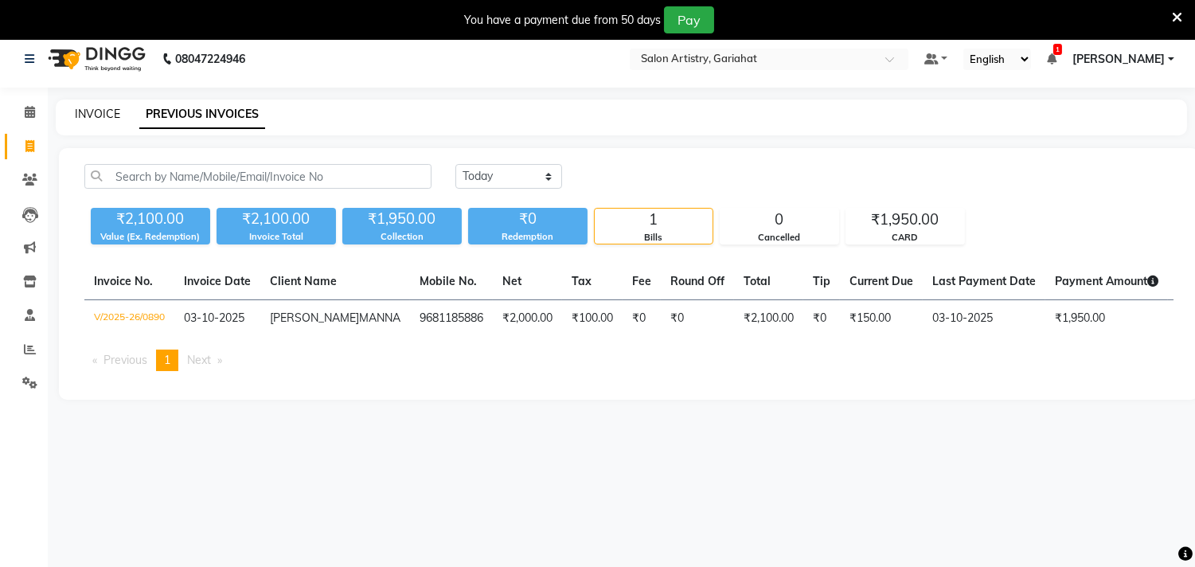
select select "8368"
select select "service"
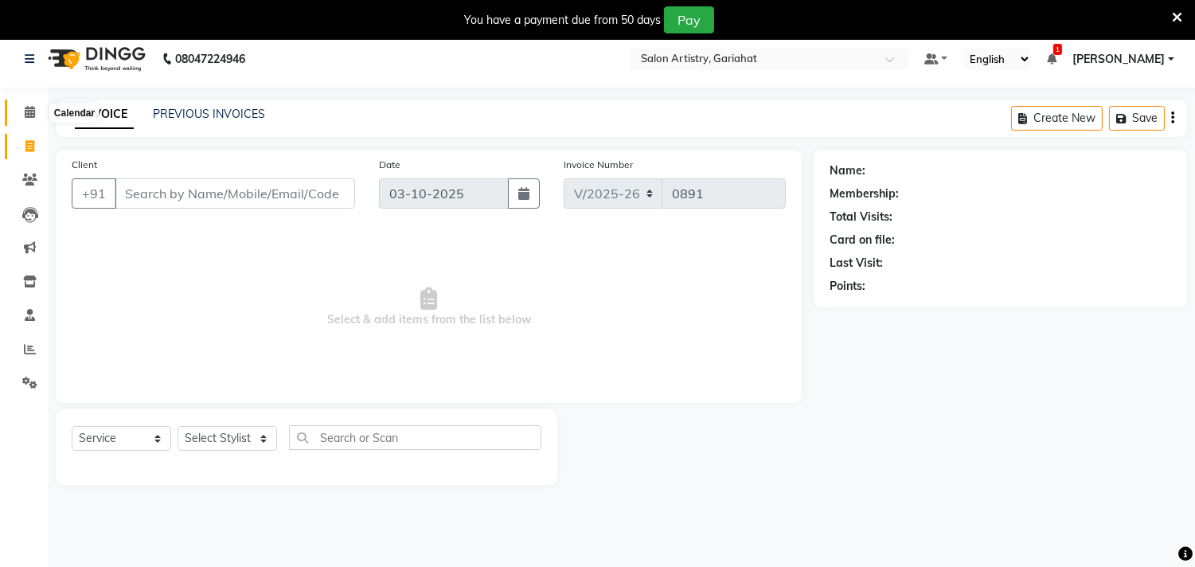
click at [32, 107] on icon at bounding box center [30, 112] width 10 height 12
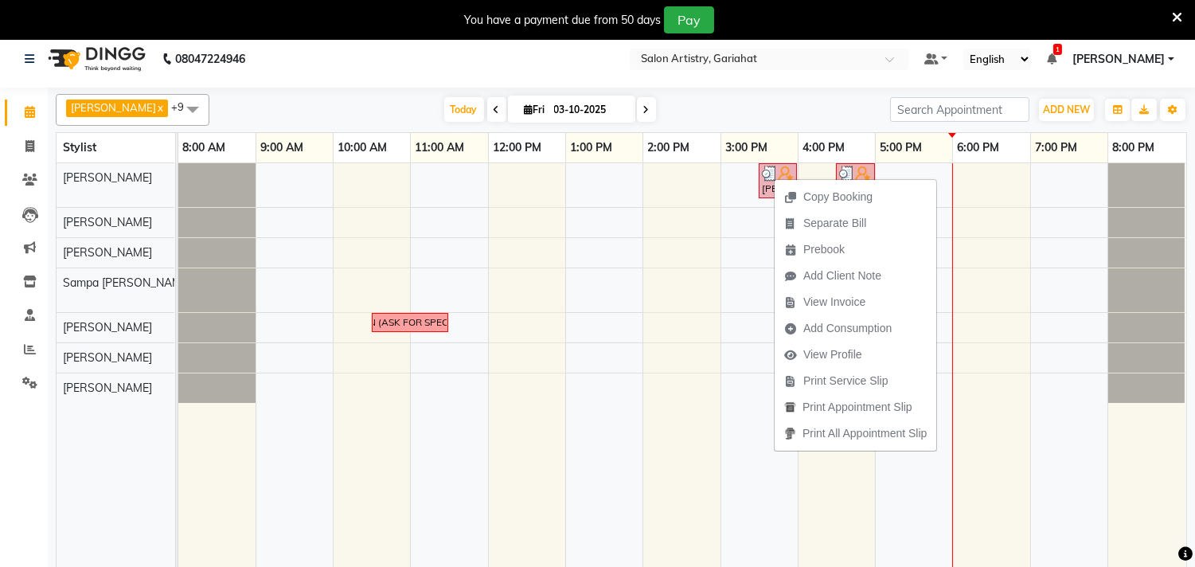
click at [733, 106] on div "[DATE] [DATE]" at bounding box center [549, 110] width 665 height 24
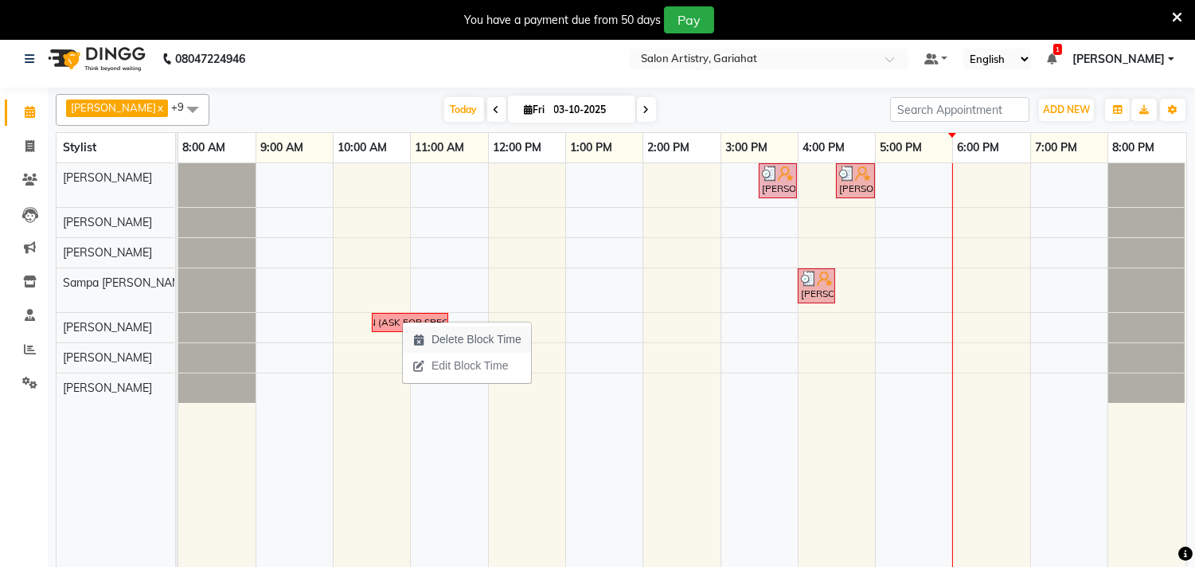
click at [470, 337] on span "Delete Block Time" at bounding box center [476, 339] width 90 height 17
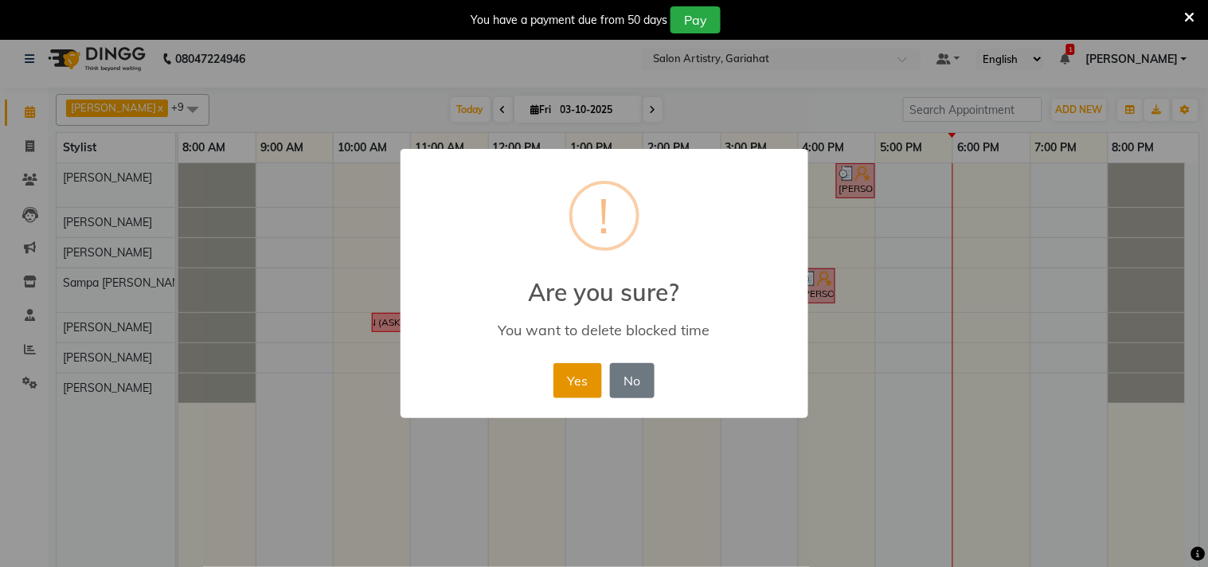
click at [573, 371] on button "Yes" at bounding box center [577, 380] width 49 height 35
